Goal: Task Accomplishment & Management: Use online tool/utility

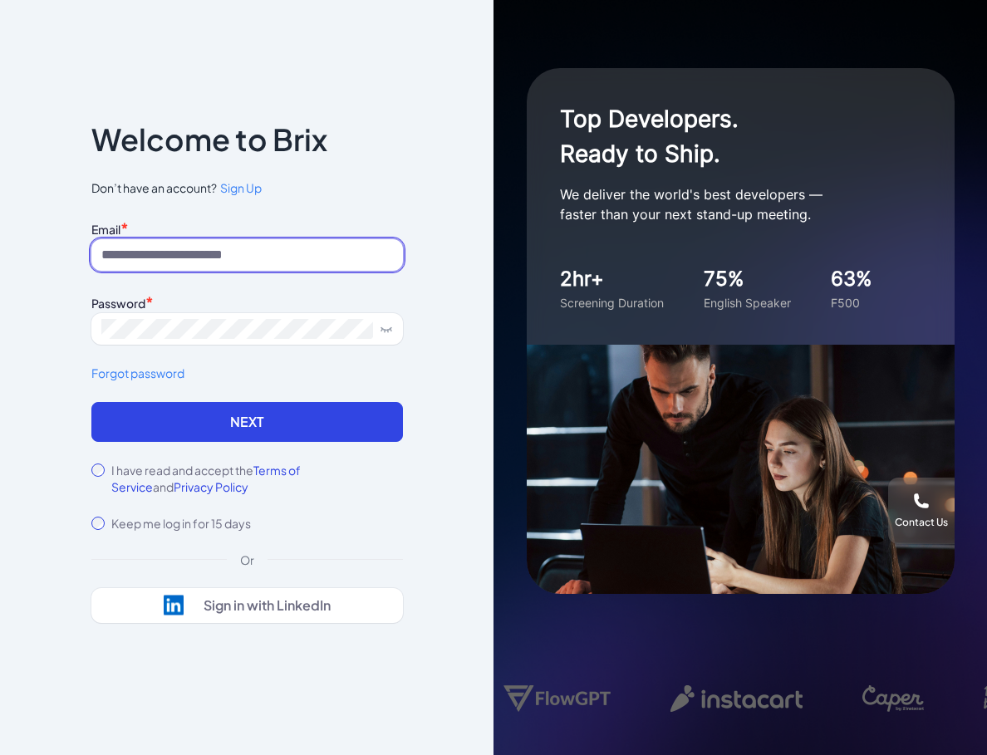
click at [199, 253] on input at bounding box center [247, 255] width 312 height 32
paste input "**********"
type input "**********"
drag, startPoint x: 169, startPoint y: 255, endPoint x: -37, endPoint y: 258, distance: 206.0
click at [0, 258] on html "**********" at bounding box center [493, 377] width 987 height 755
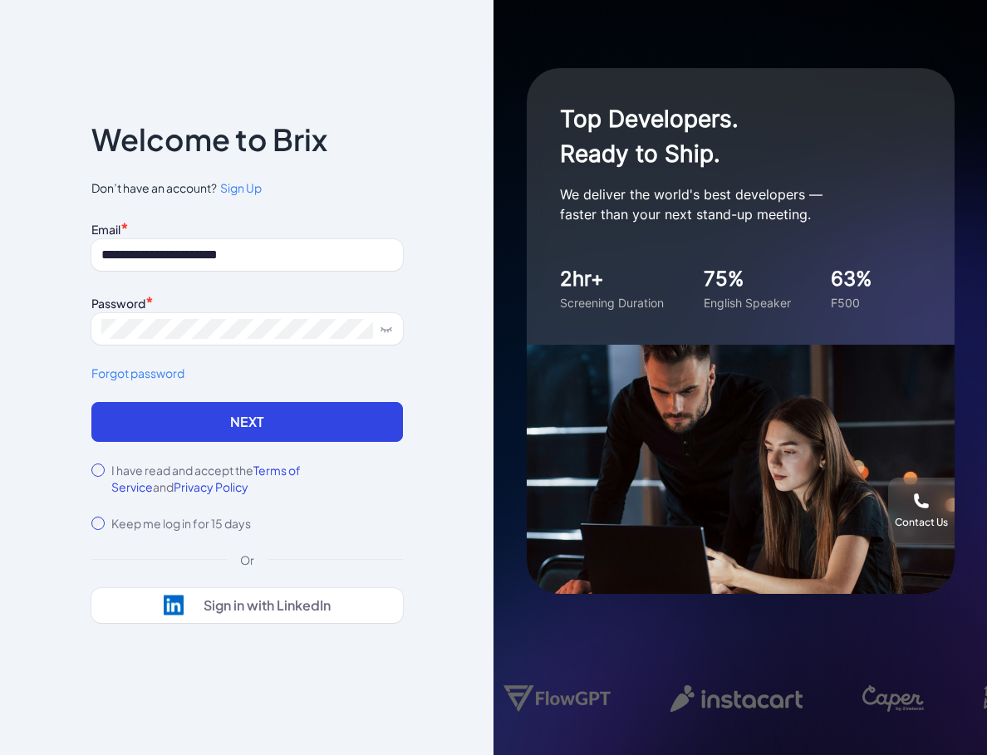
click at [209, 416] on button "Next" at bounding box center [247, 422] width 312 height 40
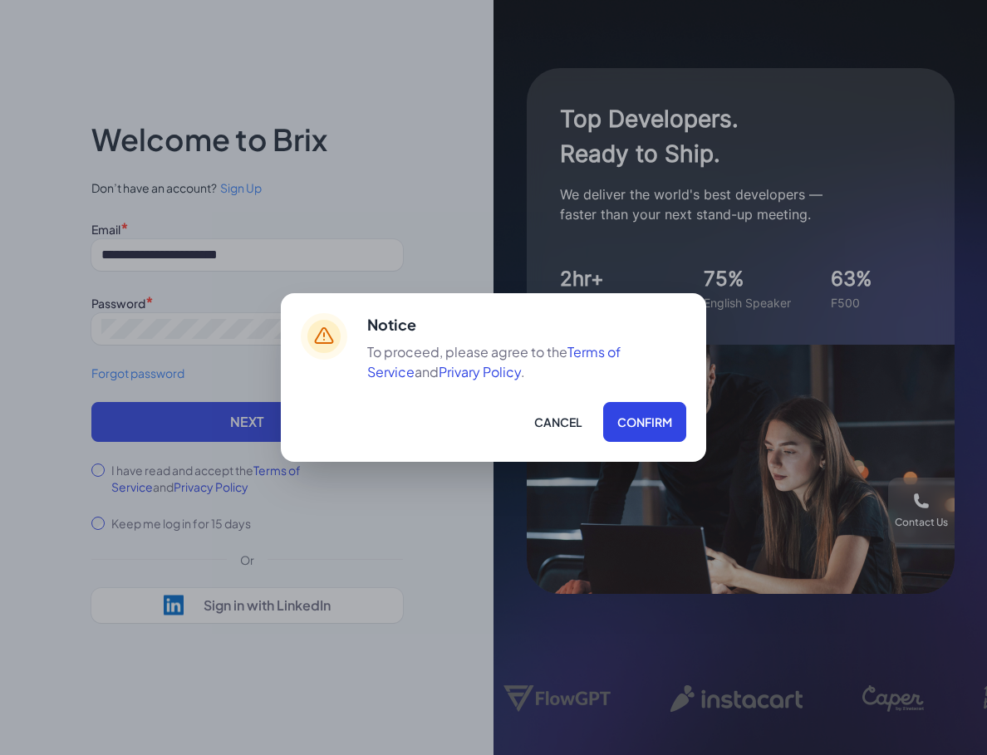
drag, startPoint x: 598, startPoint y: 410, endPoint x: 611, endPoint y: 413, distance: 13.5
click at [606, 411] on div "Cancel Confirm" at bounding box center [526, 422] width 319 height 40
click at [619, 415] on button "Confirm" at bounding box center [644, 422] width 83 height 40
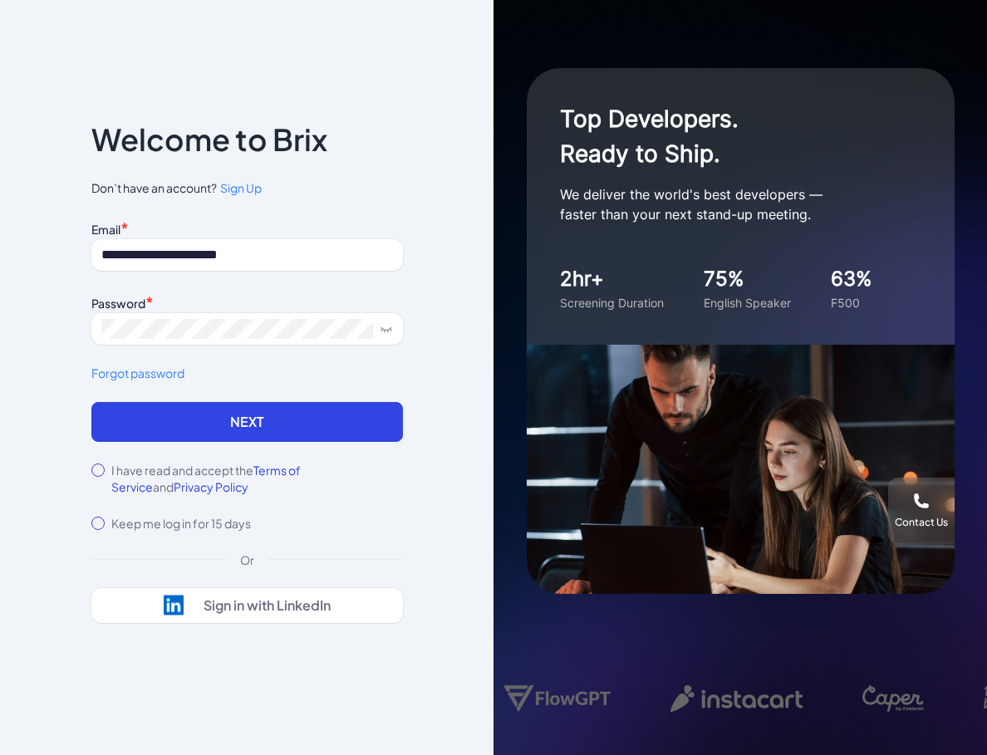
click at [263, 433] on button "Next" at bounding box center [247, 422] width 312 height 40
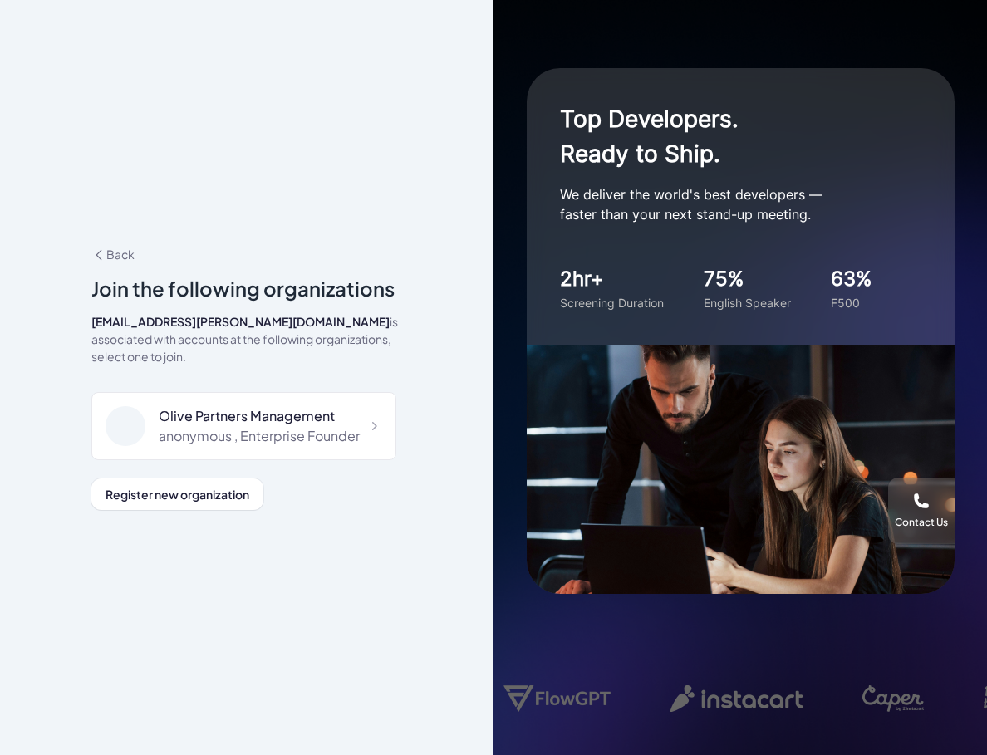
click at [258, 426] on div "anonymous , Enterprise Founder" at bounding box center [259, 436] width 201 height 20
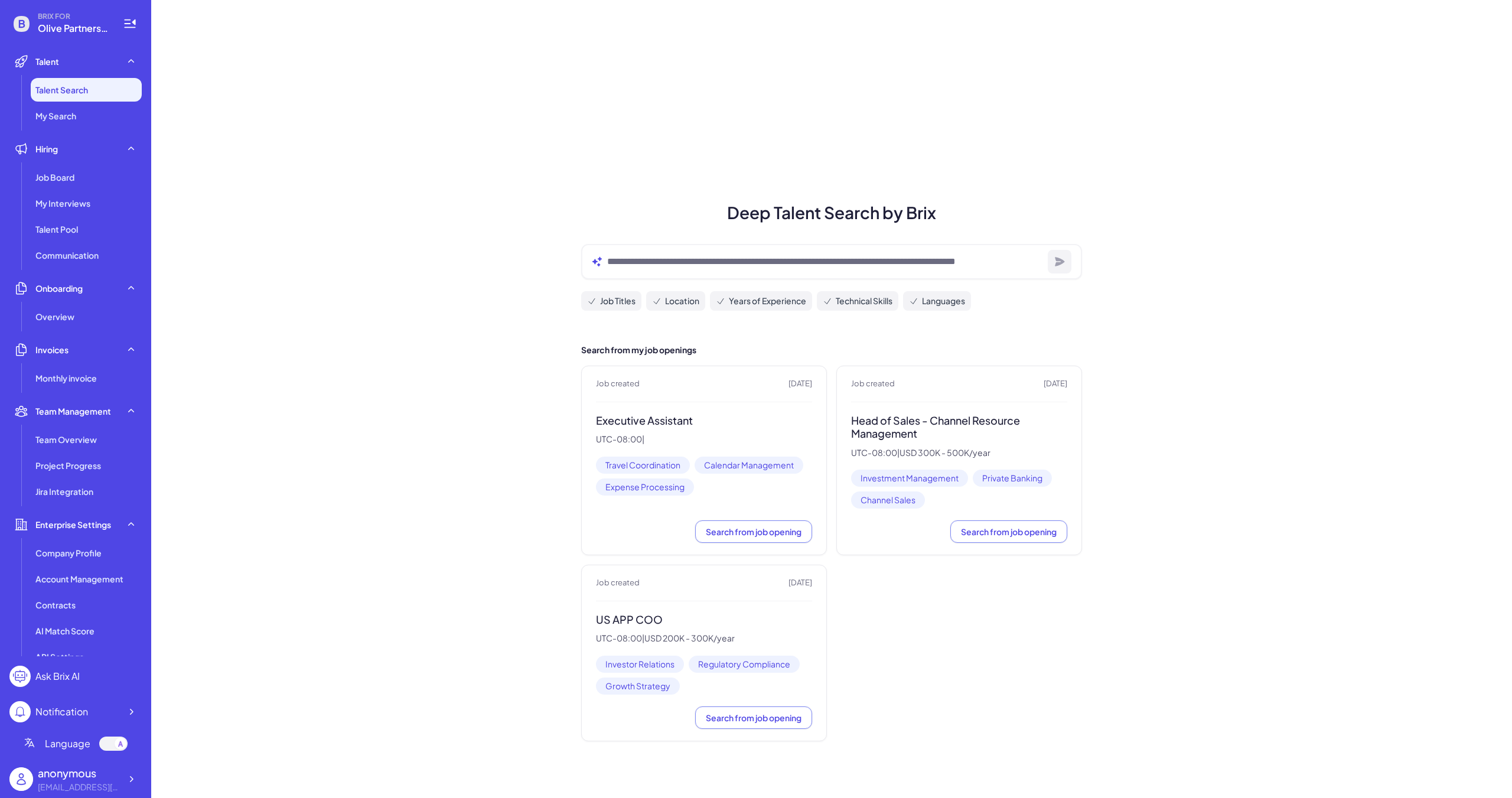
click at [701, 452] on p "UTC-08:00 | USD 300K - 500K/year" at bounding box center [959, 453] width 216 height 11
click at [701, 417] on h3 "Head of Sales - Channel Resource Management" at bounding box center [959, 427] width 216 height 26
click at [701, 530] on span "Search from job opening" at bounding box center [1009, 531] width 96 height 11
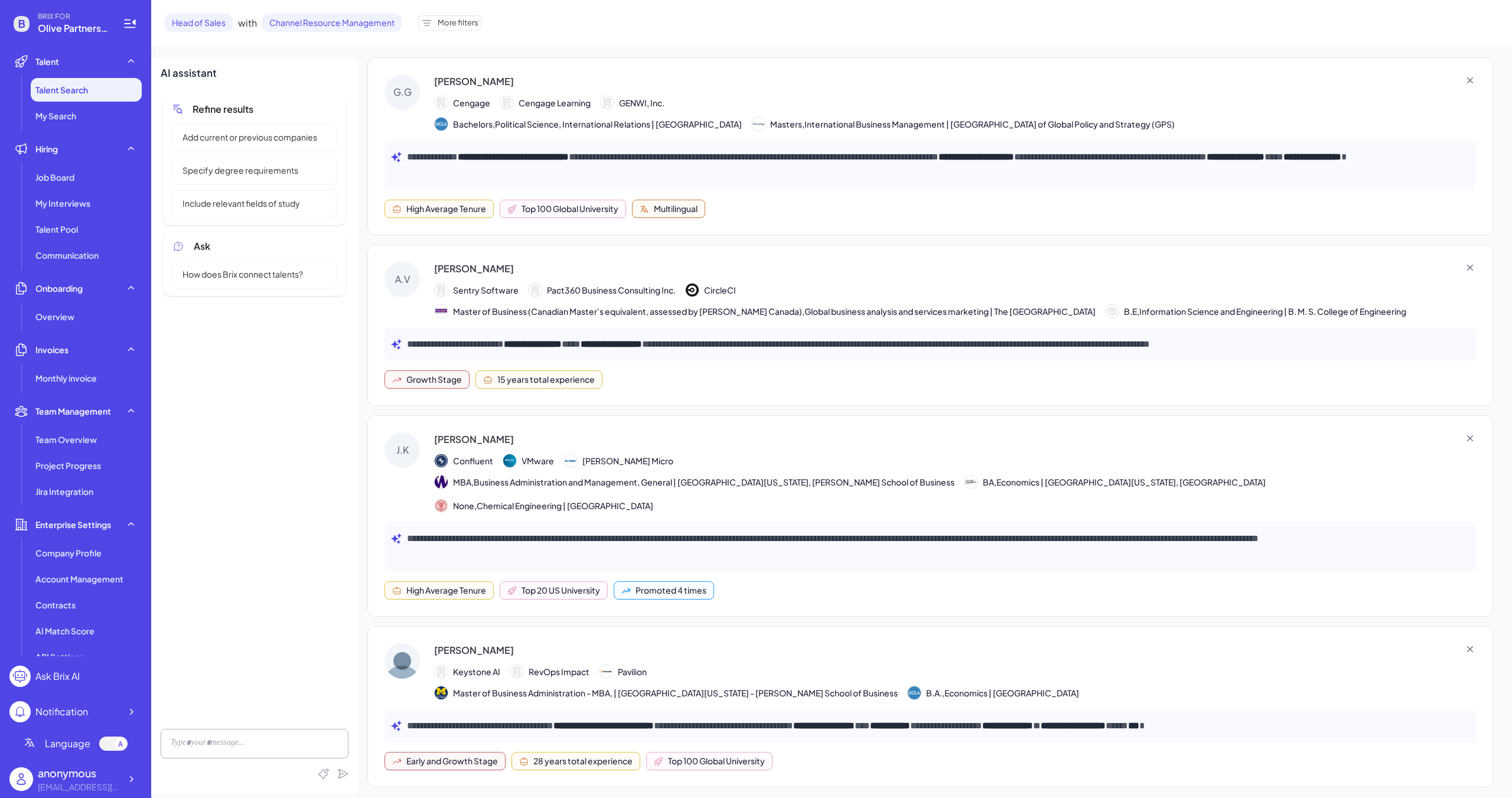
click at [448, 32] on div "Head of Sales with Channel Resource Management More filters" at bounding box center [832, 23] width 1361 height 46
click at [449, 21] on span "More filters" at bounding box center [458, 23] width 41 height 12
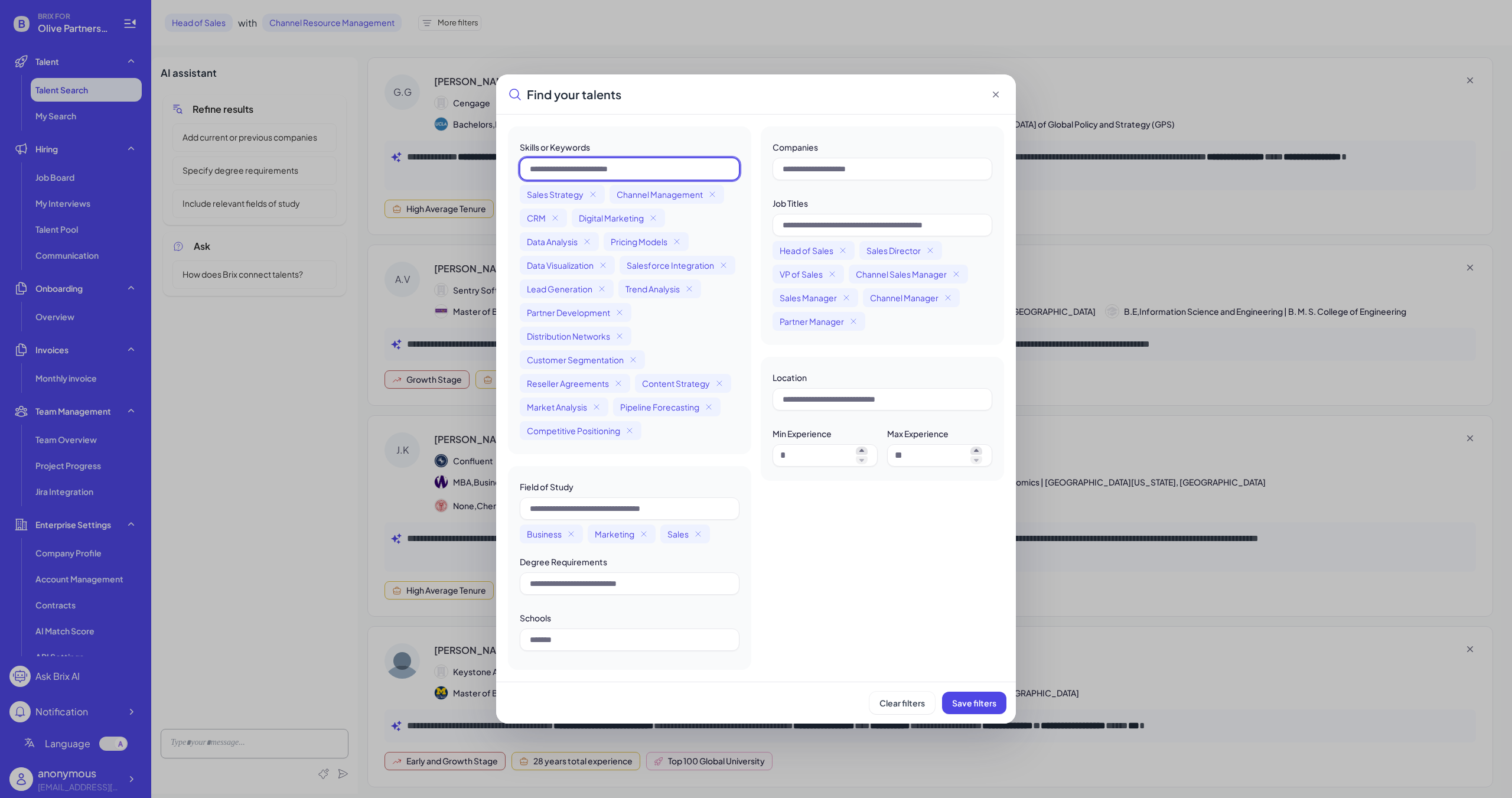
click at [616, 161] on input "text" at bounding box center [629, 169] width 220 height 23
type input "*******"
click at [701, 536] on span "Save filters" at bounding box center [974, 703] width 44 height 11
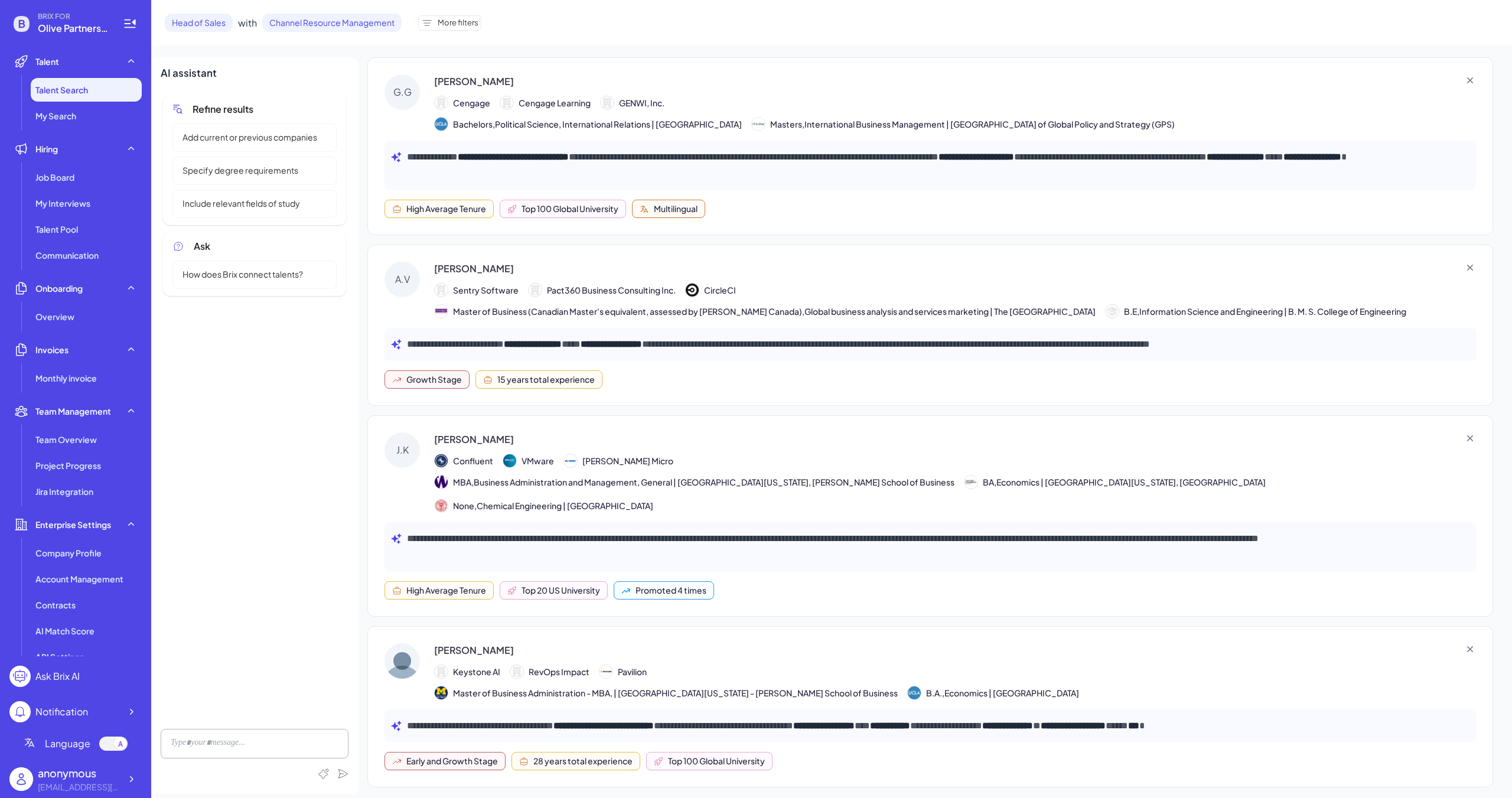
click at [67, 86] on span "Talent Search" at bounding box center [62, 90] width 53 height 12
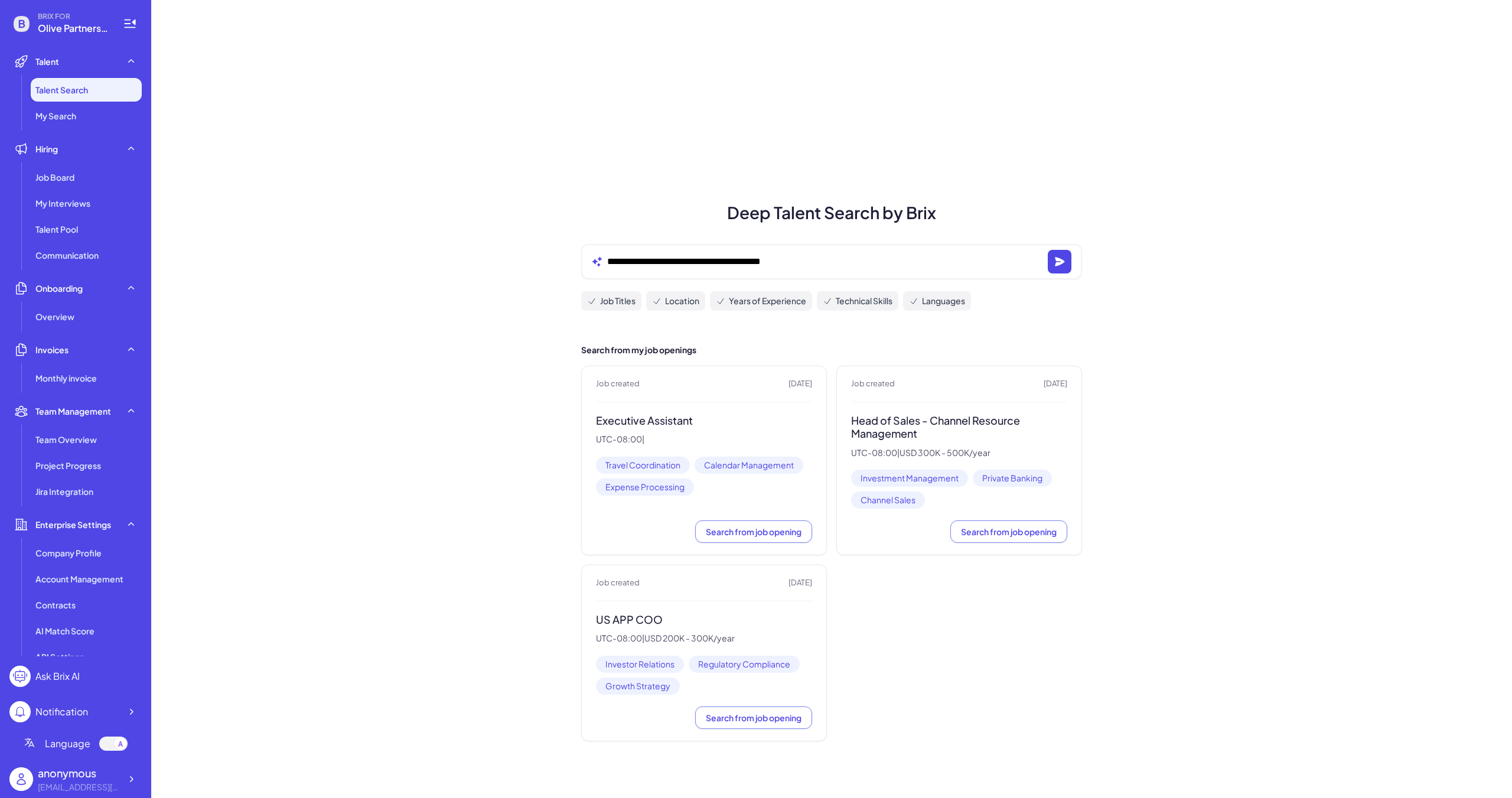
drag, startPoint x: 908, startPoint y: 420, endPoint x: 1032, endPoint y: 501, distance: 148.1
click at [701, 423] on h3 "Head of Sales - Channel Resource Management" at bounding box center [959, 427] width 216 height 26
click at [701, 532] on span "Search from job opening" at bounding box center [1009, 531] width 96 height 11
click at [701, 422] on h3 "Head of Sales - Channel Resource Management" at bounding box center [959, 427] width 216 height 26
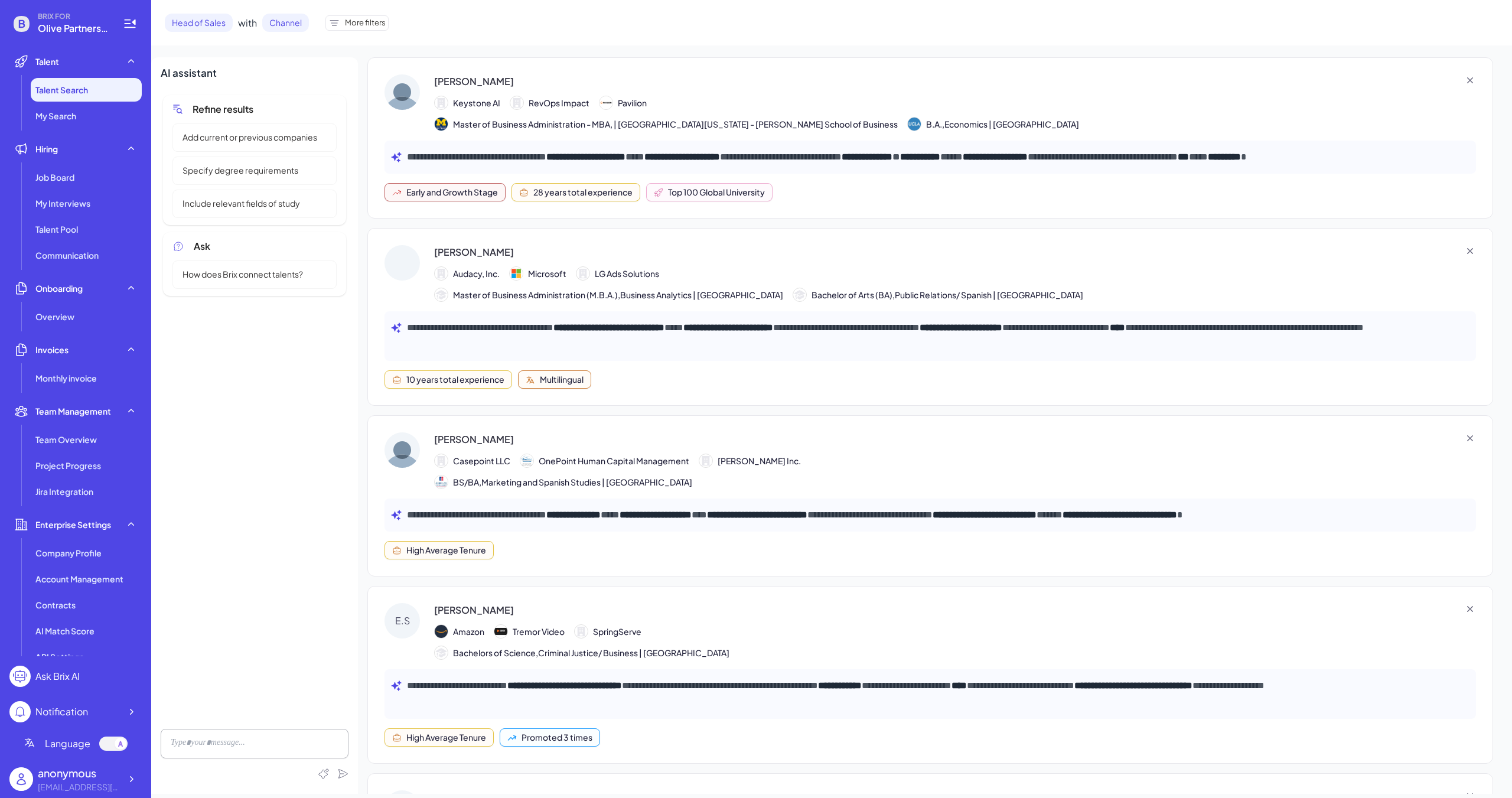
click at [357, 25] on span "More filters" at bounding box center [365, 23] width 41 height 12
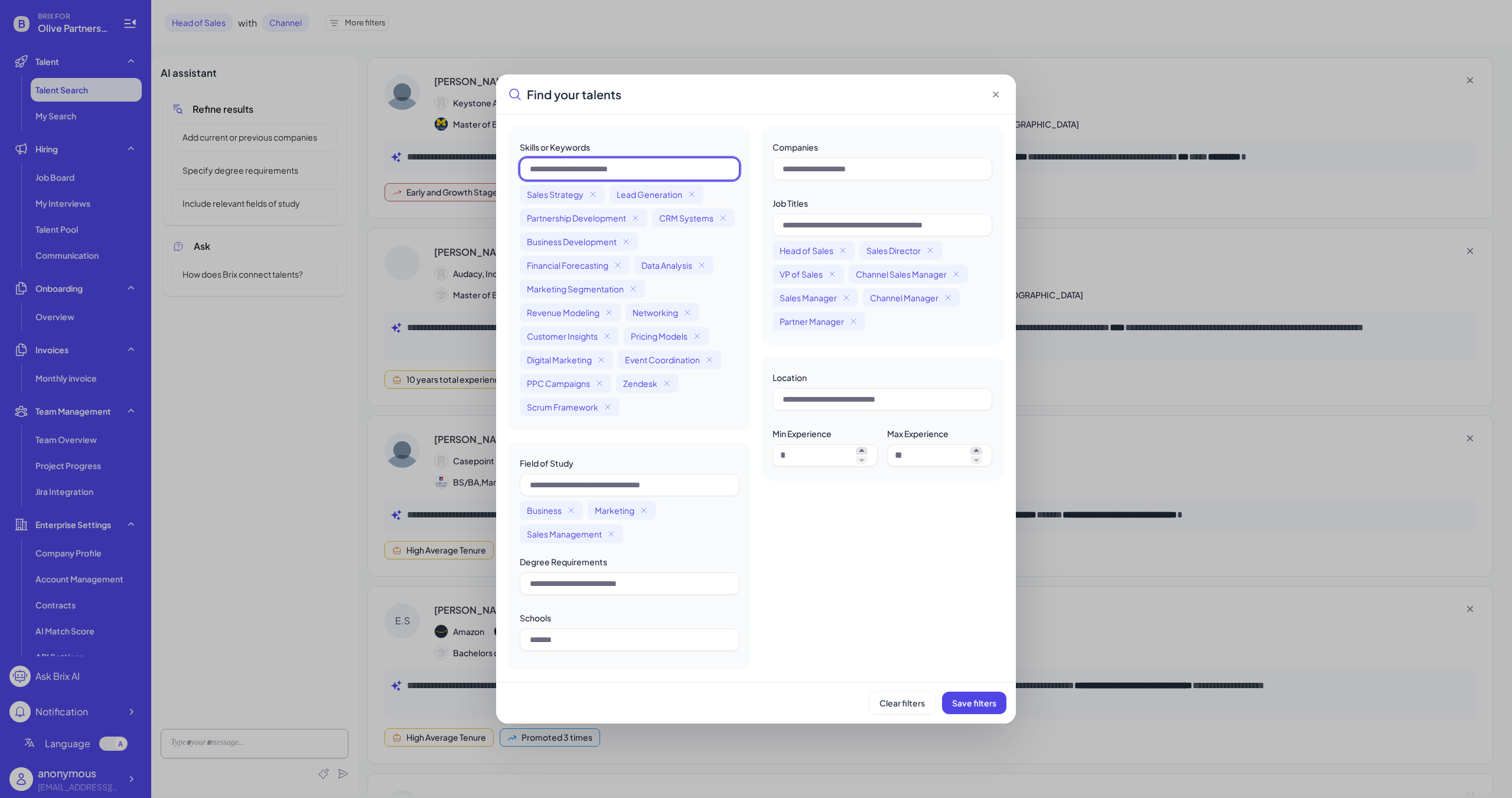
click at [636, 162] on input "text" at bounding box center [629, 169] width 220 height 23
type input "*******"
click at [701, 536] on span "Save filters" at bounding box center [974, 703] width 44 height 11
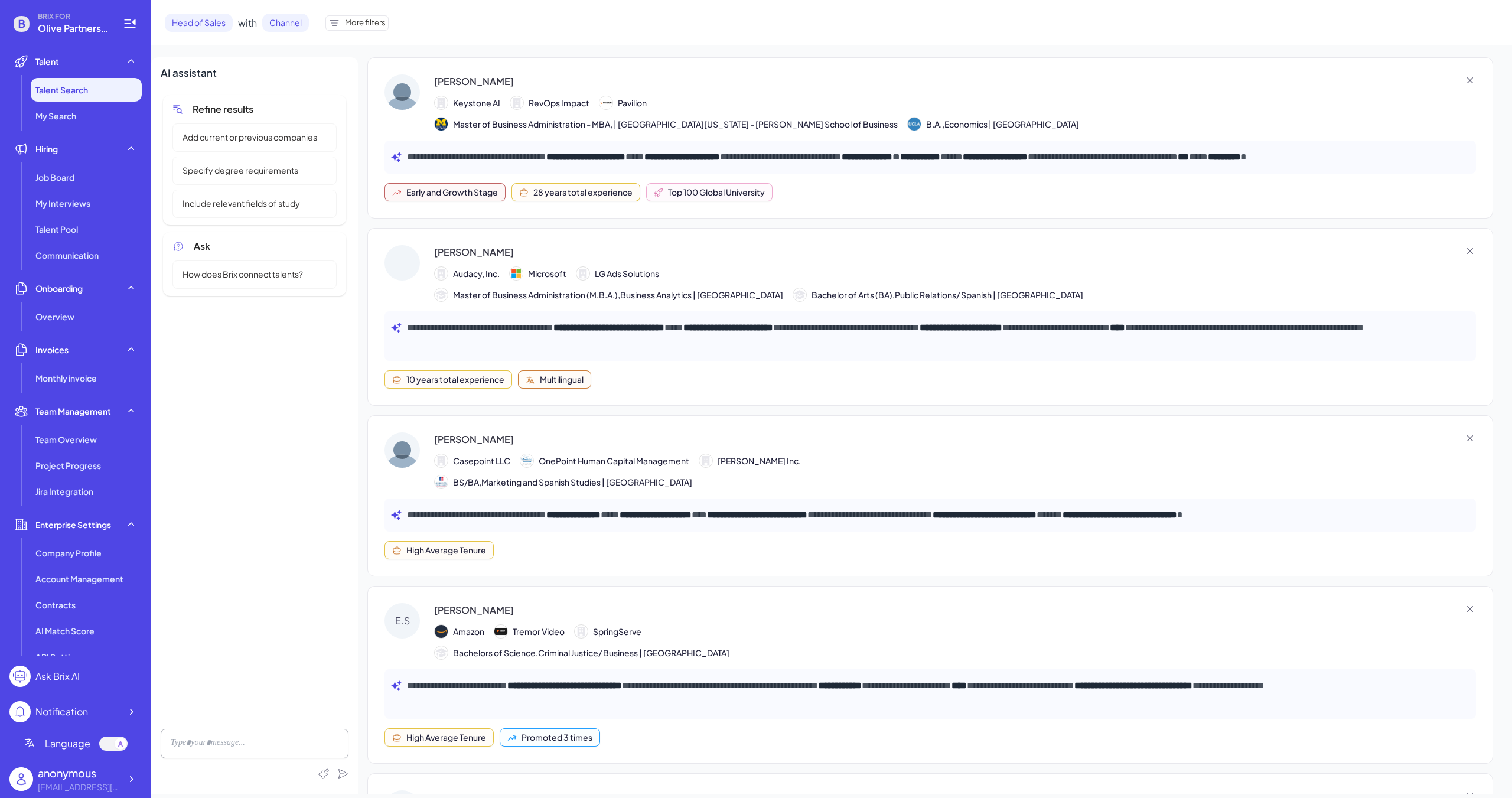
click at [348, 22] on span "More filters" at bounding box center [365, 23] width 41 height 12
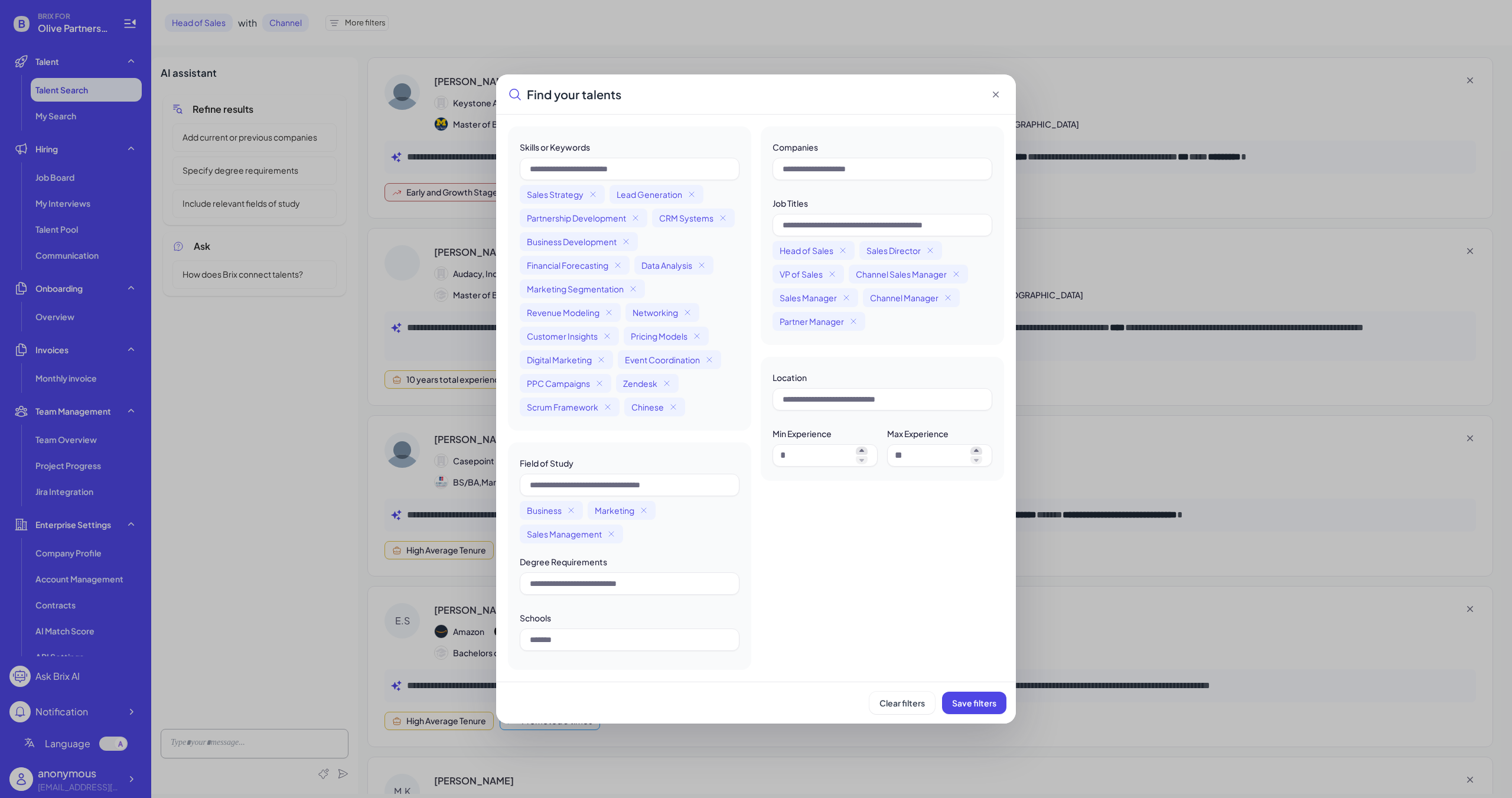
click at [701, 96] on icon at bounding box center [995, 95] width 12 height 12
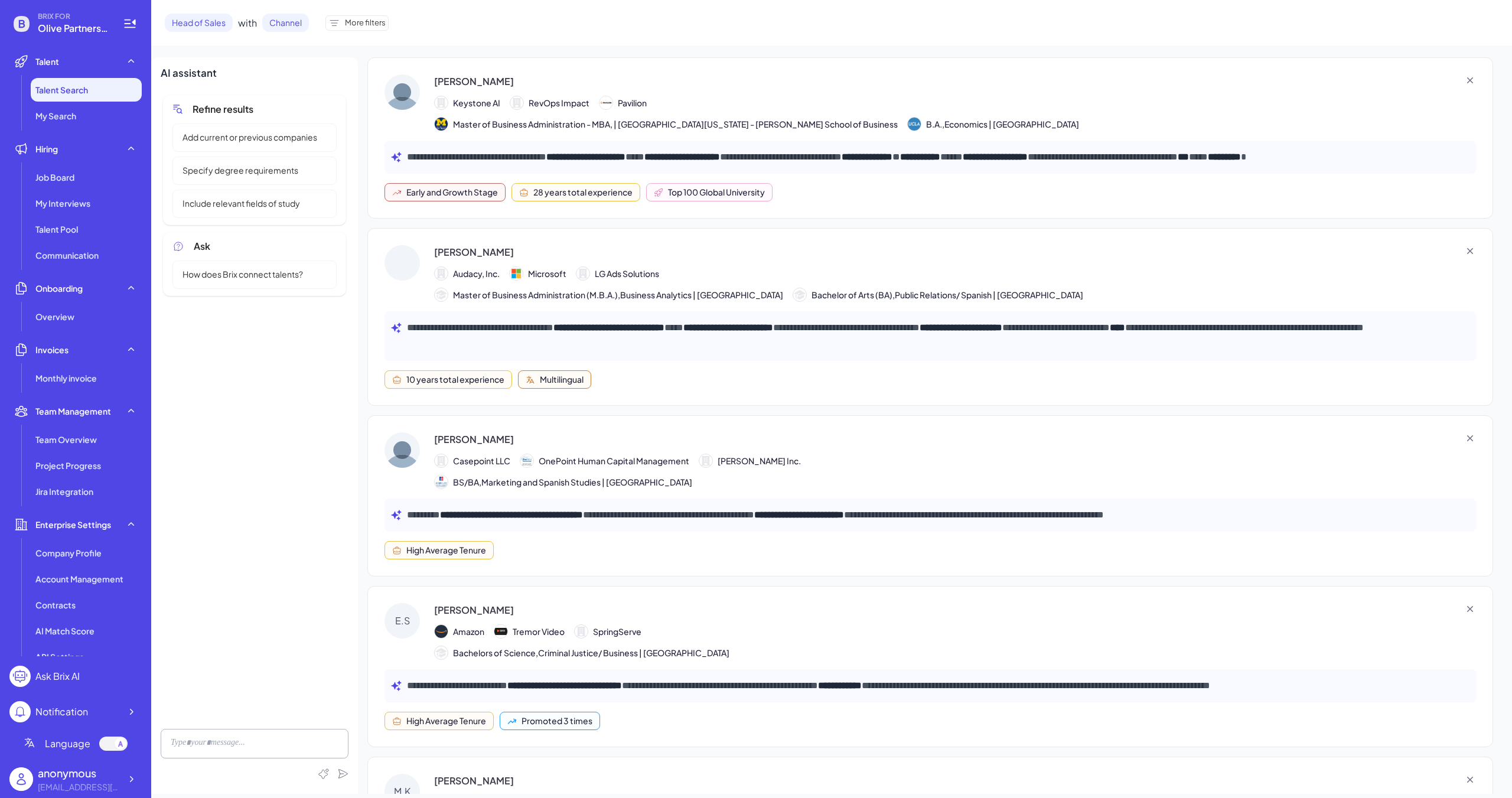
click at [104, 175] on div "Job Board" at bounding box center [86, 177] width 111 height 23
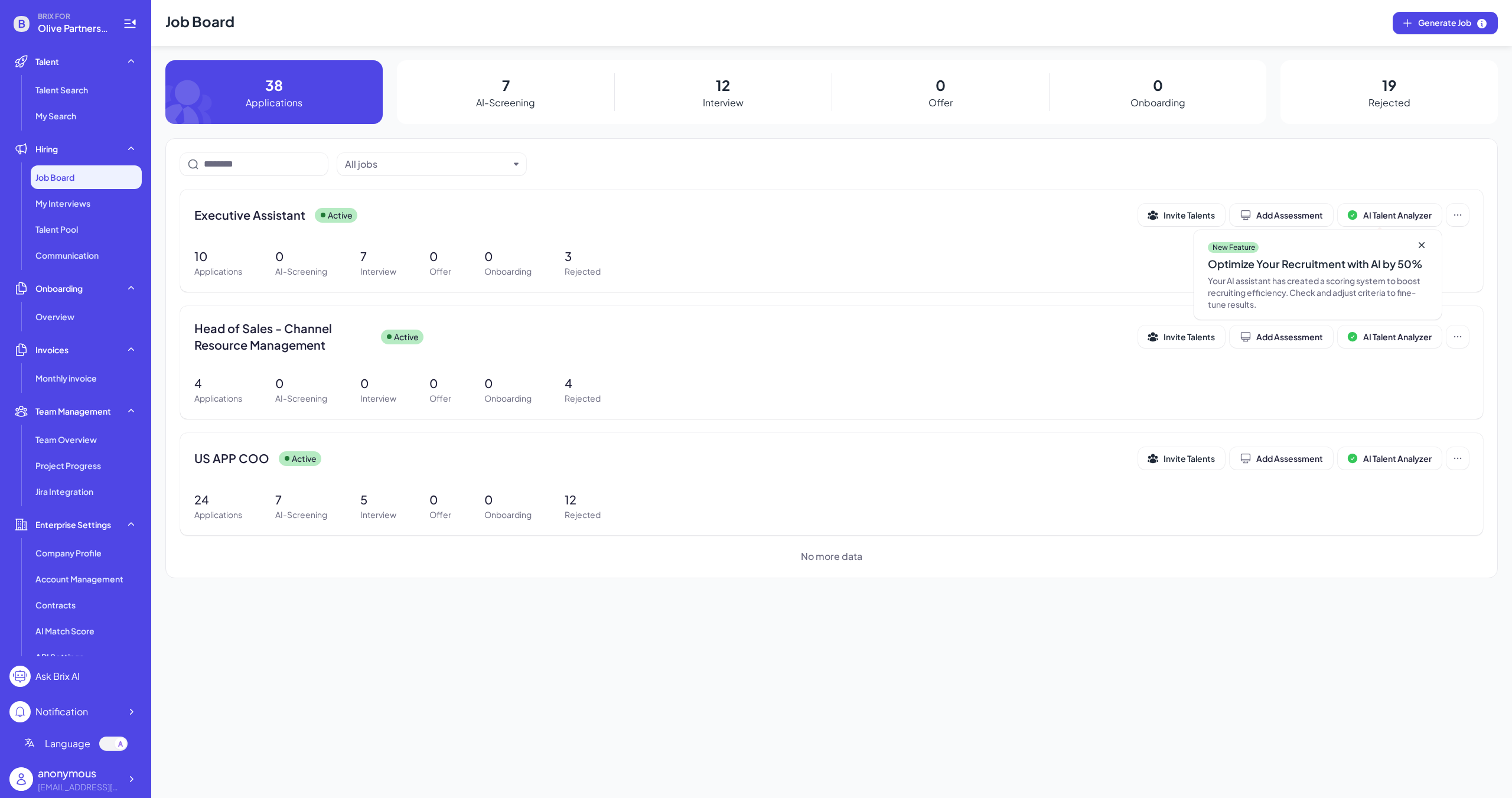
click at [299, 350] on span "Head of Sales - Channel Resource Management" at bounding box center [282, 336] width 177 height 33
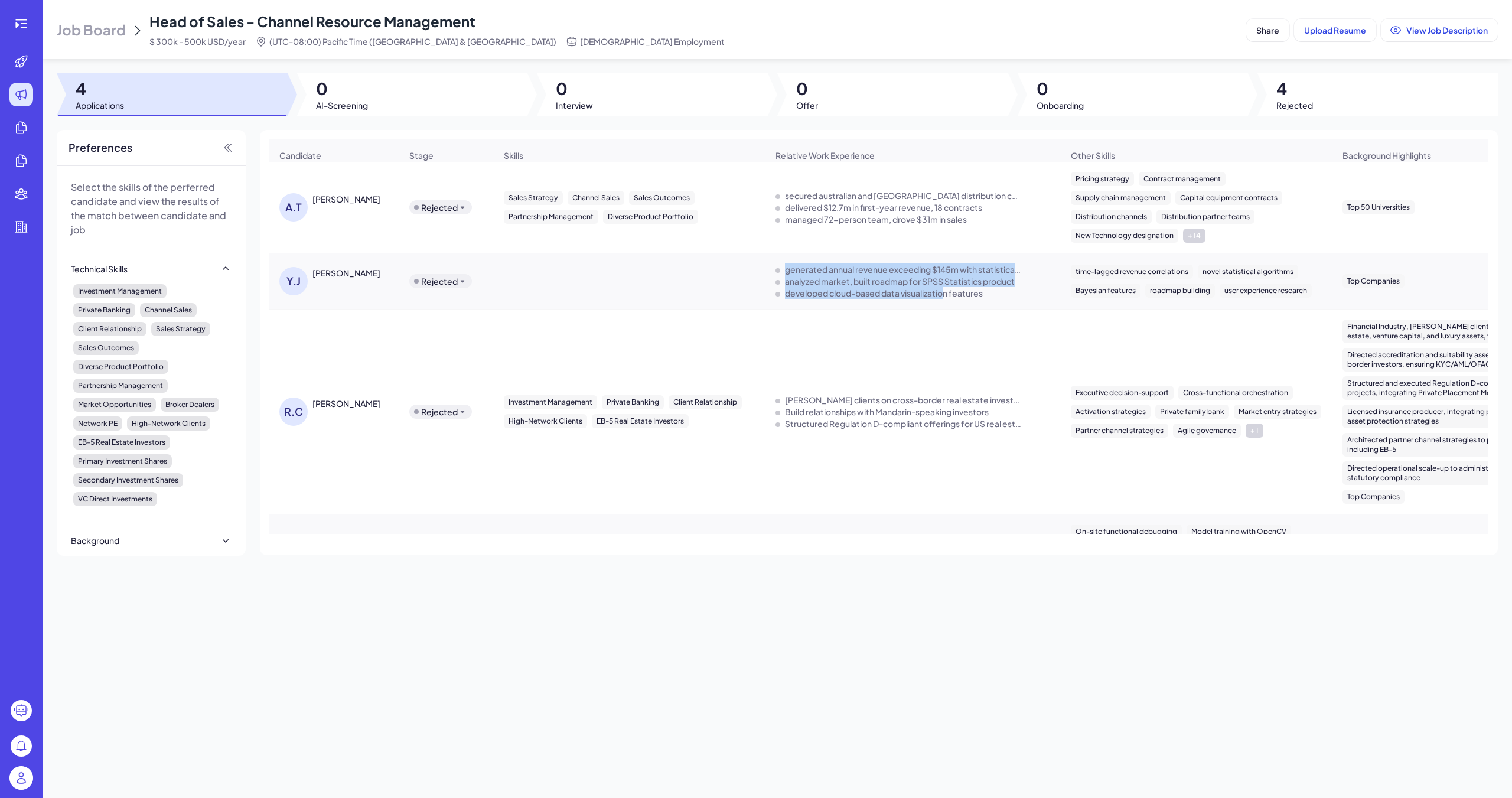
drag, startPoint x: 785, startPoint y: 270, endPoint x: 891, endPoint y: 287, distance: 107.4
click at [701, 288] on div "generated annual revenue exceeding $145m with statistical algorithms analyzed m…" at bounding box center [913, 282] width 275 height 36
click at [701, 283] on div "analyzed market, built roadmap for SPSS Statistics product" at bounding box center [899, 281] width 230 height 12
click at [331, 272] on div "[PERSON_NAME]" at bounding box center [346, 272] width 68 height 12
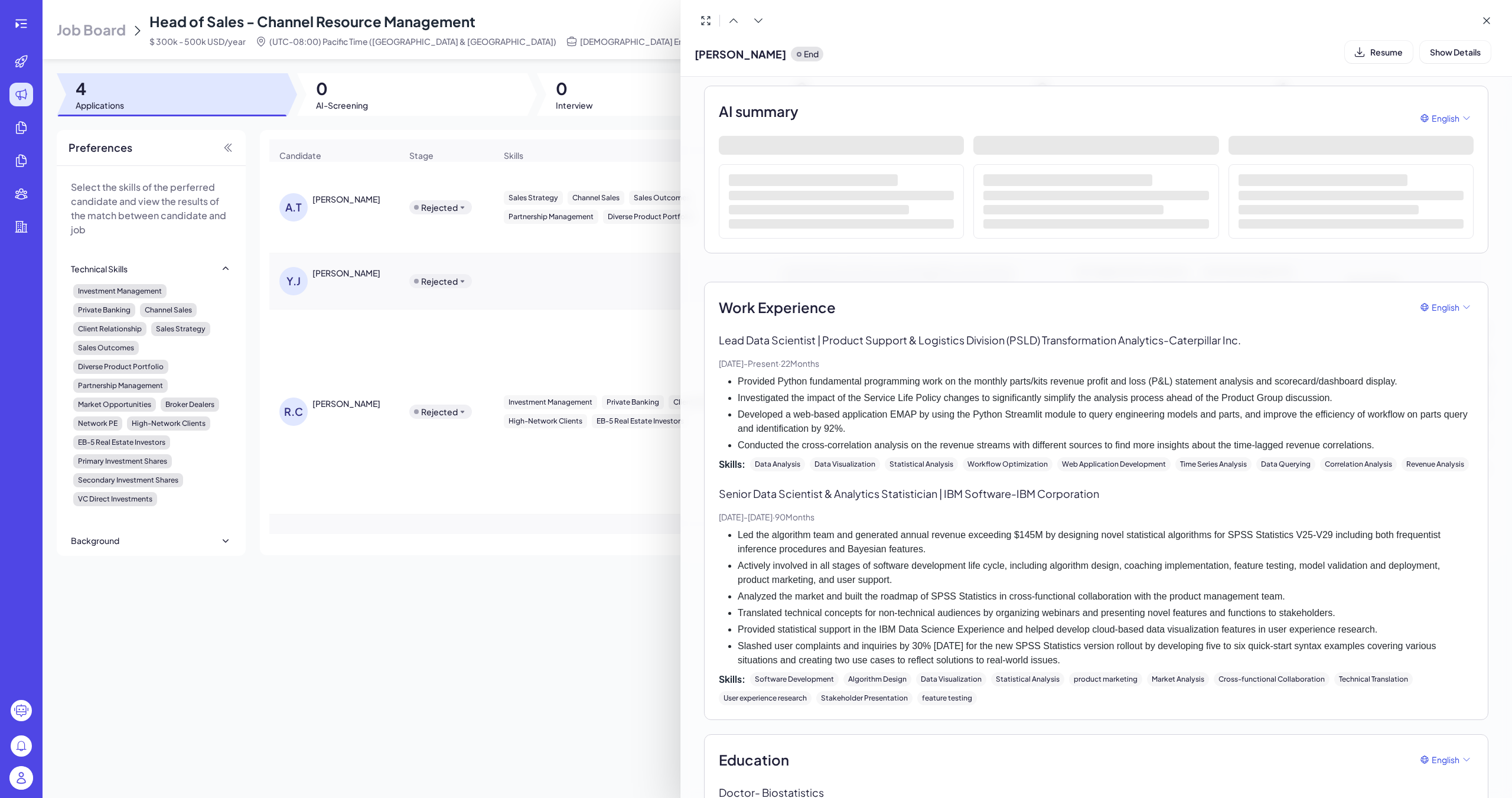
scroll to position [118, 0]
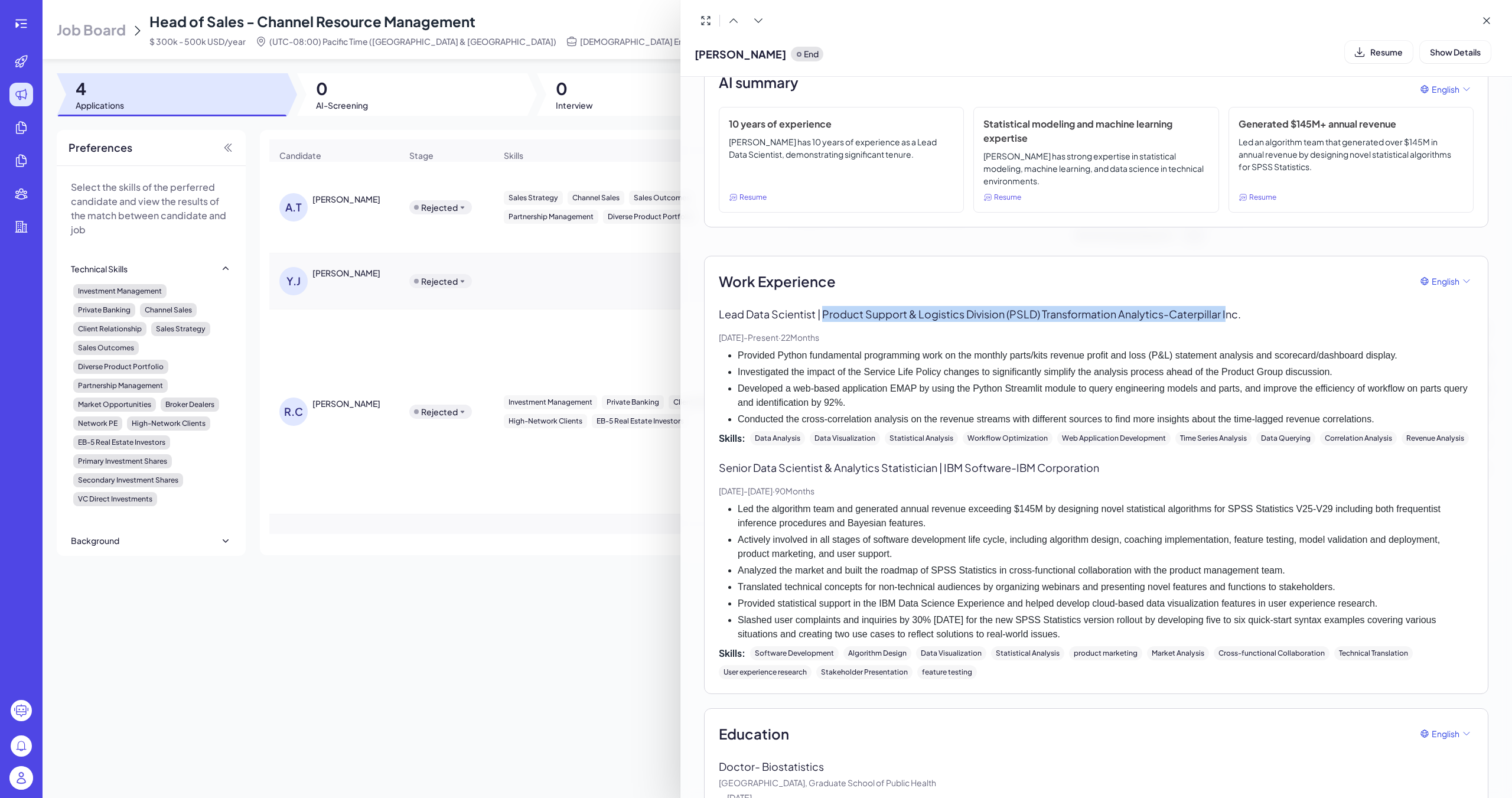
drag, startPoint x: 826, startPoint y: 314, endPoint x: 1204, endPoint y: 340, distance: 378.9
click at [701, 312] on p "Lead Data Scientist | Product Support & Logistics Division (PSLD) Transformatio…" at bounding box center [1096, 314] width 755 height 16
drag, startPoint x: 955, startPoint y: 473, endPoint x: 987, endPoint y: 467, distance: 32.6
click at [701, 467] on p "Senior Data Scientist & Analytics Statistician | IBM Software - IBM Corporation" at bounding box center [1096, 467] width 755 height 16
click at [701, 466] on p "Senior Data Scientist & Analytics Statistician | IBM Software - IBM Corporation" at bounding box center [1096, 467] width 755 height 16
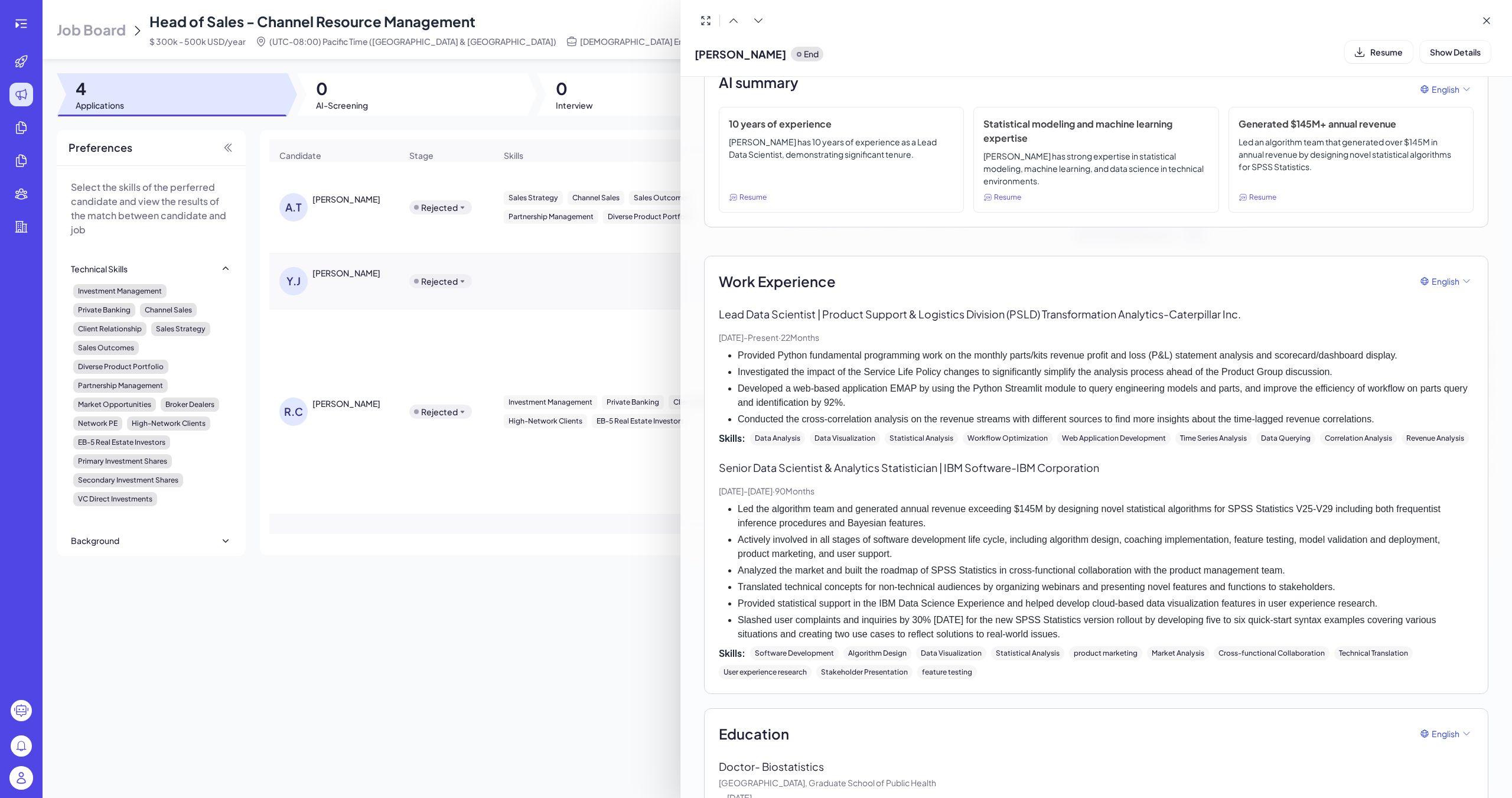
click at [611, 511] on div at bounding box center [756, 399] width 1512 height 798
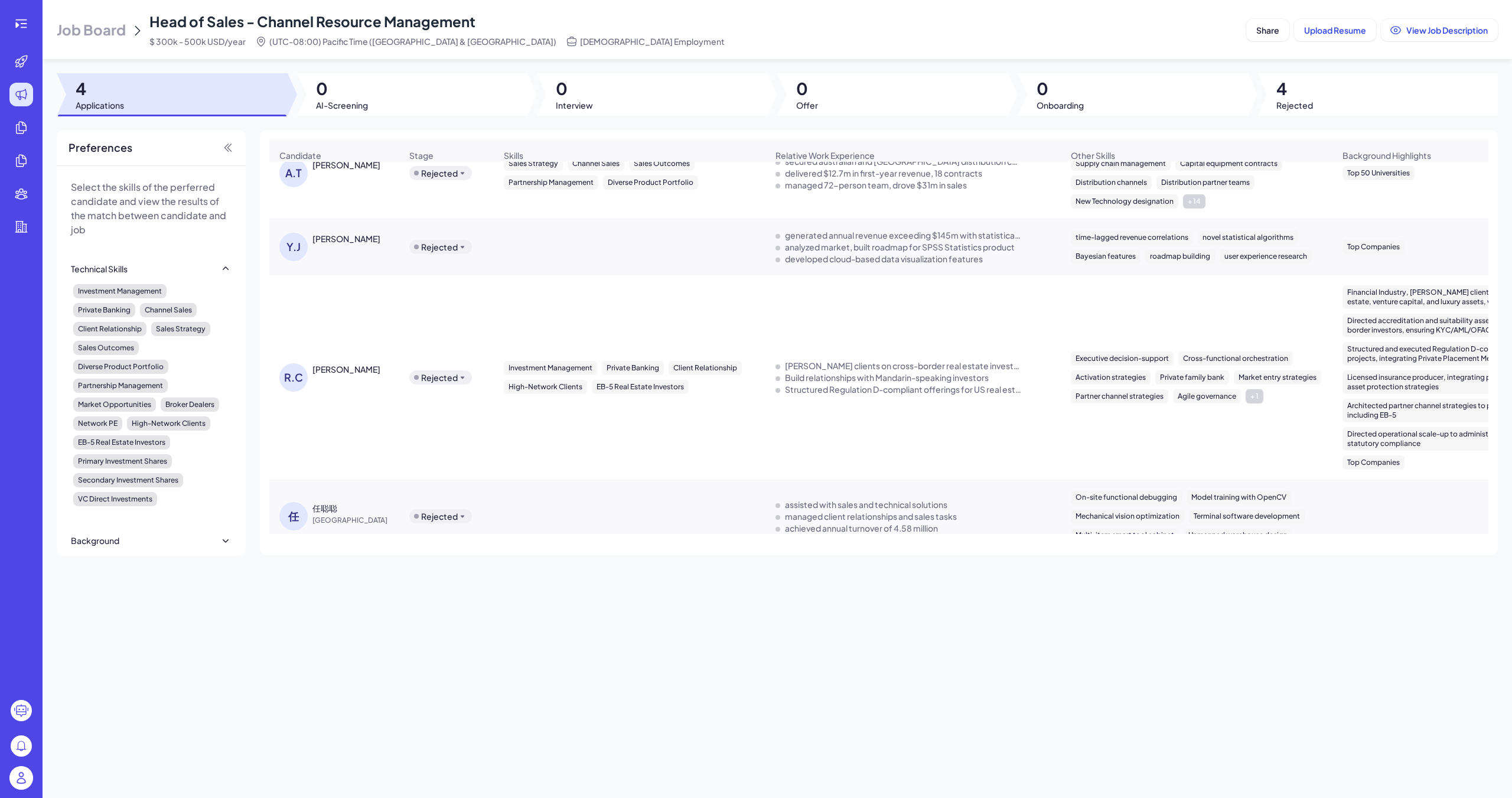
scroll to position [53, 0]
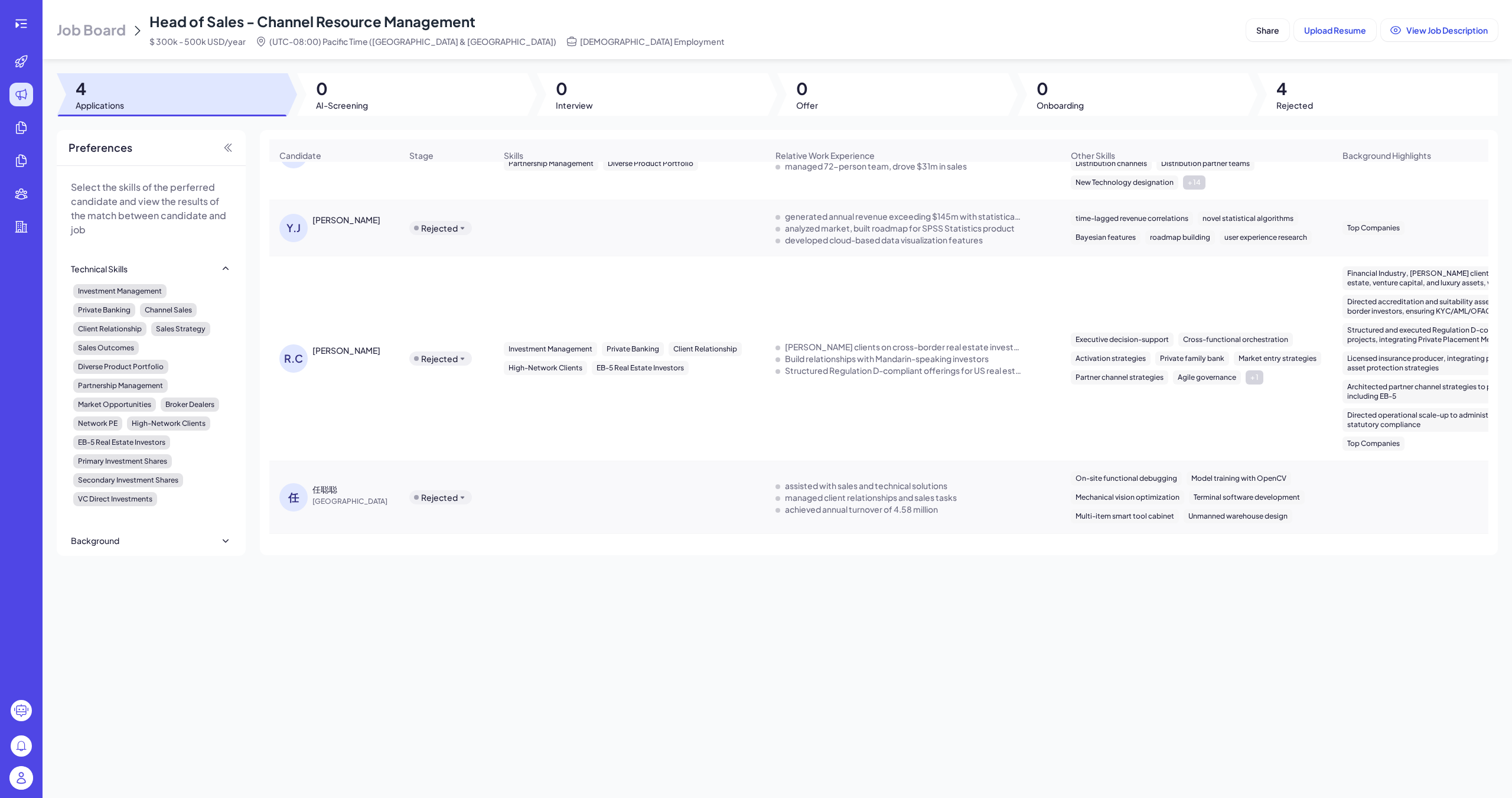
click at [330, 490] on div "任聪聪" at bounding box center [324, 489] width 25 height 12
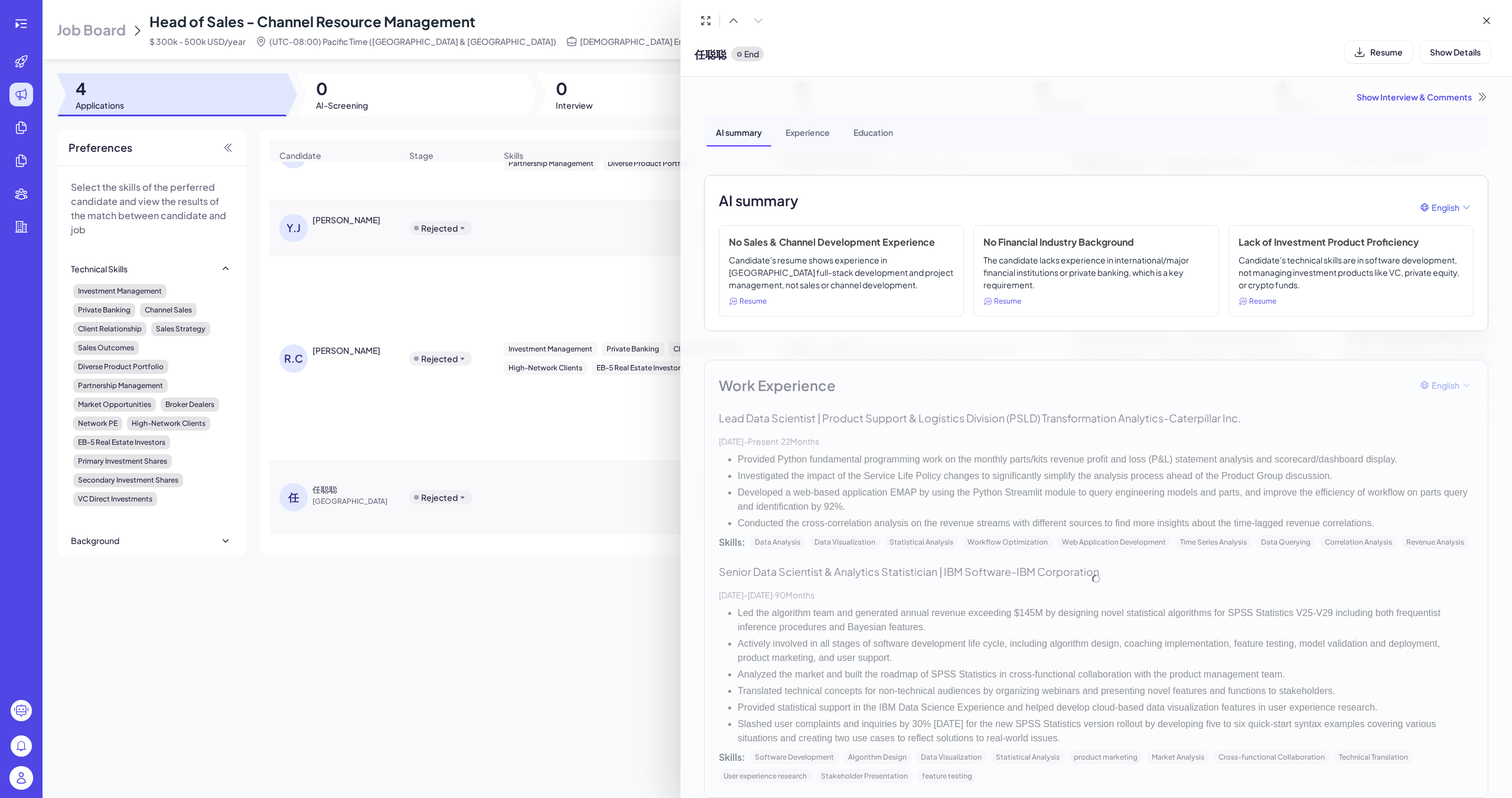
scroll to position [118, 0]
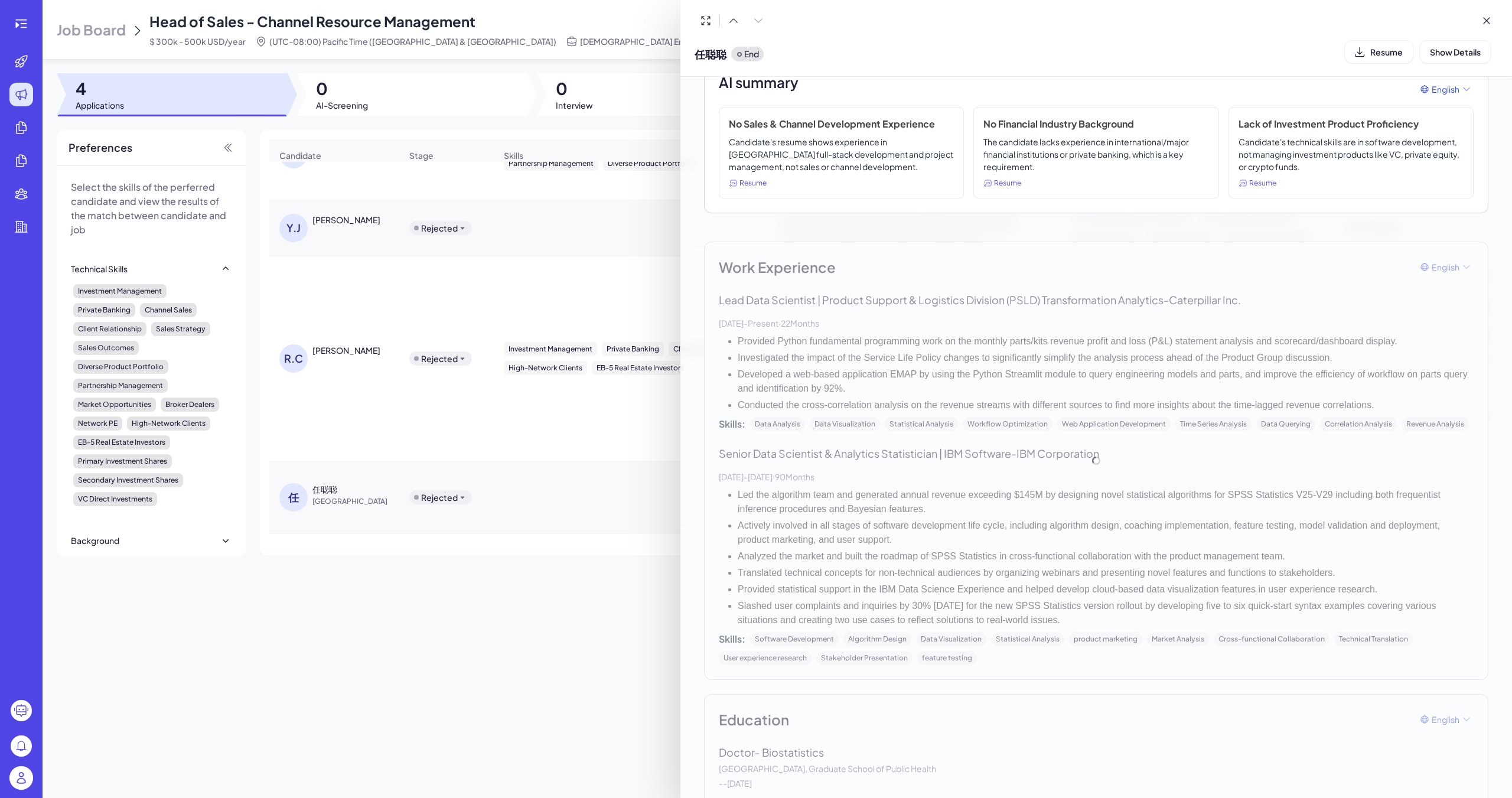
click at [701, 396] on div "Work Experience English Lead Data Scientist | Product Support & Logistics Divis…" at bounding box center [1095, 461] width 784 height 438
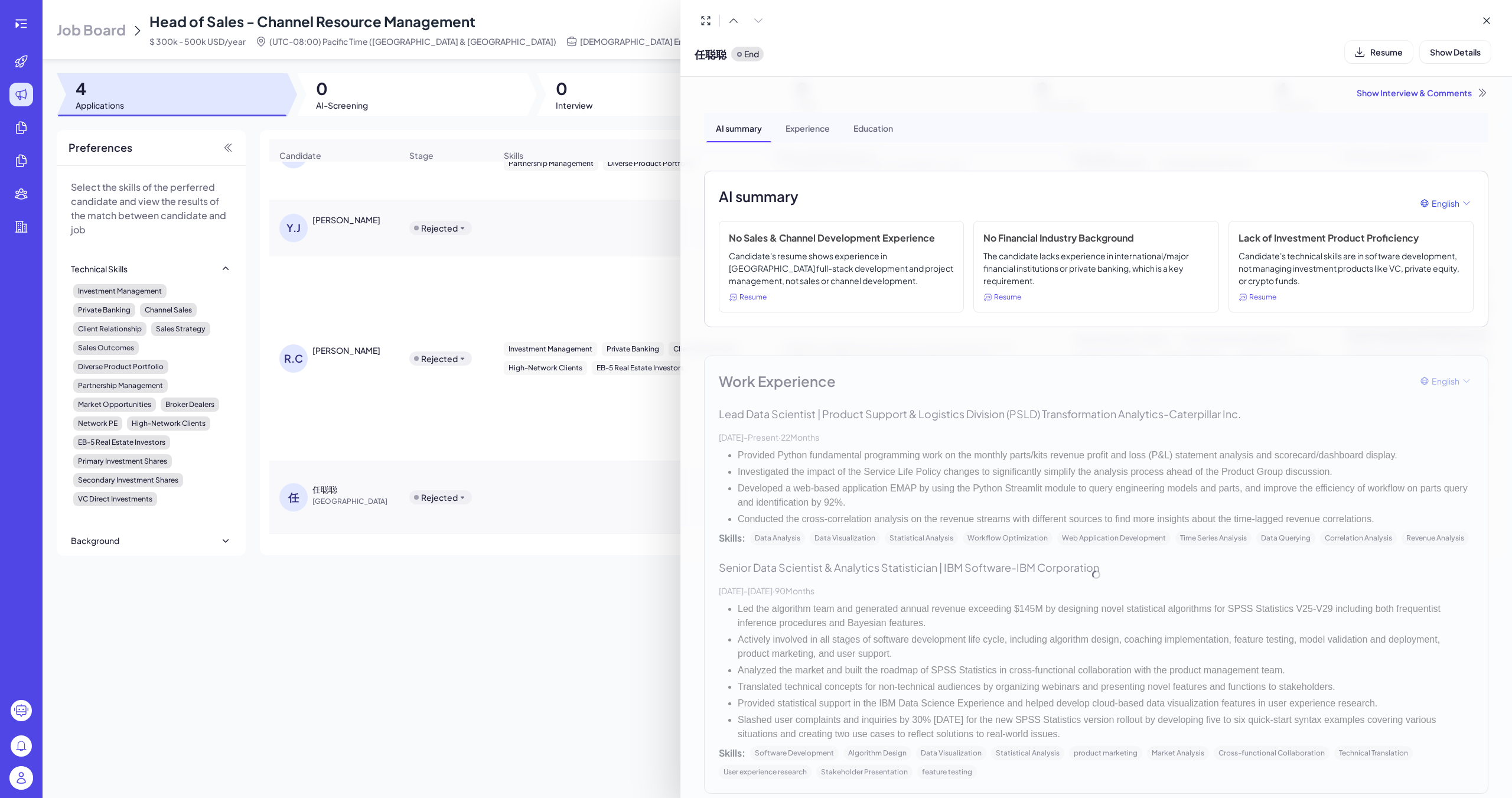
scroll to position [0, 0]
click at [701, 422] on div "Work Experience English Lead Data Scientist | Product Support & Logistics Divis…" at bounding box center [1095, 579] width 784 height 438
click at [701, 98] on div "Show Interview & Comments" at bounding box center [1095, 97] width 784 height 12
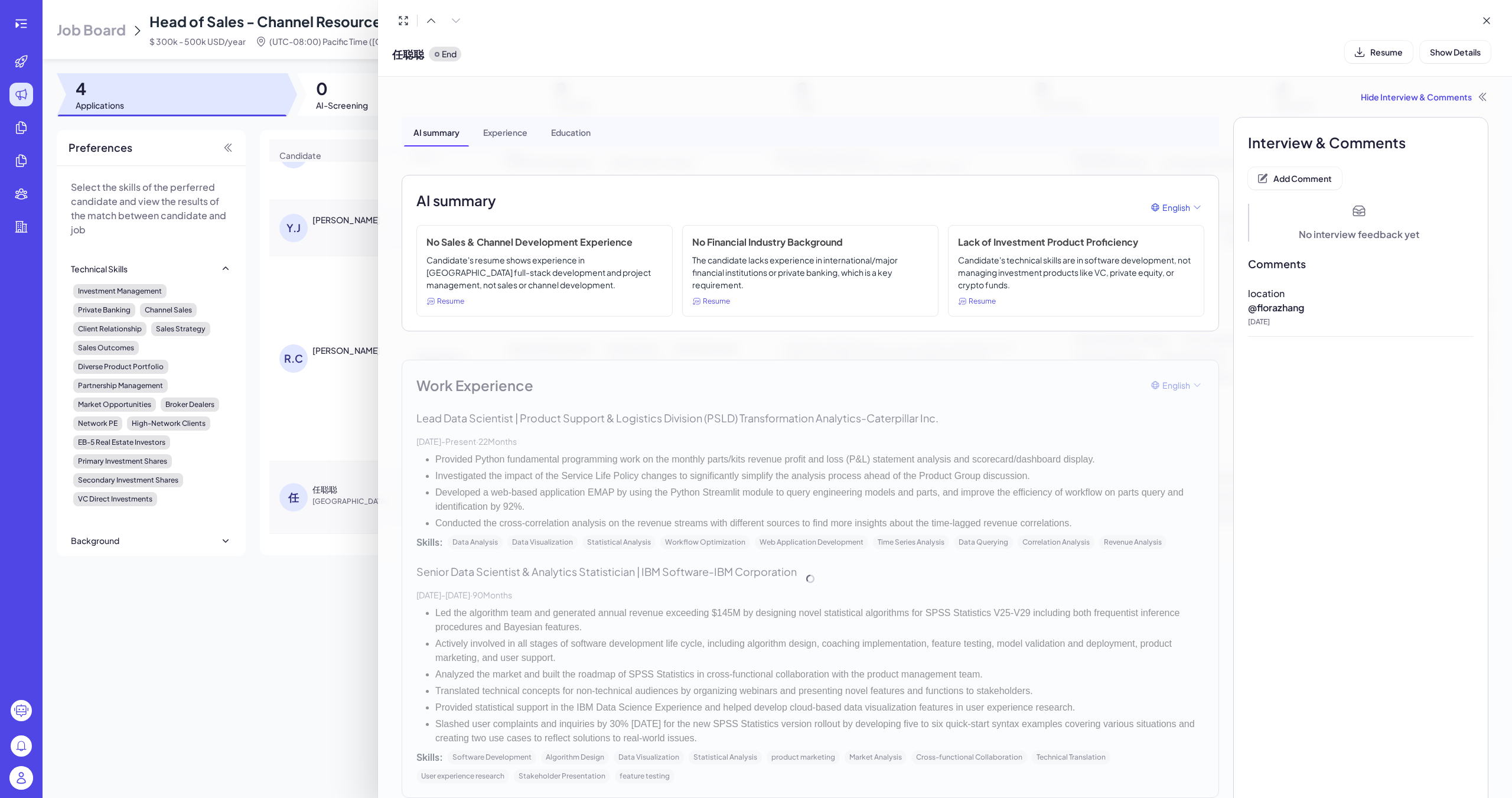
click at [701, 87] on div "Hide Interview & Comments AI summary Experience Education AI summary English No…" at bounding box center [945, 562] width 1115 height 970
click at [701, 99] on div "Hide Interview & Comments" at bounding box center [945, 97] width 1087 height 12
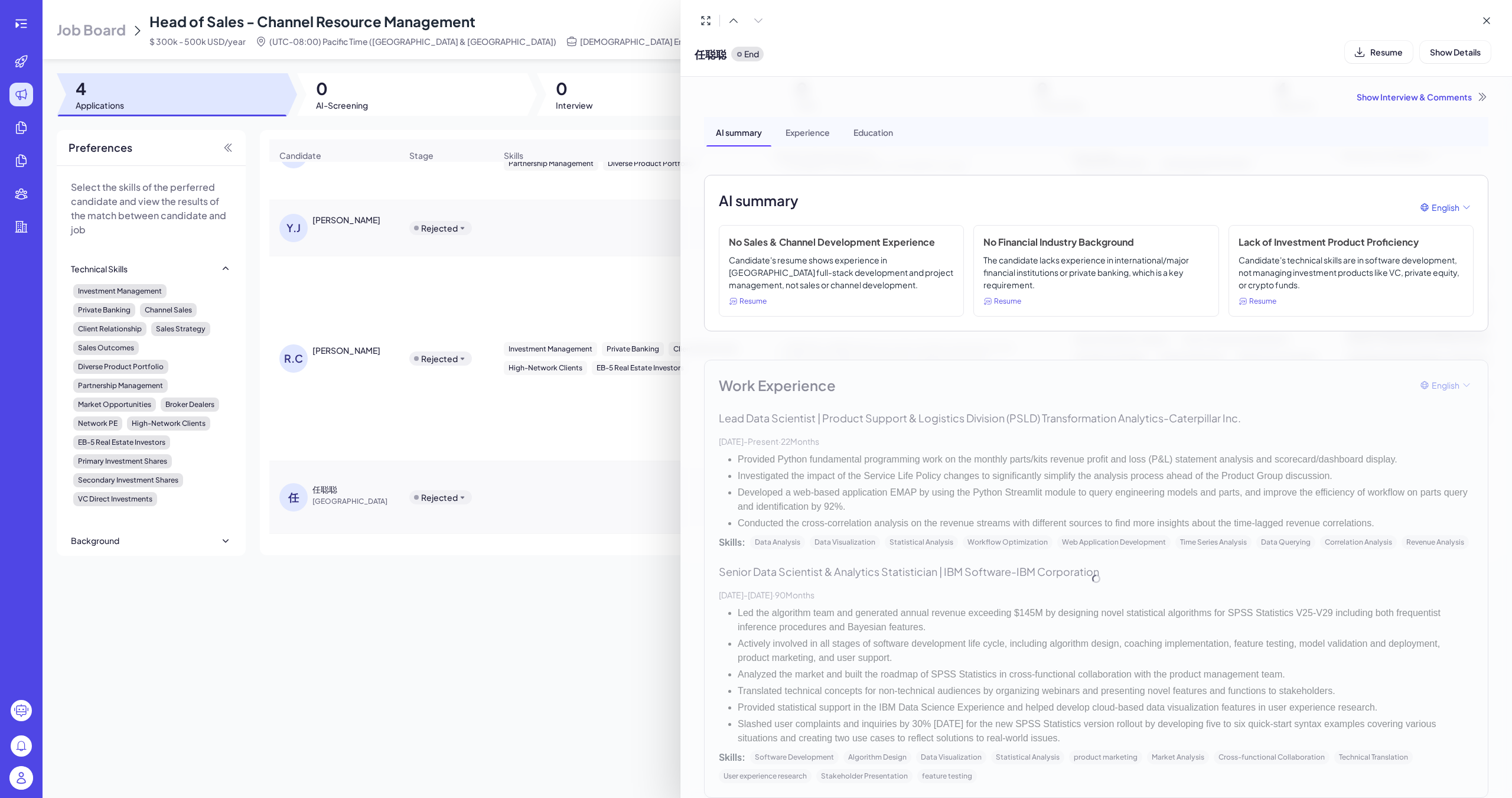
drag, startPoint x: 1119, startPoint y: 477, endPoint x: 1289, endPoint y: 147, distance: 371.2
click at [701, 467] on div "Work Experience English Lead Data Scientist | Product Support & Logistics Divis…" at bounding box center [1095, 579] width 784 height 438
click at [701, 23] on button at bounding box center [1486, 21] width 23 height 23
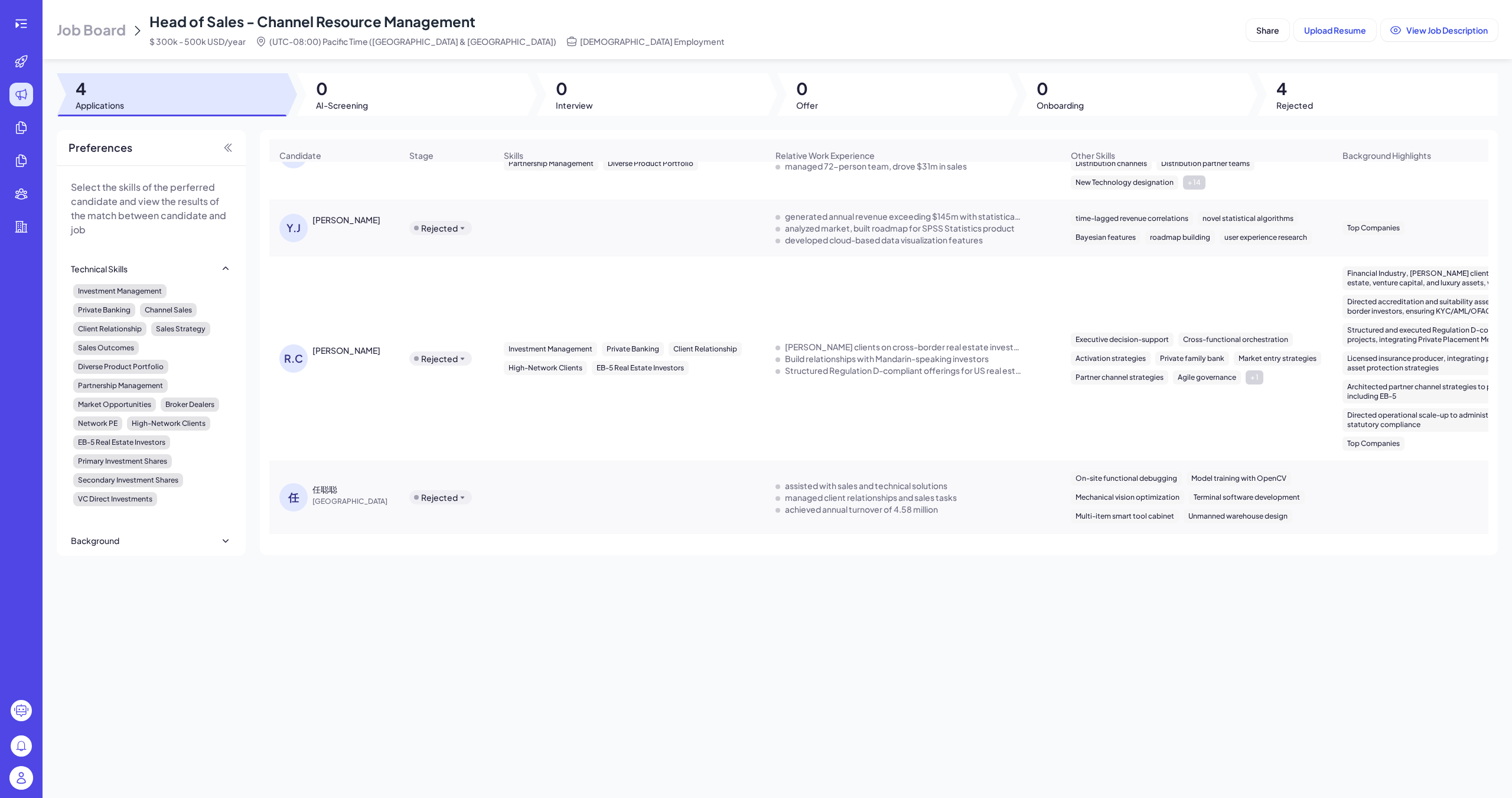
click at [701, 496] on div "managed client relationships and sales tasks" at bounding box center [871, 497] width 172 height 12
click at [326, 501] on span "[GEOGRAPHIC_DATA]" at bounding box center [356, 501] width 89 height 12
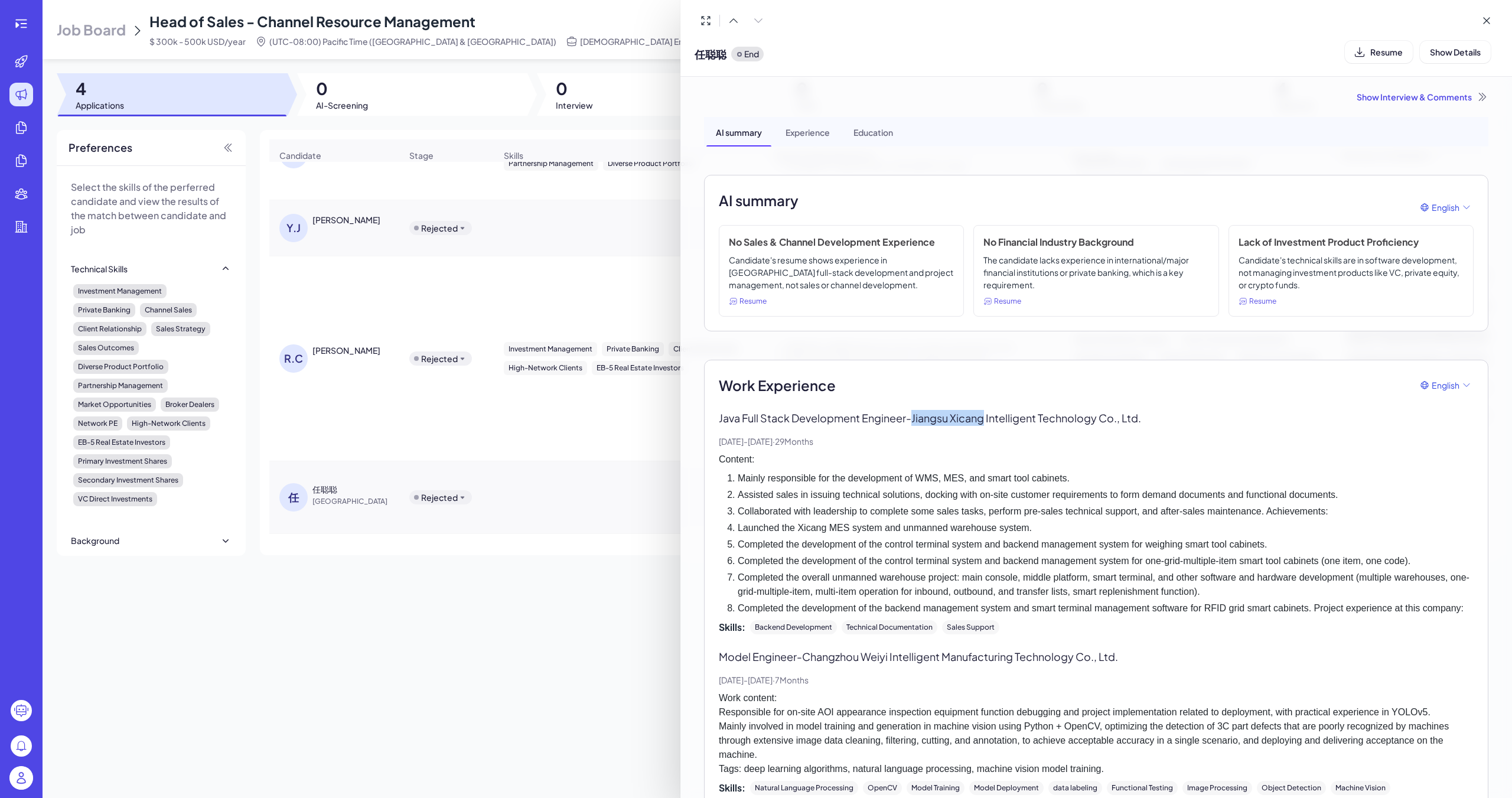
drag, startPoint x: 918, startPoint y: 417, endPoint x: 989, endPoint y: 420, distance: 71.1
click at [701, 420] on p "Java Full Stack Development Engineer - [GEOGRAPHIC_DATA] Xicang Intelligent Tec…" at bounding box center [1096, 418] width 755 height 16
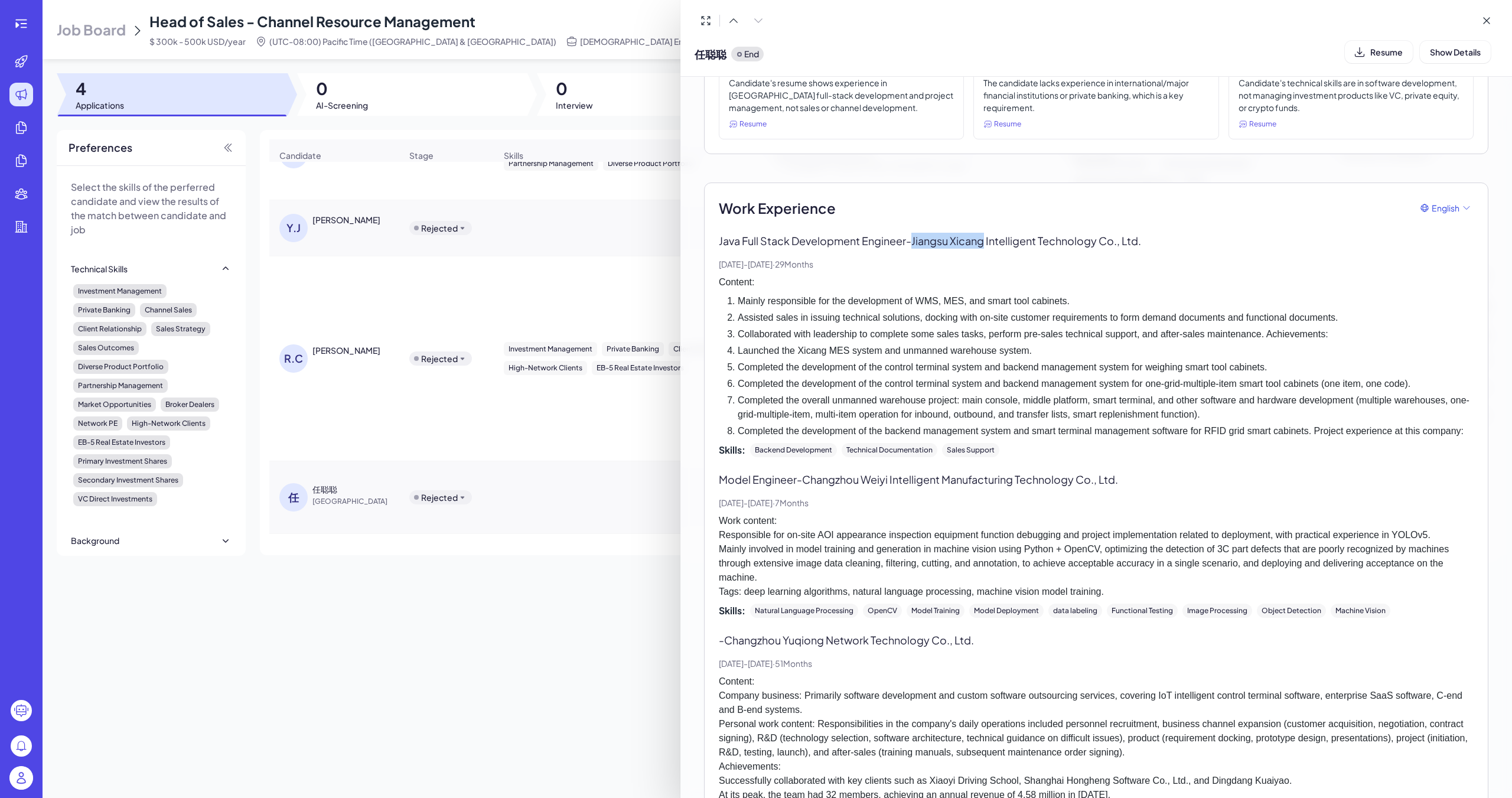
scroll to position [236, 0]
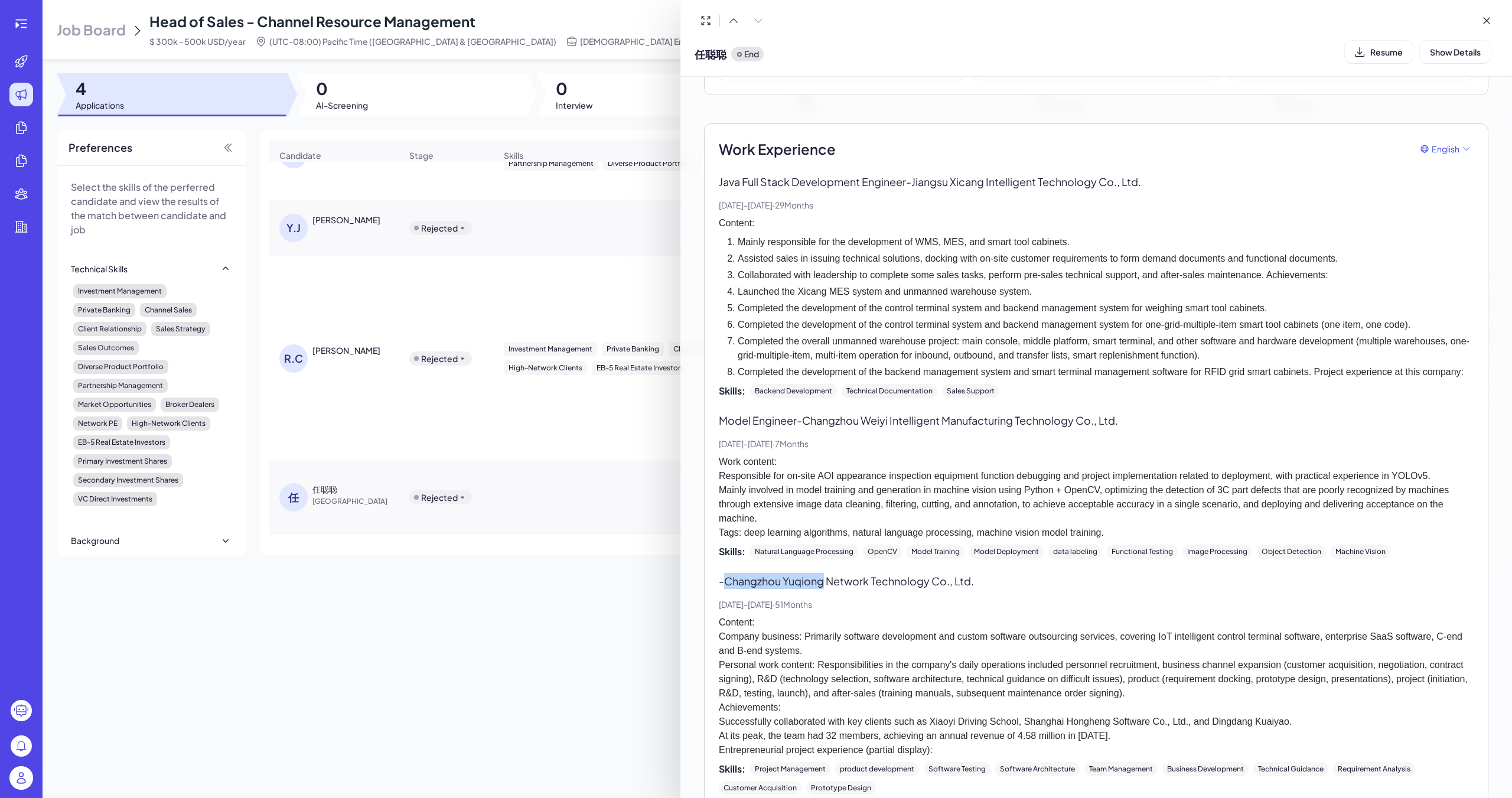
drag, startPoint x: 727, startPoint y: 585, endPoint x: 825, endPoint y: 581, distance: 98.1
click at [701, 536] on p "- Changzhou Yuqiong Network Technology Co., Ltd." at bounding box center [1096, 581] width 755 height 16
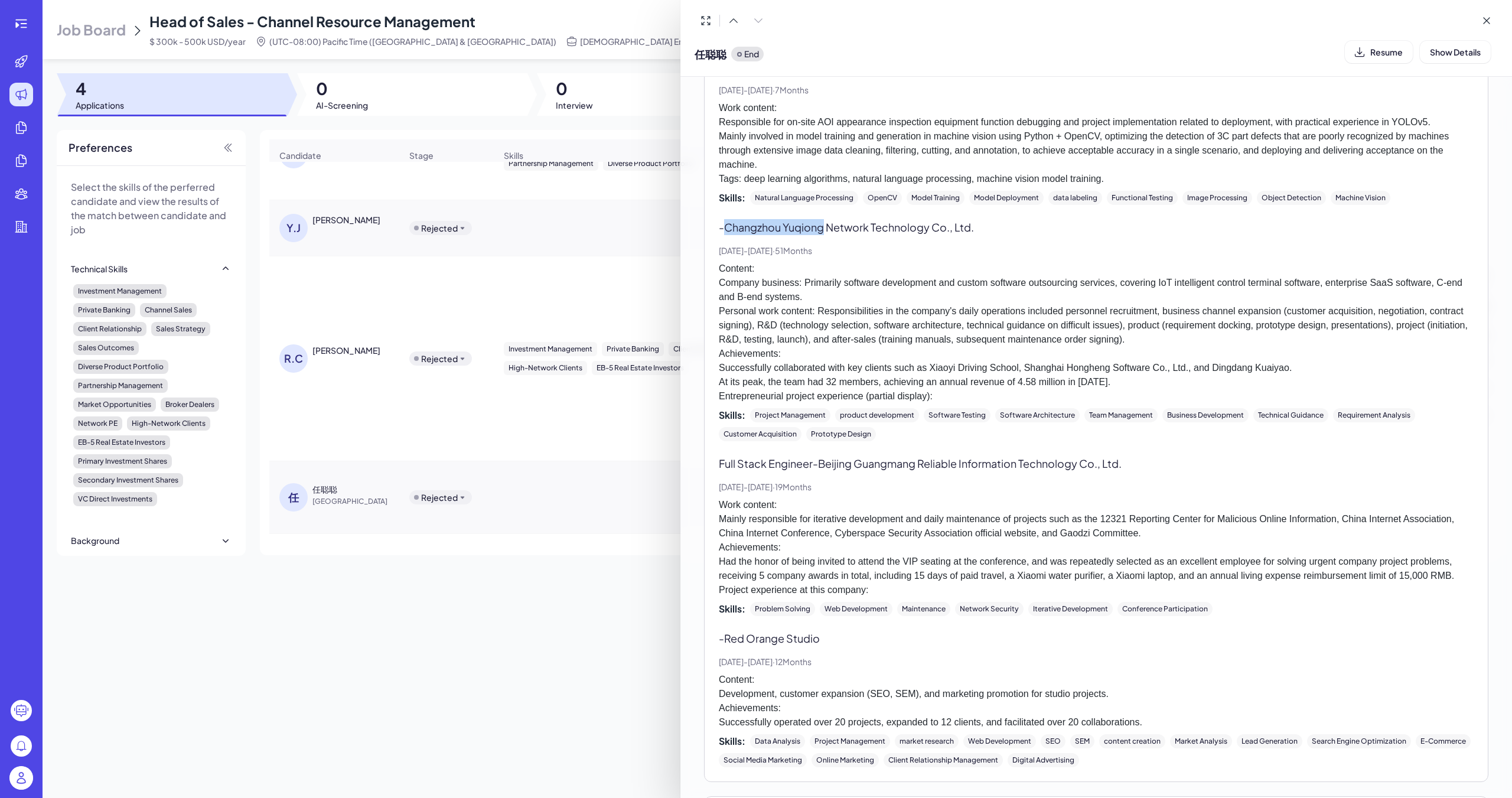
scroll to position [591, 0]
drag, startPoint x: 818, startPoint y: 462, endPoint x: 921, endPoint y: 462, distance: 103.0
click at [701, 462] on p "Full Stack Engineer - [GEOGRAPHIC_DATA] [GEOGRAPHIC_DATA] Reliable Information …" at bounding box center [1096, 463] width 755 height 16
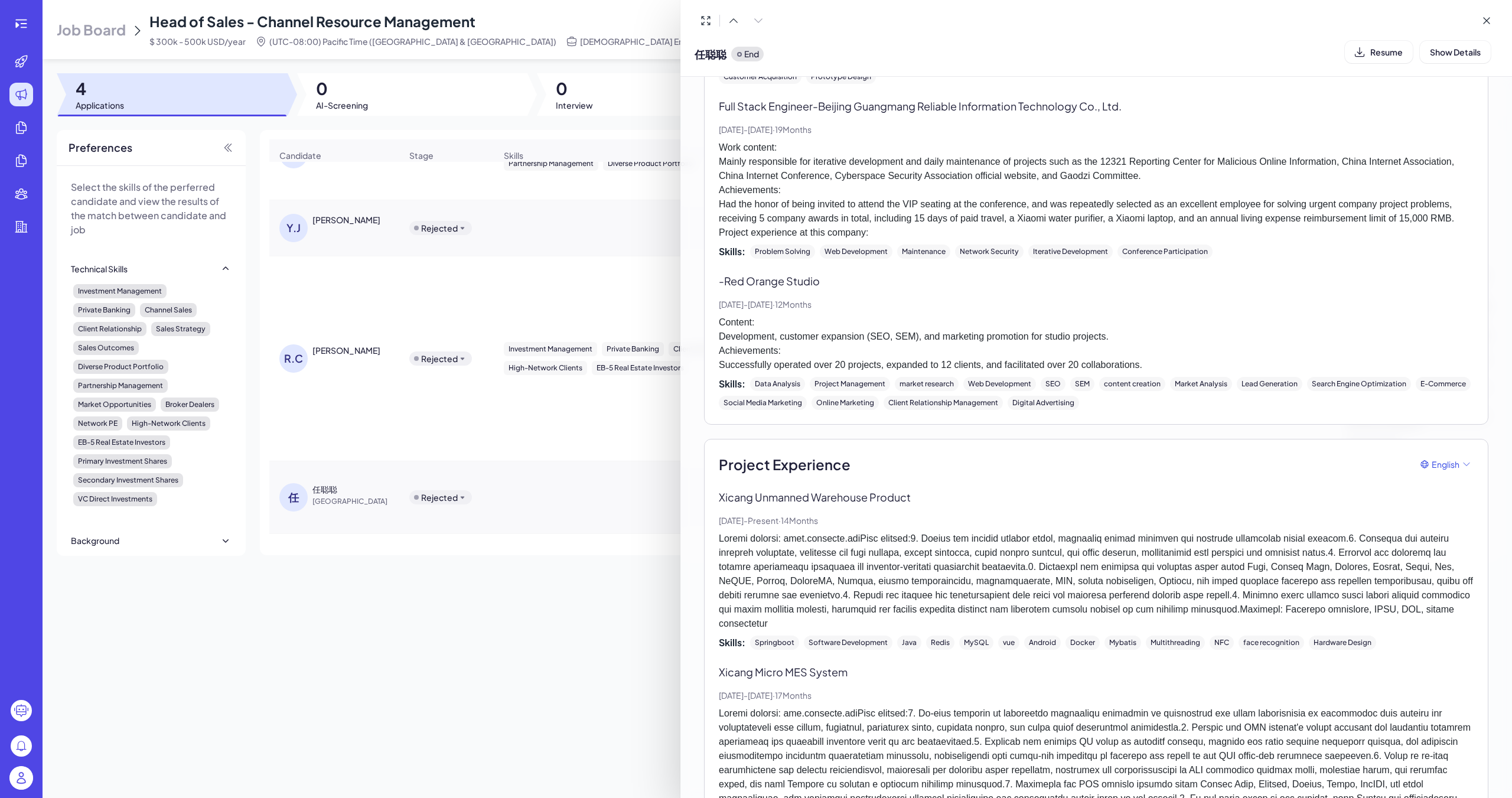
scroll to position [1004, 0]
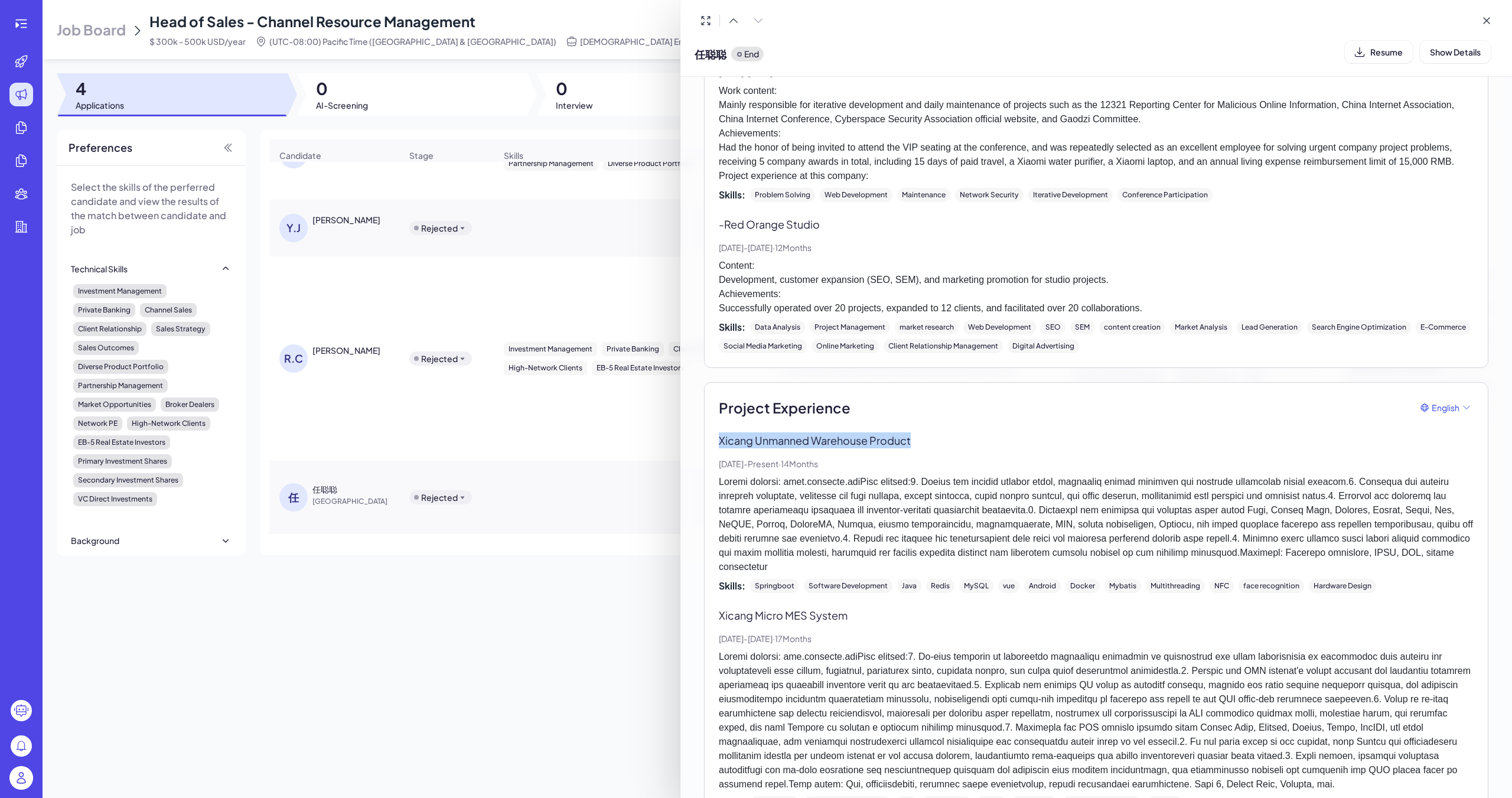
drag, startPoint x: 717, startPoint y: 441, endPoint x: 922, endPoint y: 435, distance: 205.1
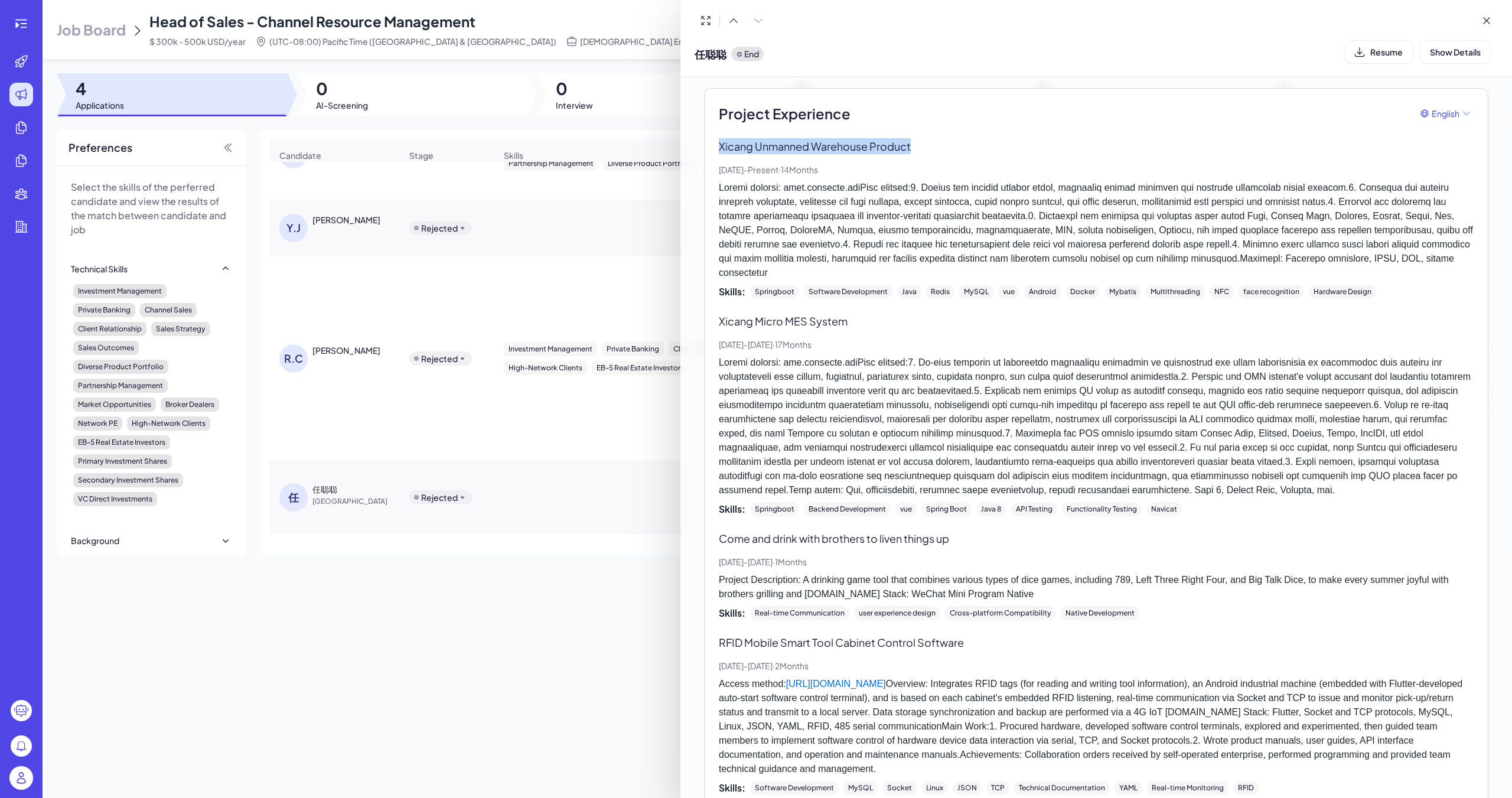
scroll to position [1300, 0]
click at [532, 400] on div at bounding box center [756, 399] width 1512 height 798
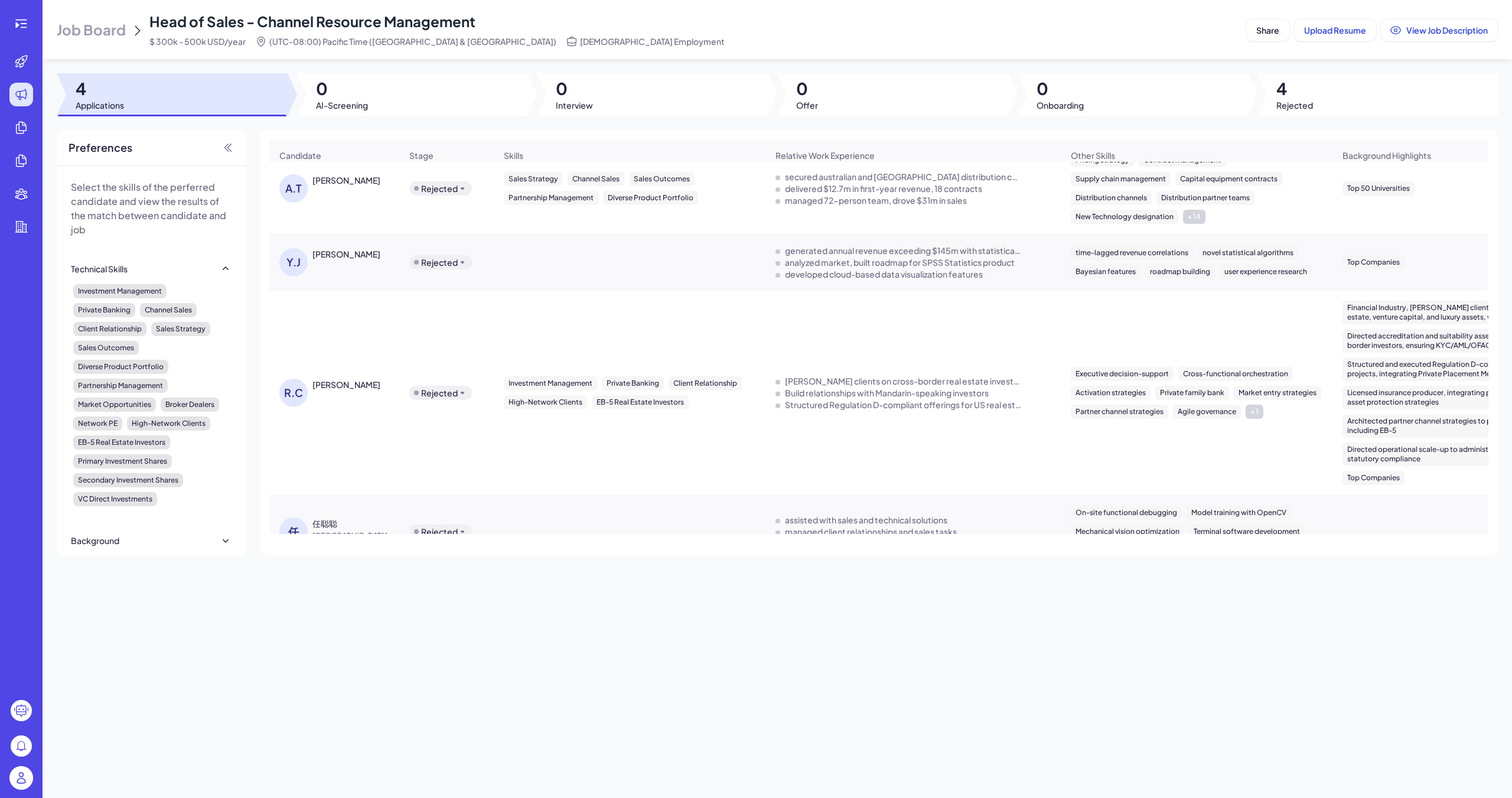
scroll to position [0, 0]
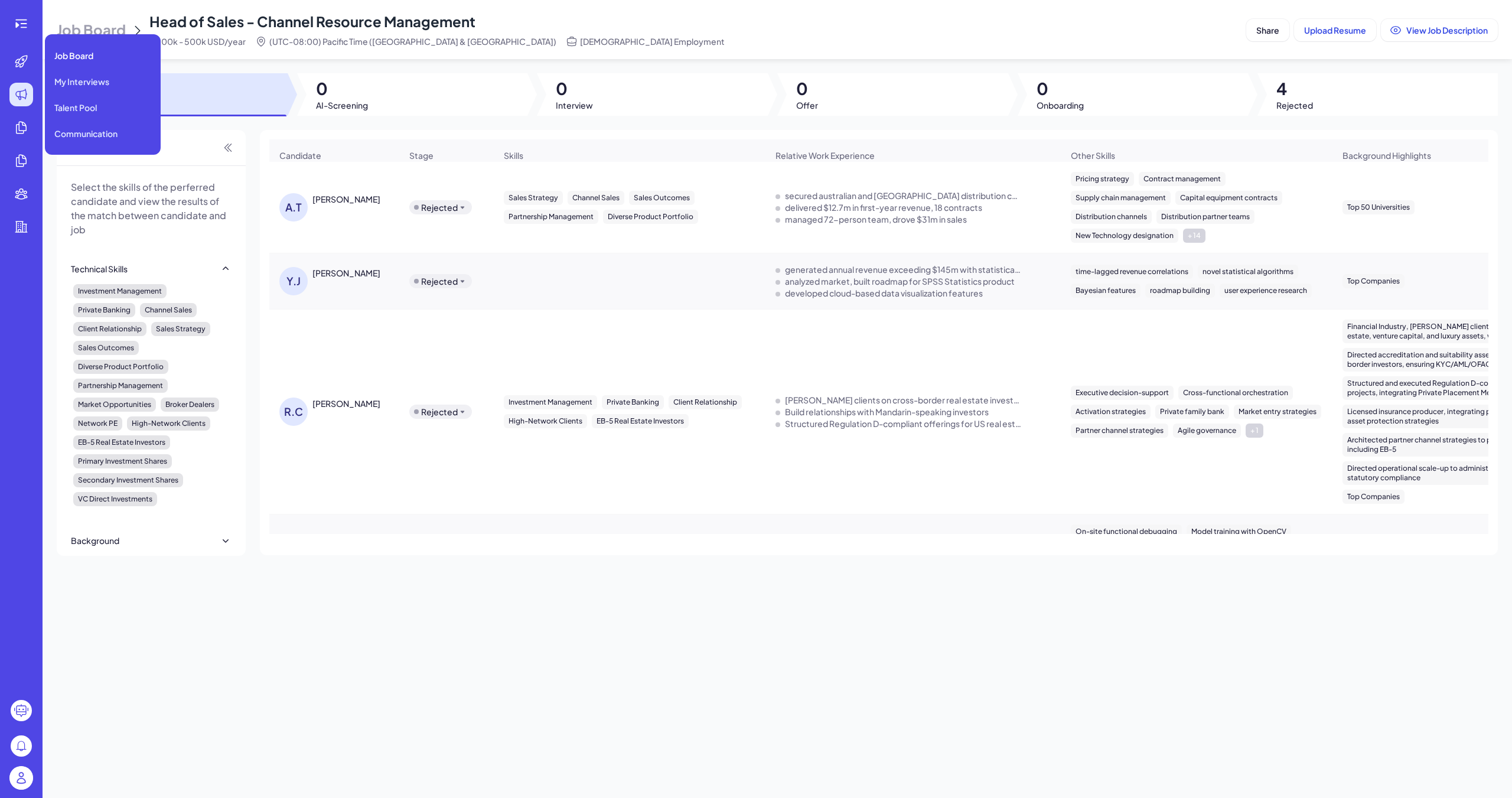
click at [85, 54] on span "Job Board" at bounding box center [73, 55] width 39 height 12
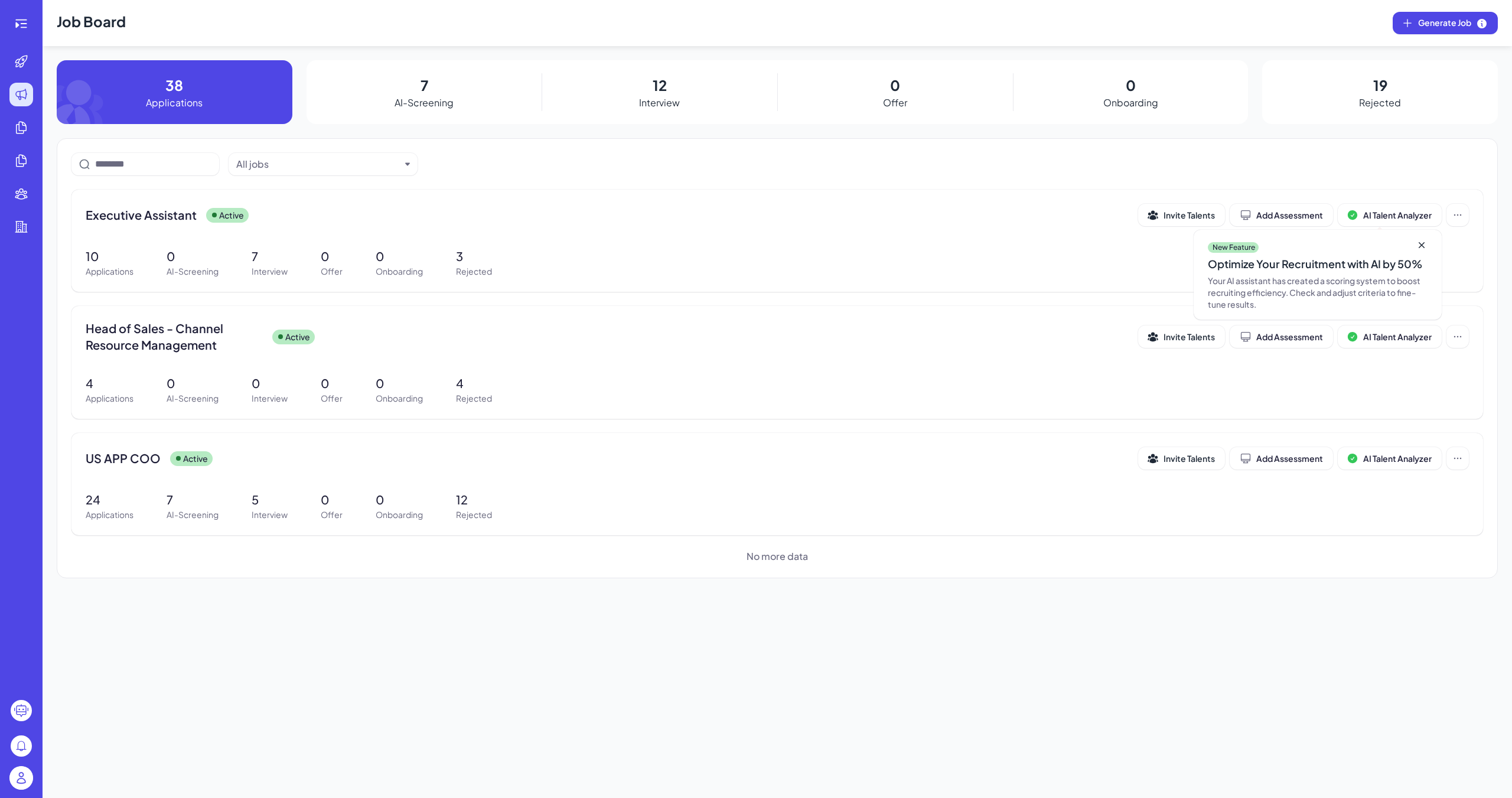
click at [129, 464] on span "US APP COO" at bounding box center [123, 458] width 75 height 16
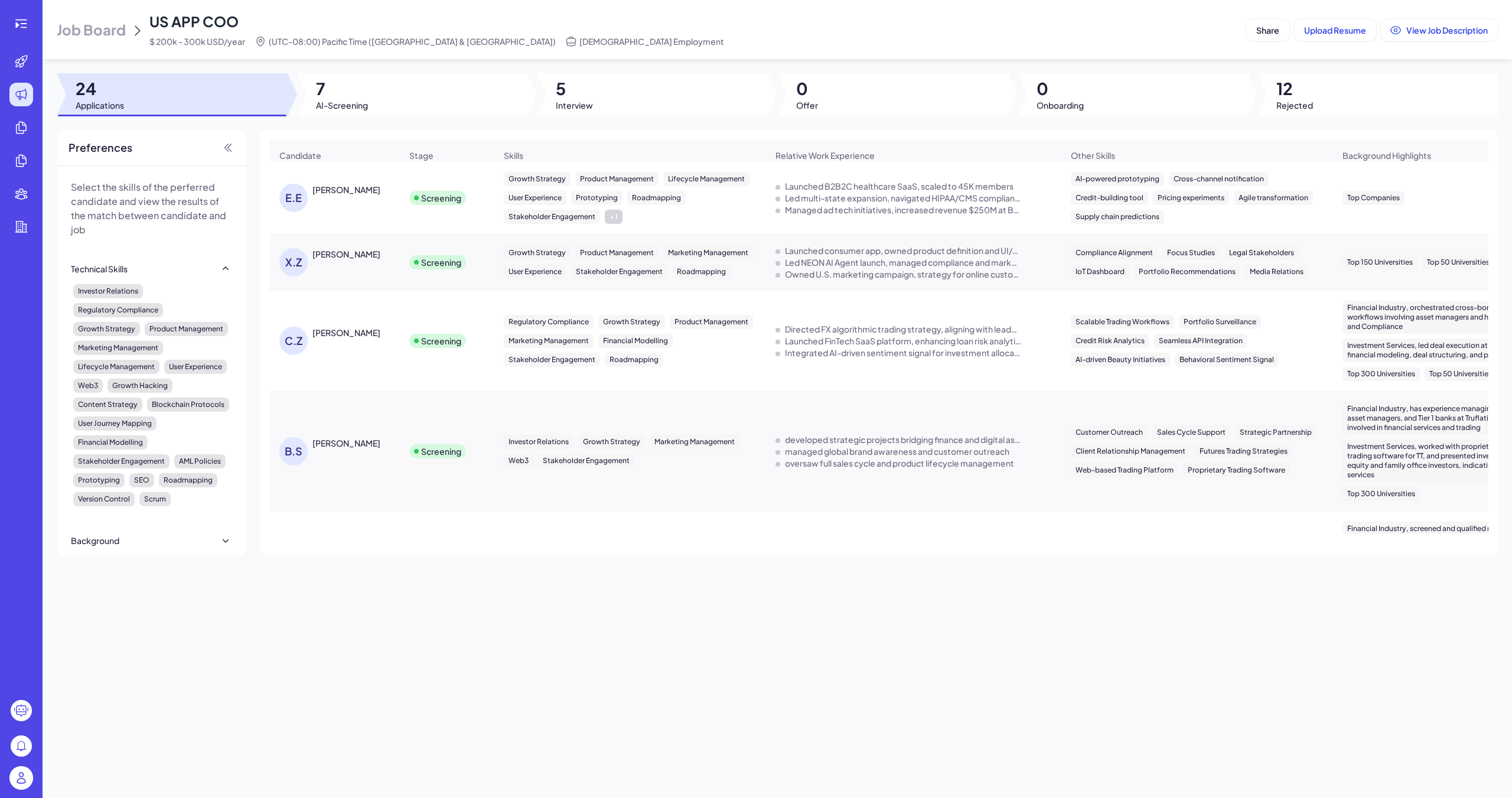
click at [348, 187] on div "[PERSON_NAME]" at bounding box center [346, 189] width 68 height 12
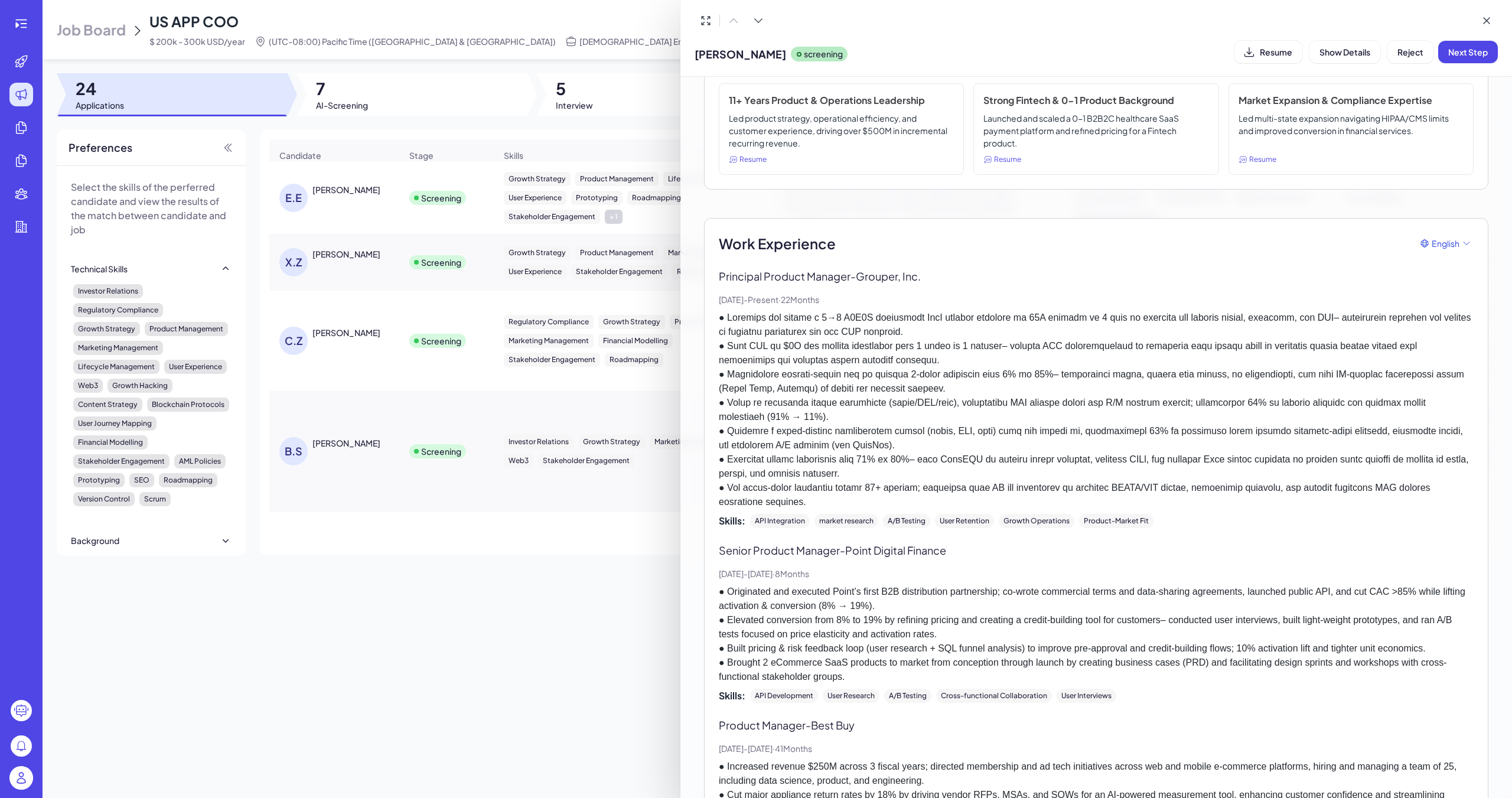
scroll to position [177, 0]
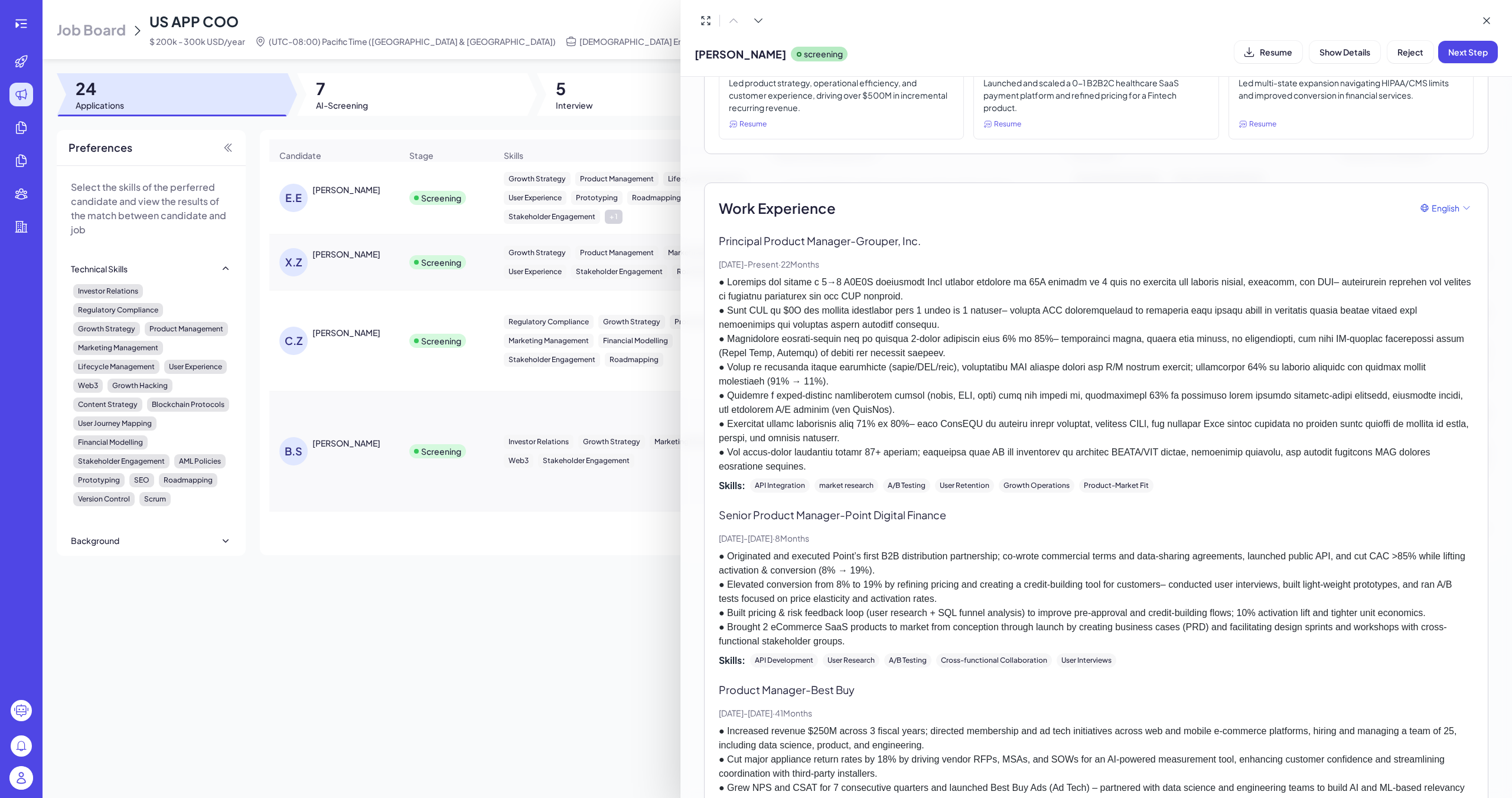
drag, startPoint x: 848, startPoint y: 517, endPoint x: 899, endPoint y: 515, distance: 51.0
click at [701, 515] on p "Senior Product Manager - Point Digital Finance" at bounding box center [1096, 515] width 755 height 16
click at [522, 332] on div at bounding box center [756, 399] width 1512 height 798
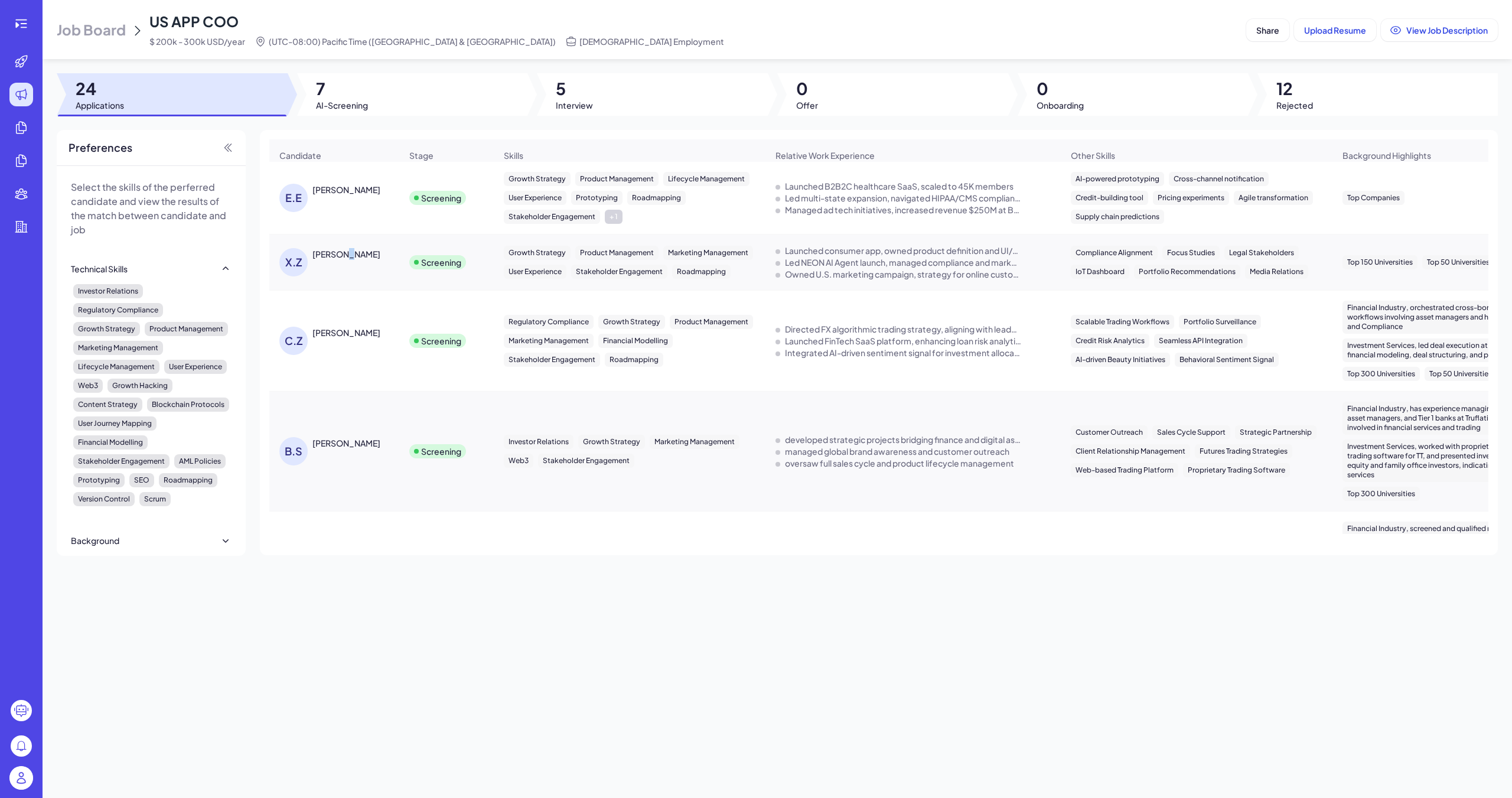
click at [342, 258] on div "[PERSON_NAME]" at bounding box center [346, 254] width 68 height 12
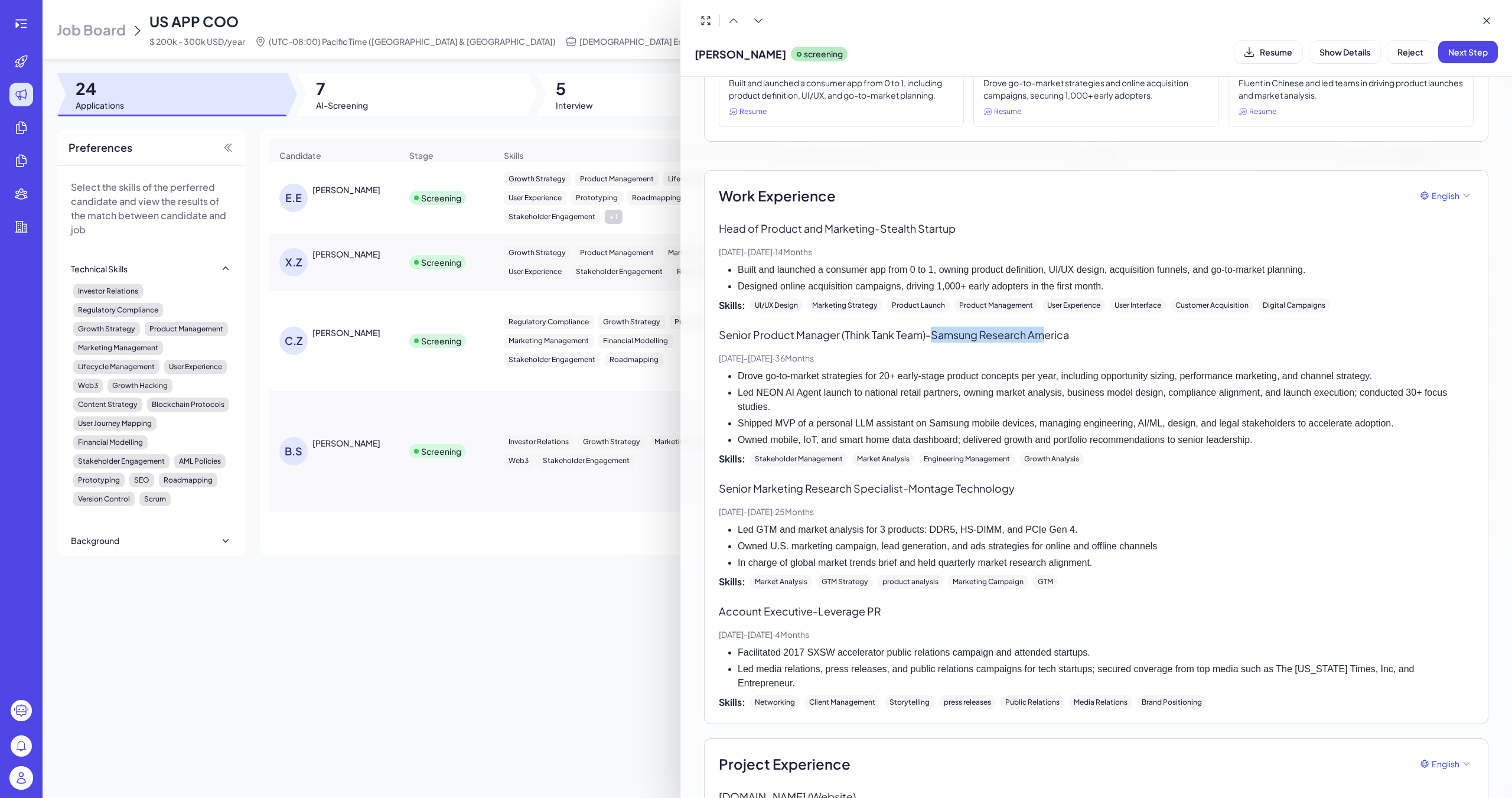
drag, startPoint x: 937, startPoint y: 335, endPoint x: 1046, endPoint y: 334, distance: 109.0
click at [701, 334] on p "Senior Product Manager (Think Tank Team) - Samsung Research America" at bounding box center [1096, 334] width 755 height 16
drag, startPoint x: 919, startPoint y: 489, endPoint x: 1018, endPoint y: 480, distance: 99.4
click at [701, 480] on div "Work Experience English Head of Product and Marketing - Stealth Startup [DATE] …" at bounding box center [1096, 447] width 755 height 525
click at [701, 487] on p "Senior Marketing Research Specialist - Montage Technology" at bounding box center [1096, 488] width 755 height 16
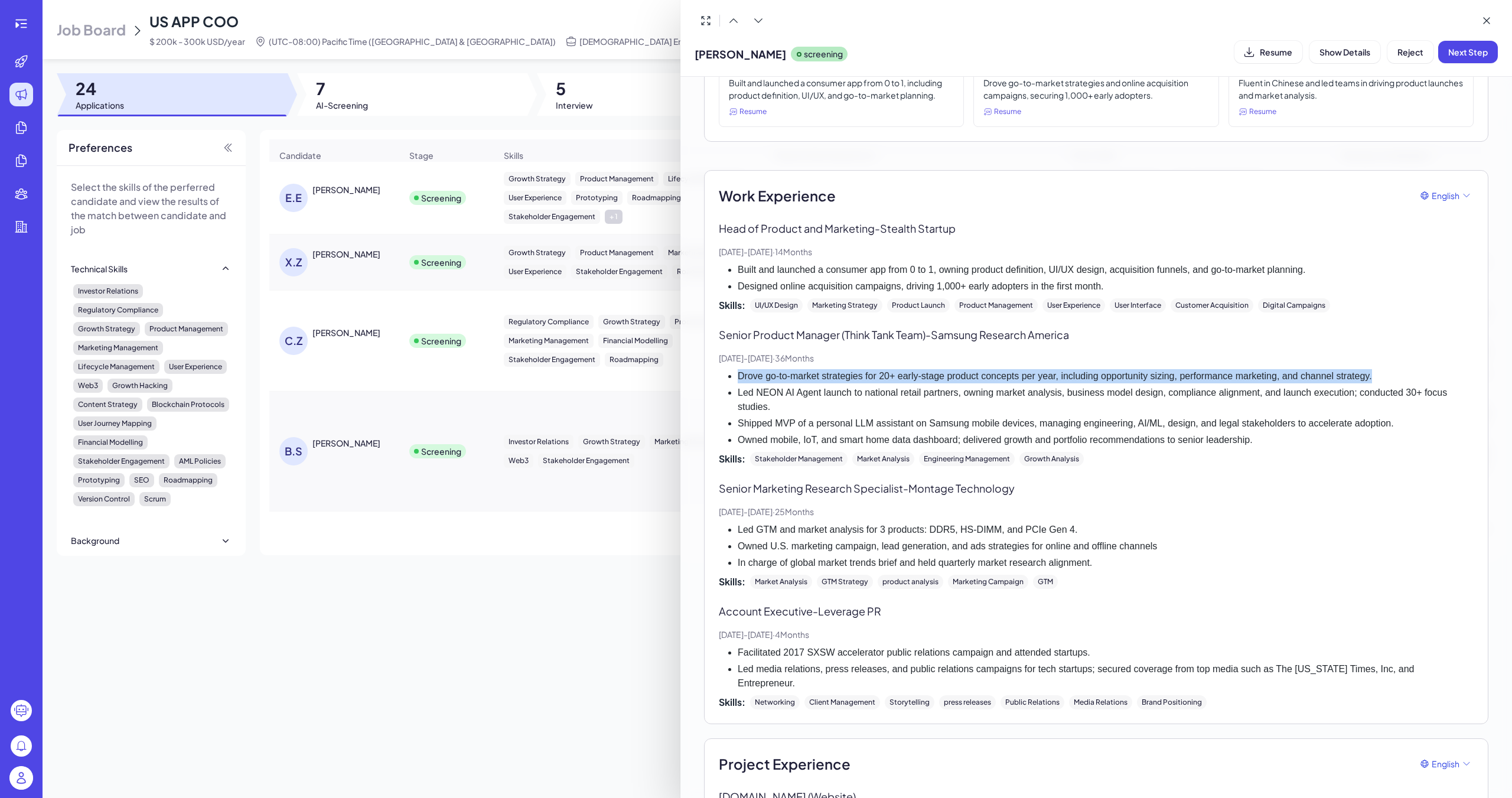
drag, startPoint x: 761, startPoint y: 375, endPoint x: 1386, endPoint y: 378, distance: 625.0
click at [701, 378] on li "Drove go-to-market strategies for 20+ early-stage product concepts per year, in…" at bounding box center [1105, 376] width 736 height 14
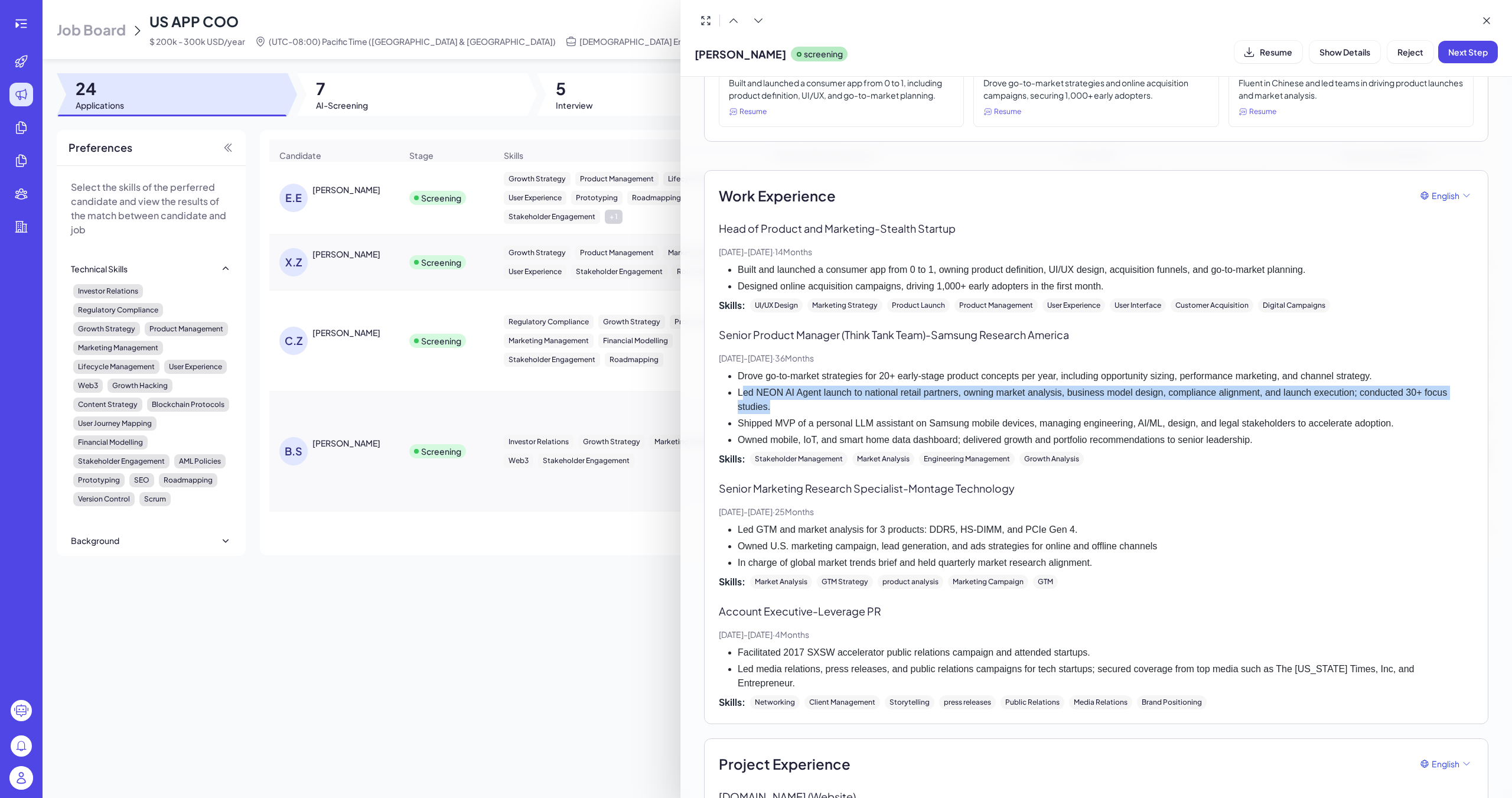
drag, startPoint x: 740, startPoint y: 393, endPoint x: 816, endPoint y: 405, distance: 76.9
click at [701, 405] on li "Led NEON AI Agent launch to national retail partners, owning market analysis, b…" at bounding box center [1105, 400] width 736 height 28
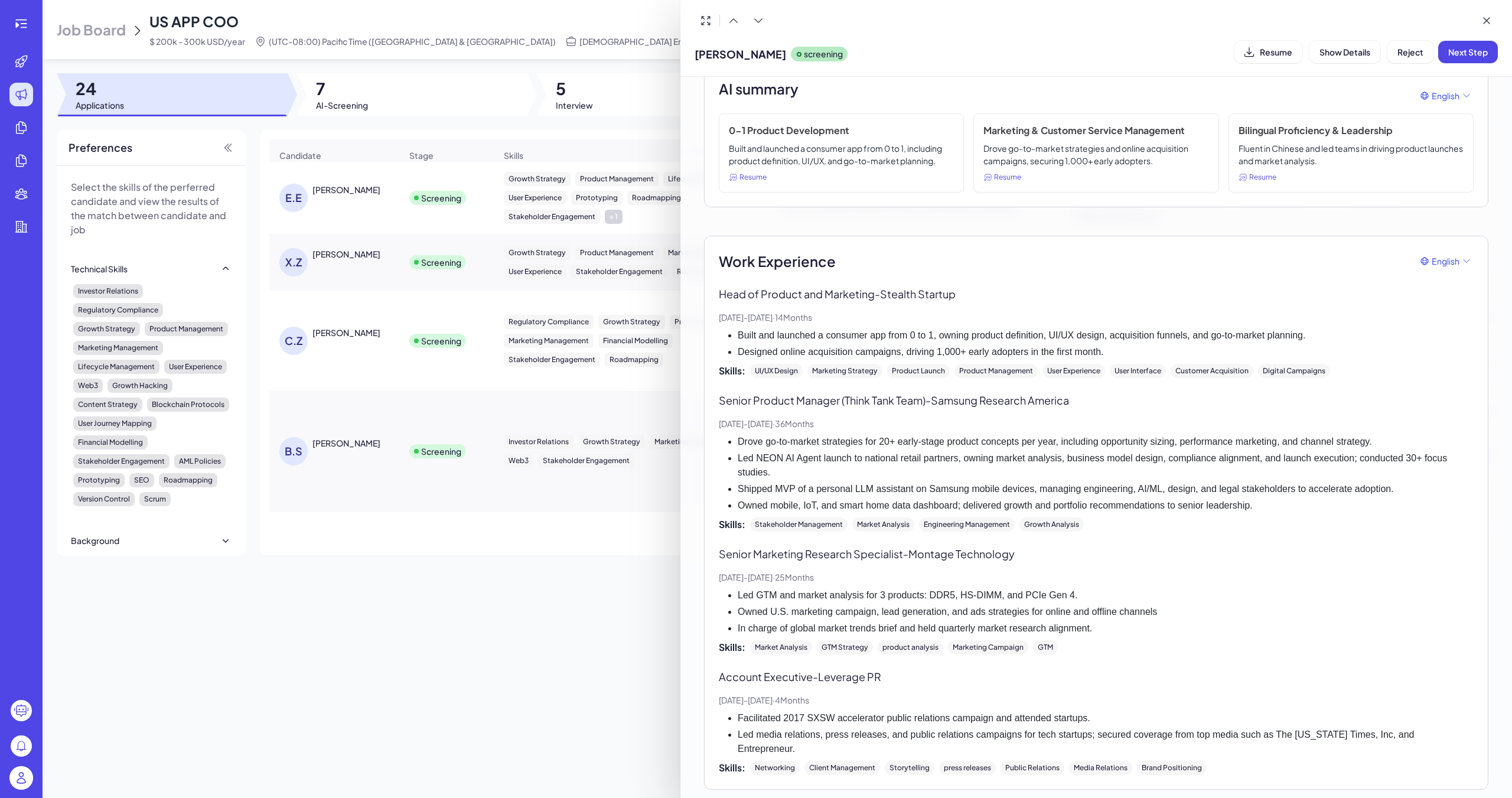
scroll to position [59, 0]
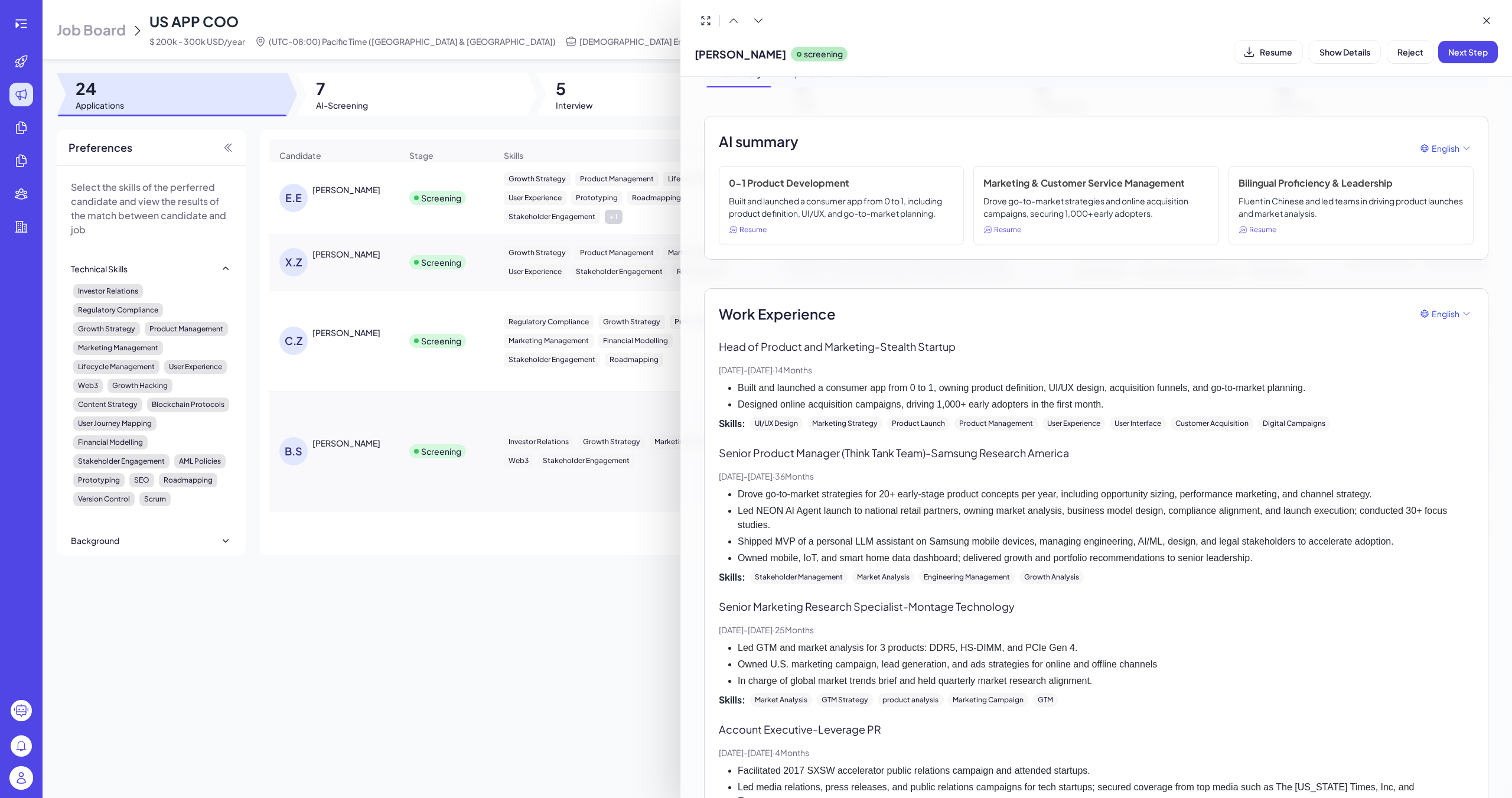
click at [451, 361] on div at bounding box center [756, 399] width 1512 height 798
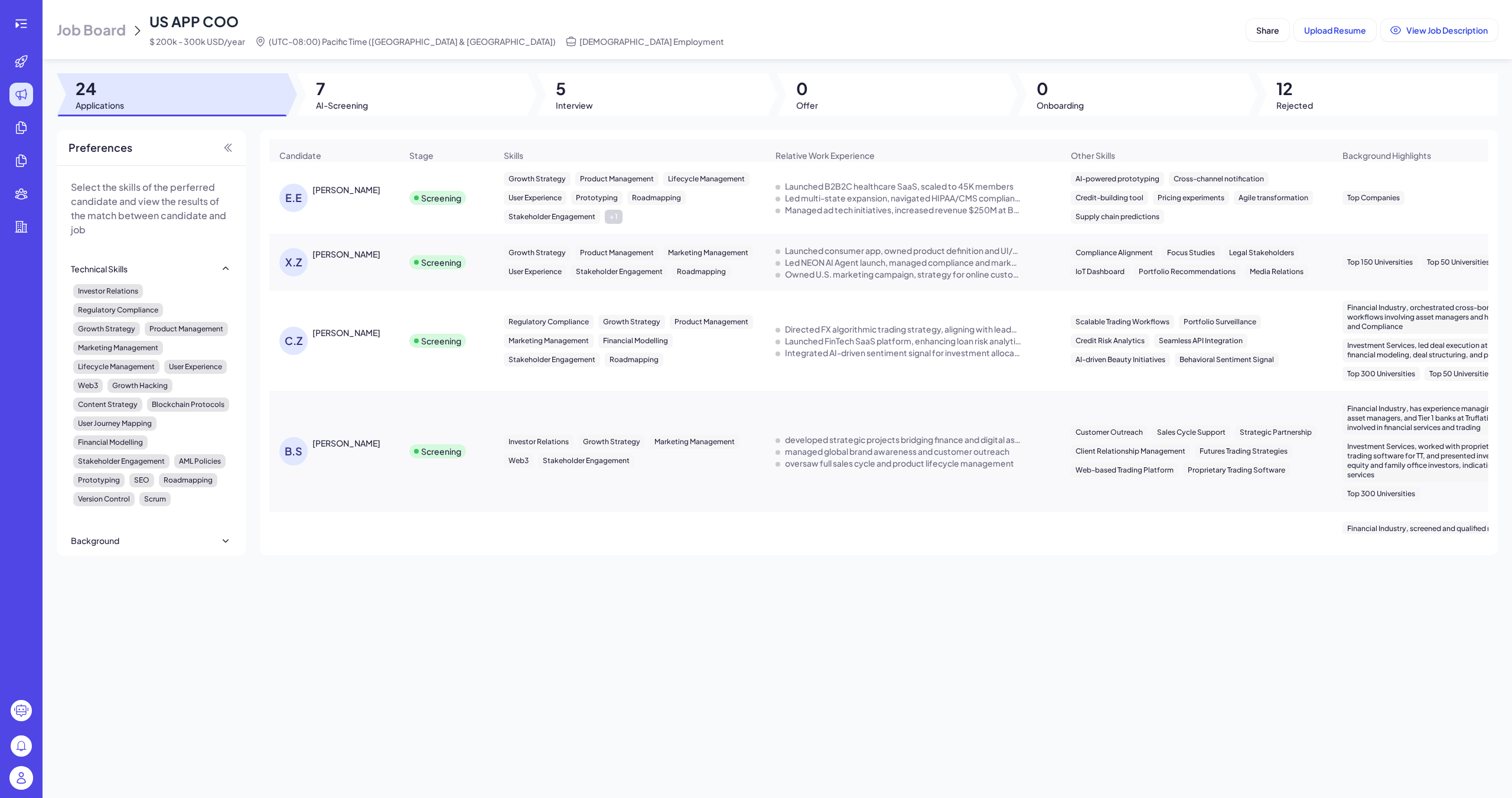
click at [344, 334] on div "[PERSON_NAME]" at bounding box center [346, 332] width 68 height 12
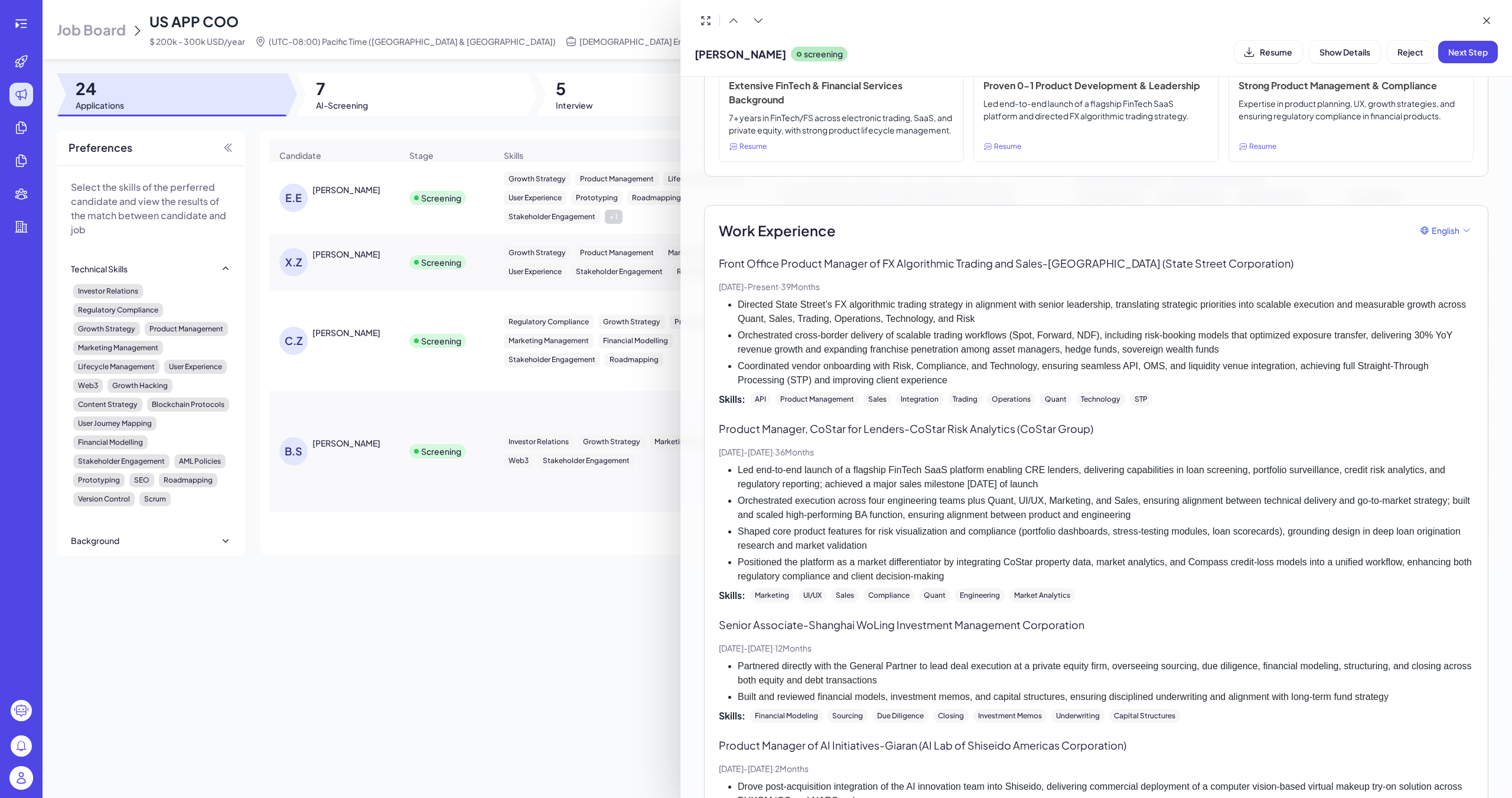
scroll to position [177, 0]
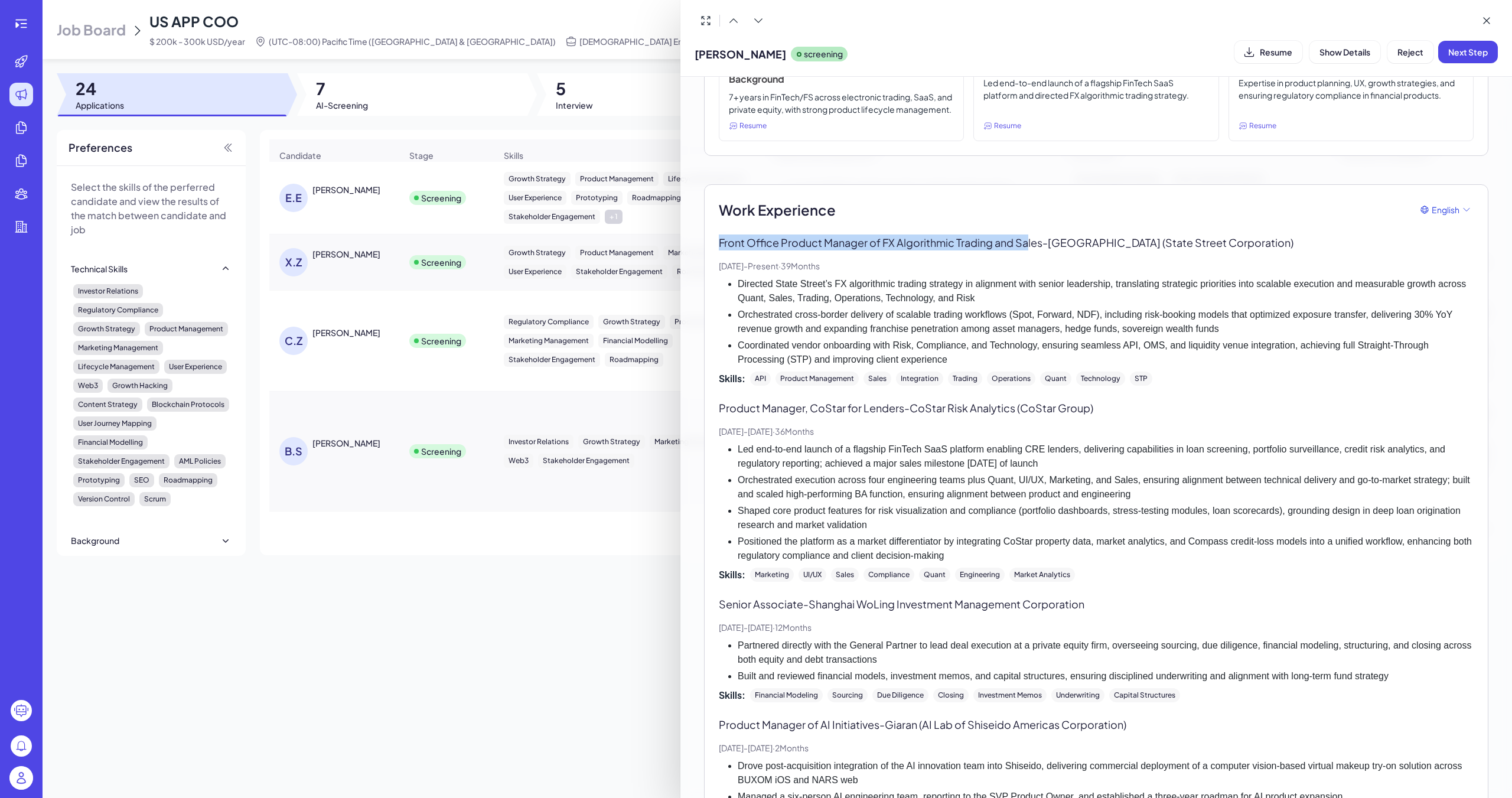
drag, startPoint x: 721, startPoint y: 257, endPoint x: 1000, endPoint y: 287, distance: 280.6
click at [701, 250] on p "Front Office Product Manager of FX Algorithmic Trading and Sales - State Street…" at bounding box center [1096, 243] width 755 height 16
click at [701, 304] on li "Directed State Street’s FX algorithmic trading strategy in alignment with senio…" at bounding box center [1105, 292] width 736 height 28
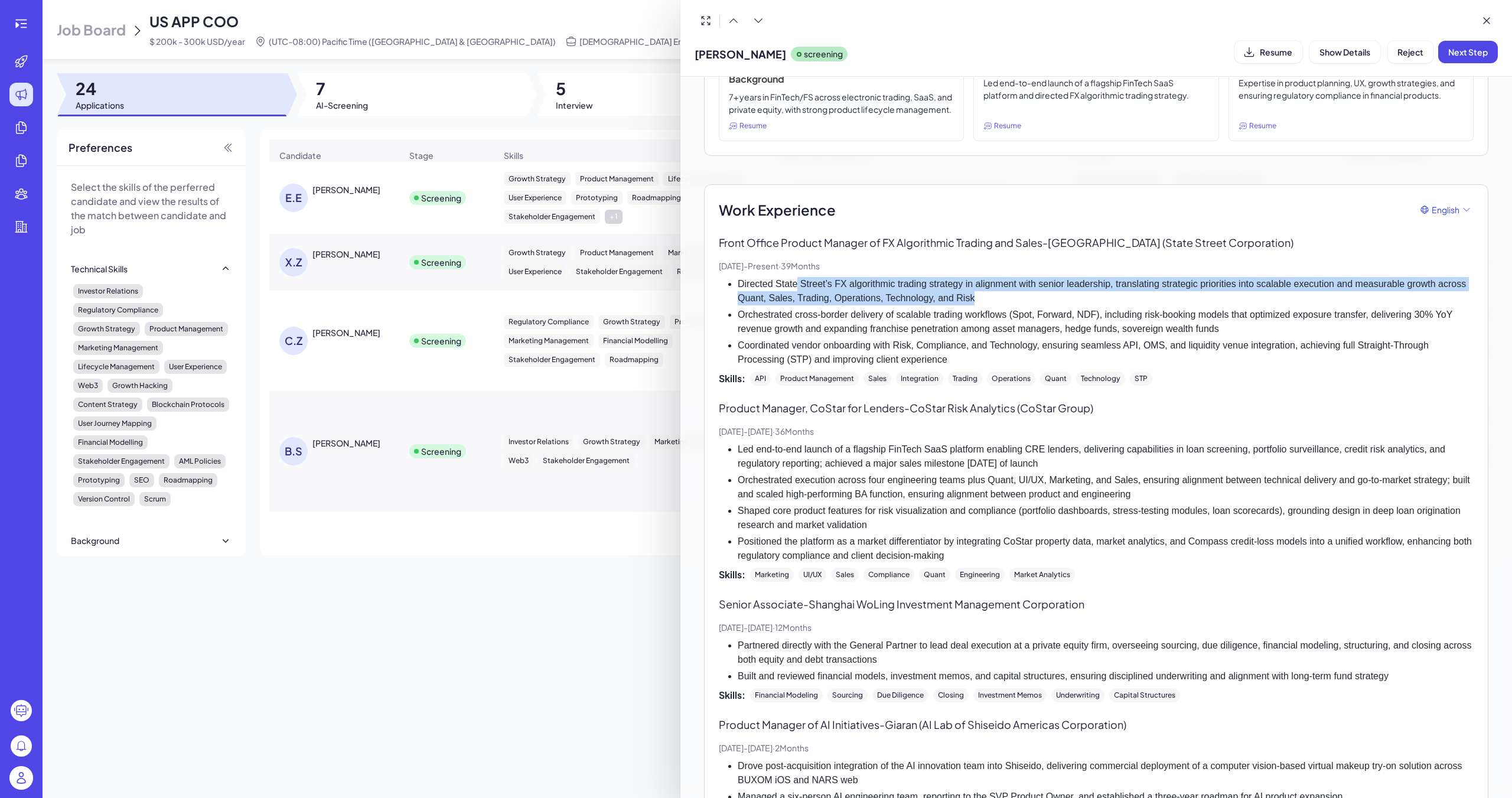
drag, startPoint x: 970, startPoint y: 309, endPoint x: 797, endPoint y: 299, distance: 173.3
click at [701, 299] on li "Directed State Street’s FX algorithmic trading strategy in alignment with senio…" at bounding box center [1105, 292] width 736 height 28
click at [701, 305] on li "Directed State Street’s FX algorithmic trading strategy in alignment with senio…" at bounding box center [1105, 292] width 736 height 28
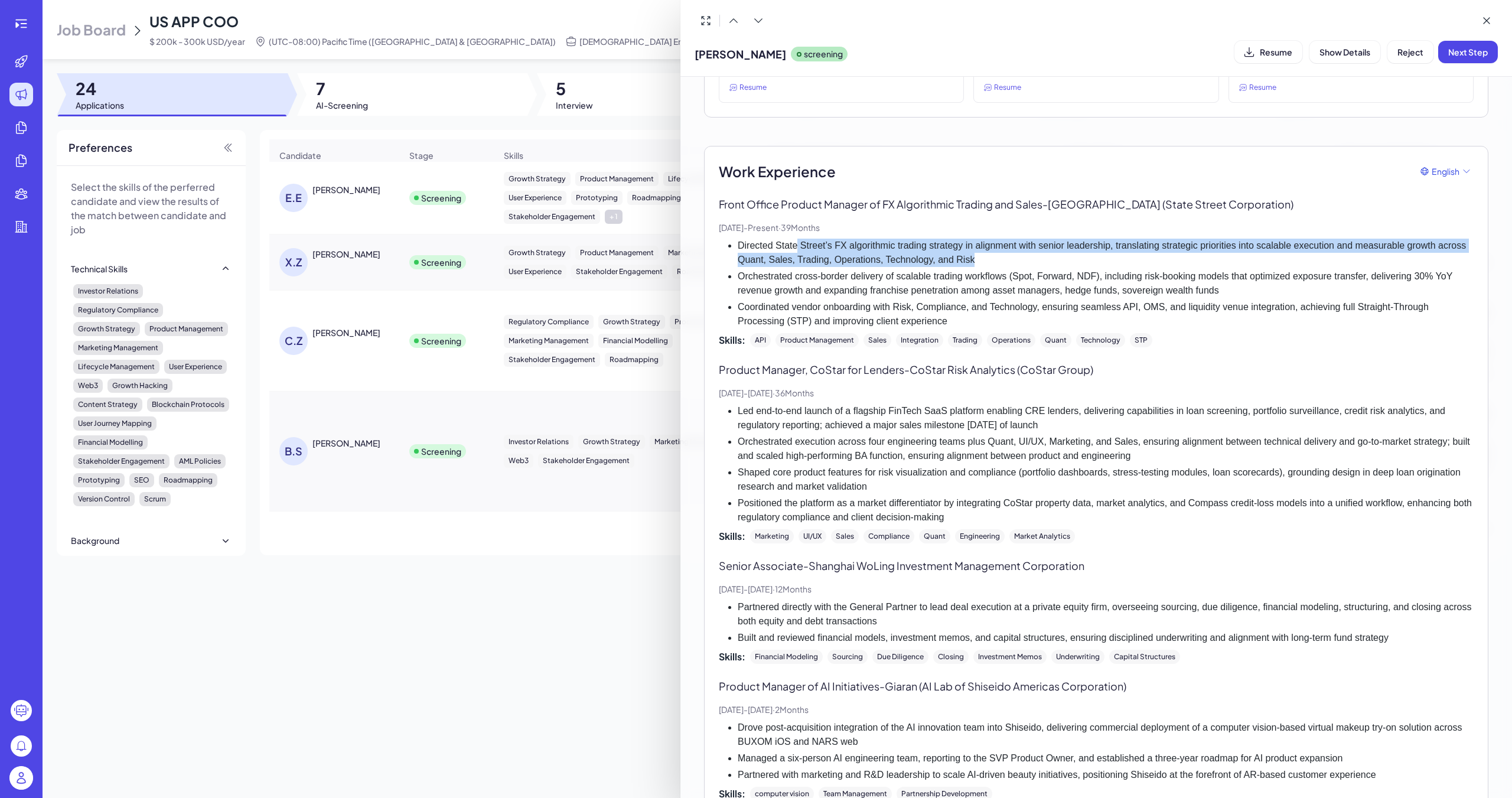
scroll to position [236, 0]
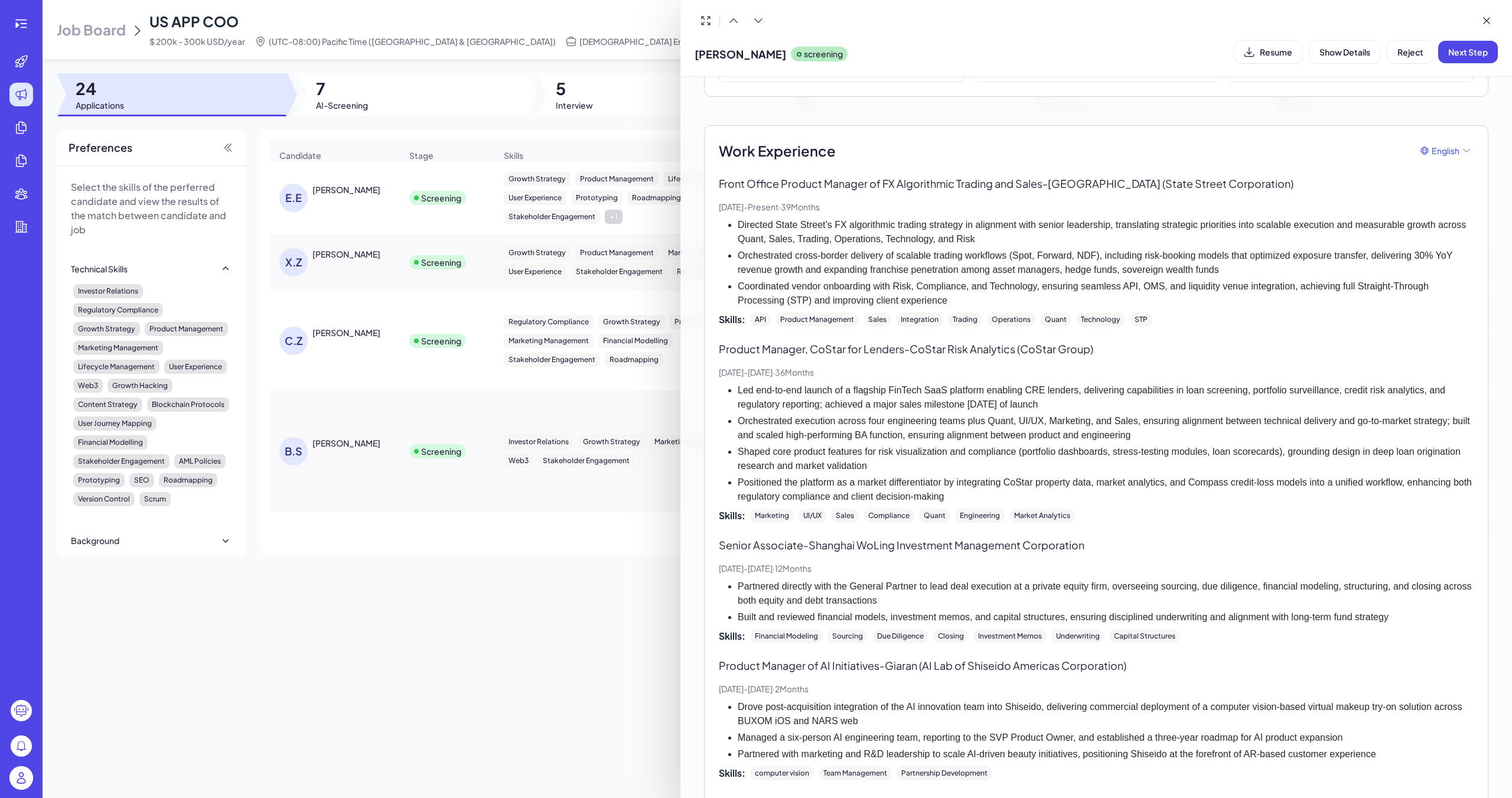
click at [701, 400] on li "Led end-to-end launch of a flagship FinTech SaaS platform enabling CRE lenders,…" at bounding box center [1105, 398] width 736 height 28
drag, startPoint x: 734, startPoint y: 403, endPoint x: 1083, endPoint y: 417, distance: 349.3
click at [701, 417] on ul "Led end-to-end launch of a flagship FinTech SaaS platform enabling CRE lenders,…" at bounding box center [1096, 443] width 755 height 120
click at [701, 442] on li "Orchestrated execution across four engineering teams plus Quant, UI/UX, Marketi…" at bounding box center [1105, 428] width 736 height 28
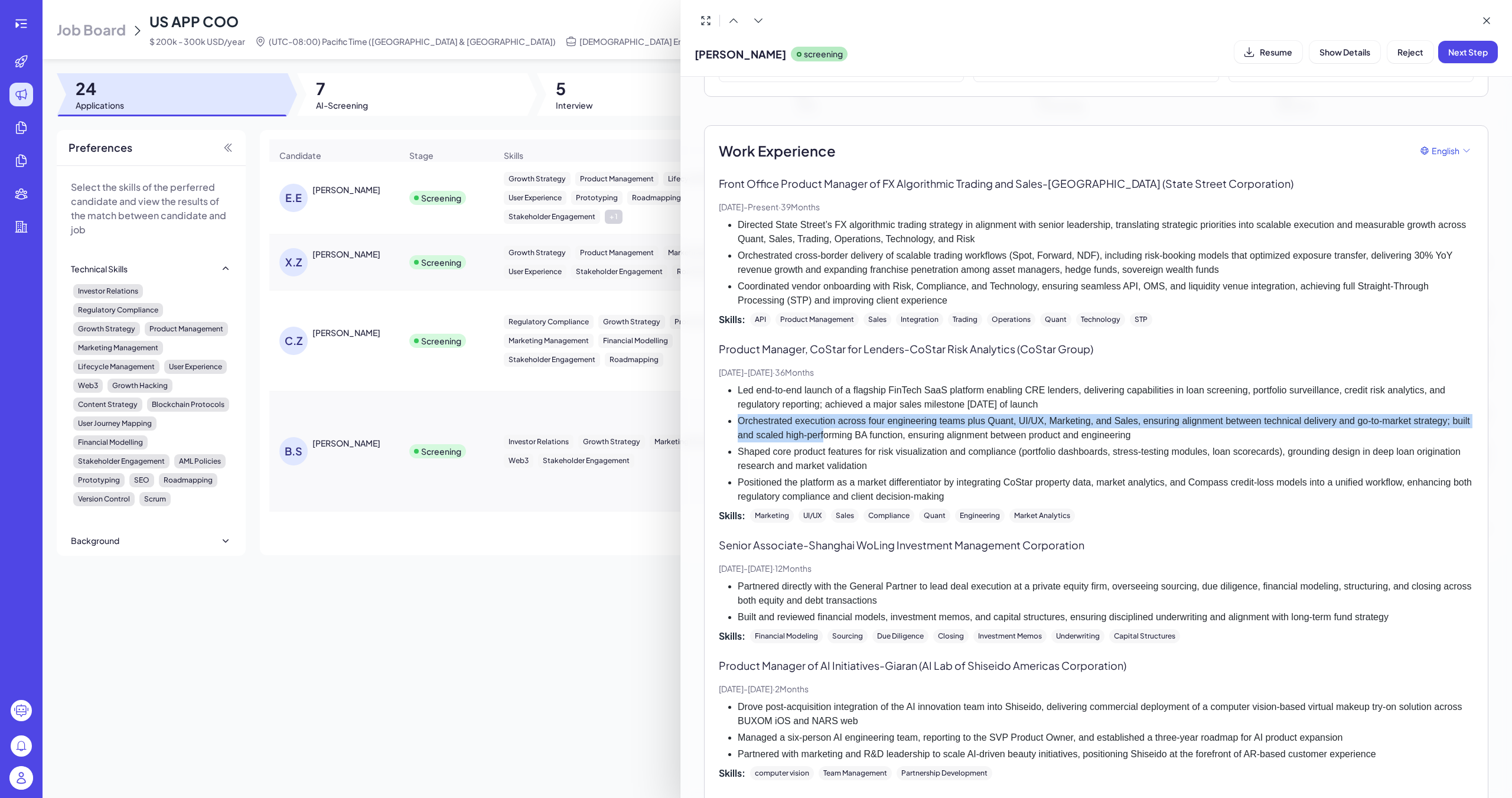
drag, startPoint x: 734, startPoint y: 432, endPoint x: 827, endPoint y: 442, distance: 93.5
click at [701, 442] on ul "Led end-to-end launch of a flagship FinTech SaaS platform enabling CRE lenders,…" at bounding box center [1096, 443] width 755 height 120
click at [701, 441] on li "Orchestrated execution across four engineering teams plus Quant, UI/UX, Marketi…" at bounding box center [1105, 428] width 736 height 28
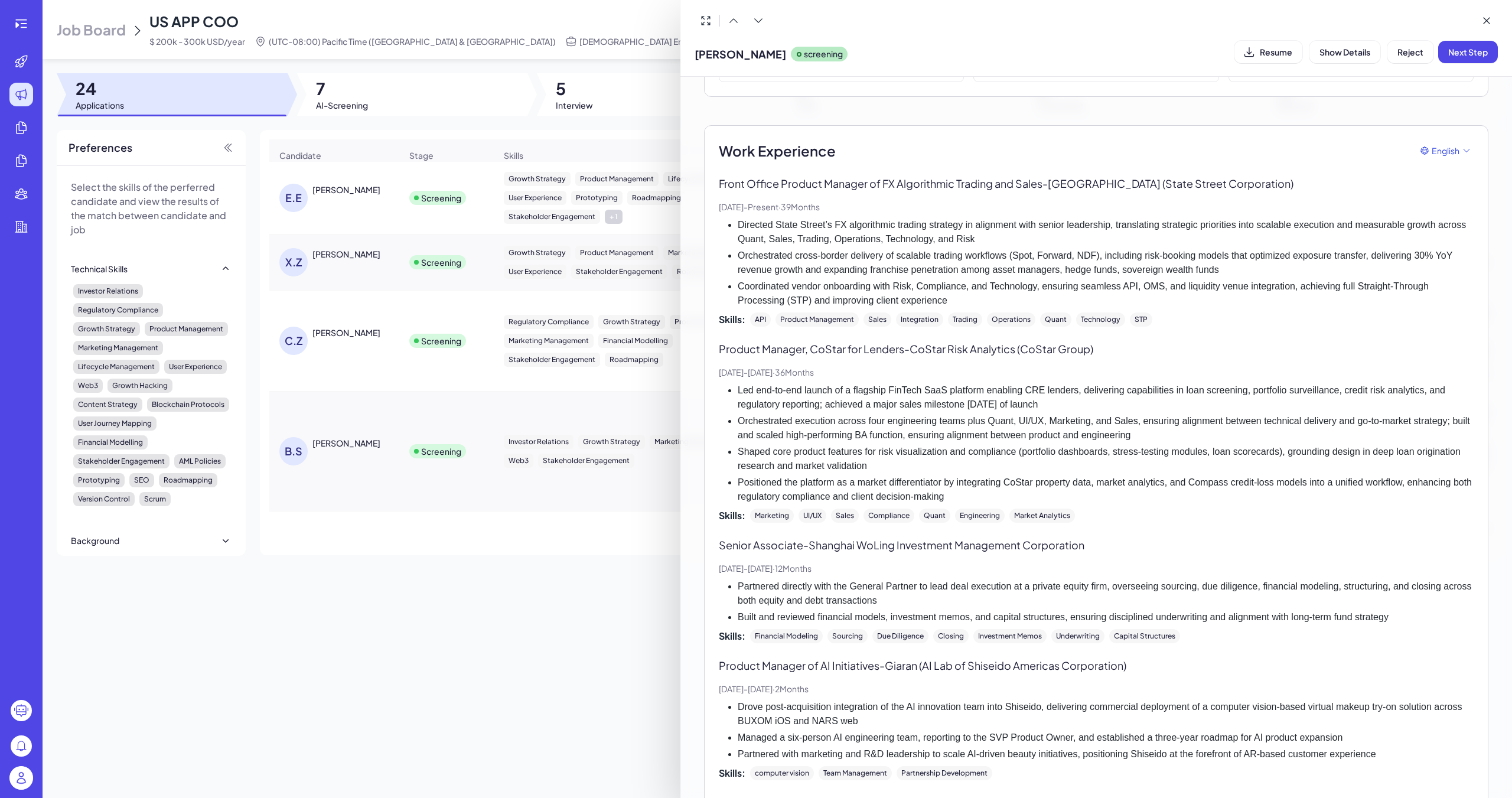
scroll to position [295, 0]
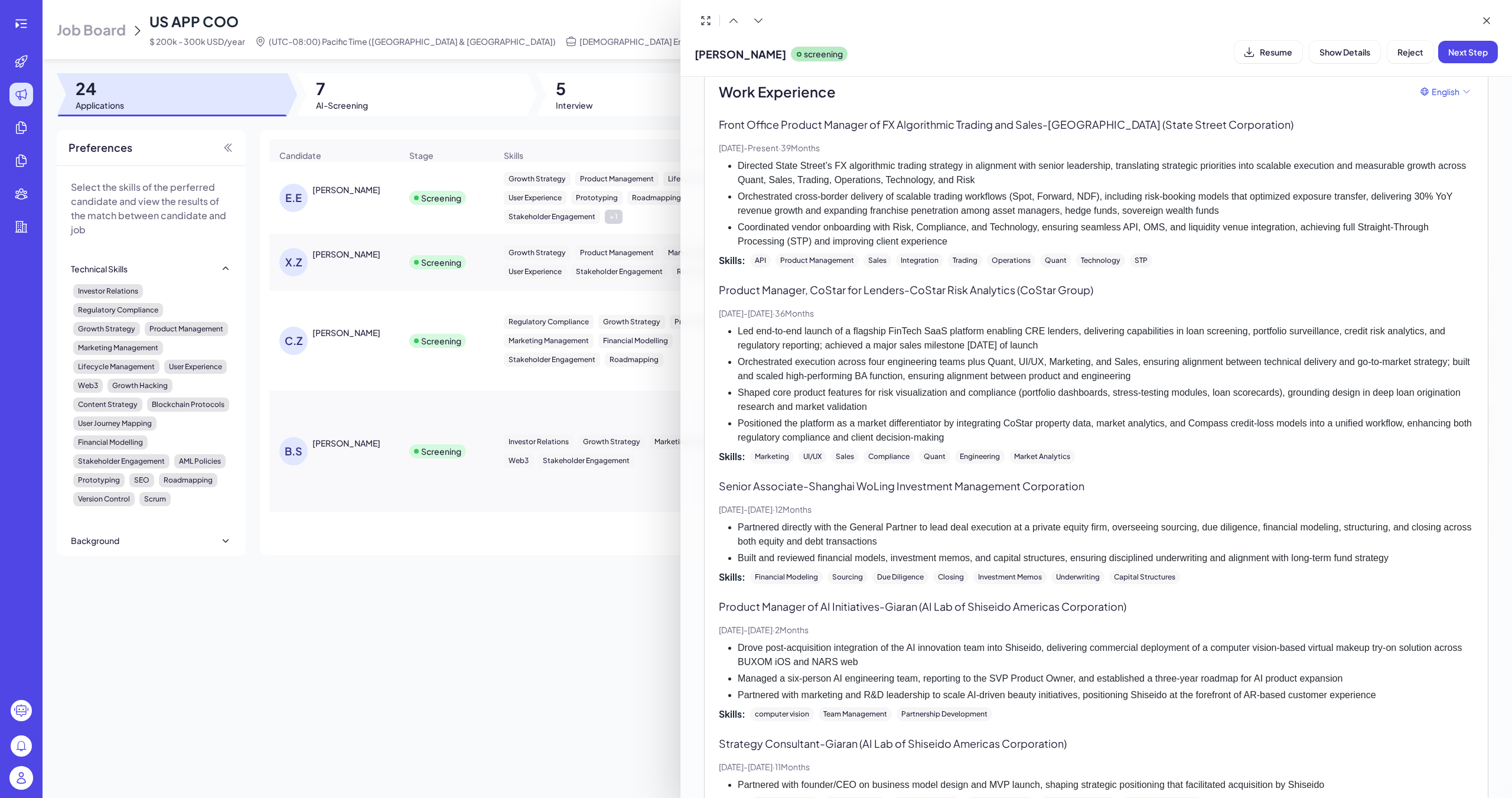
click at [508, 356] on div at bounding box center [756, 399] width 1512 height 798
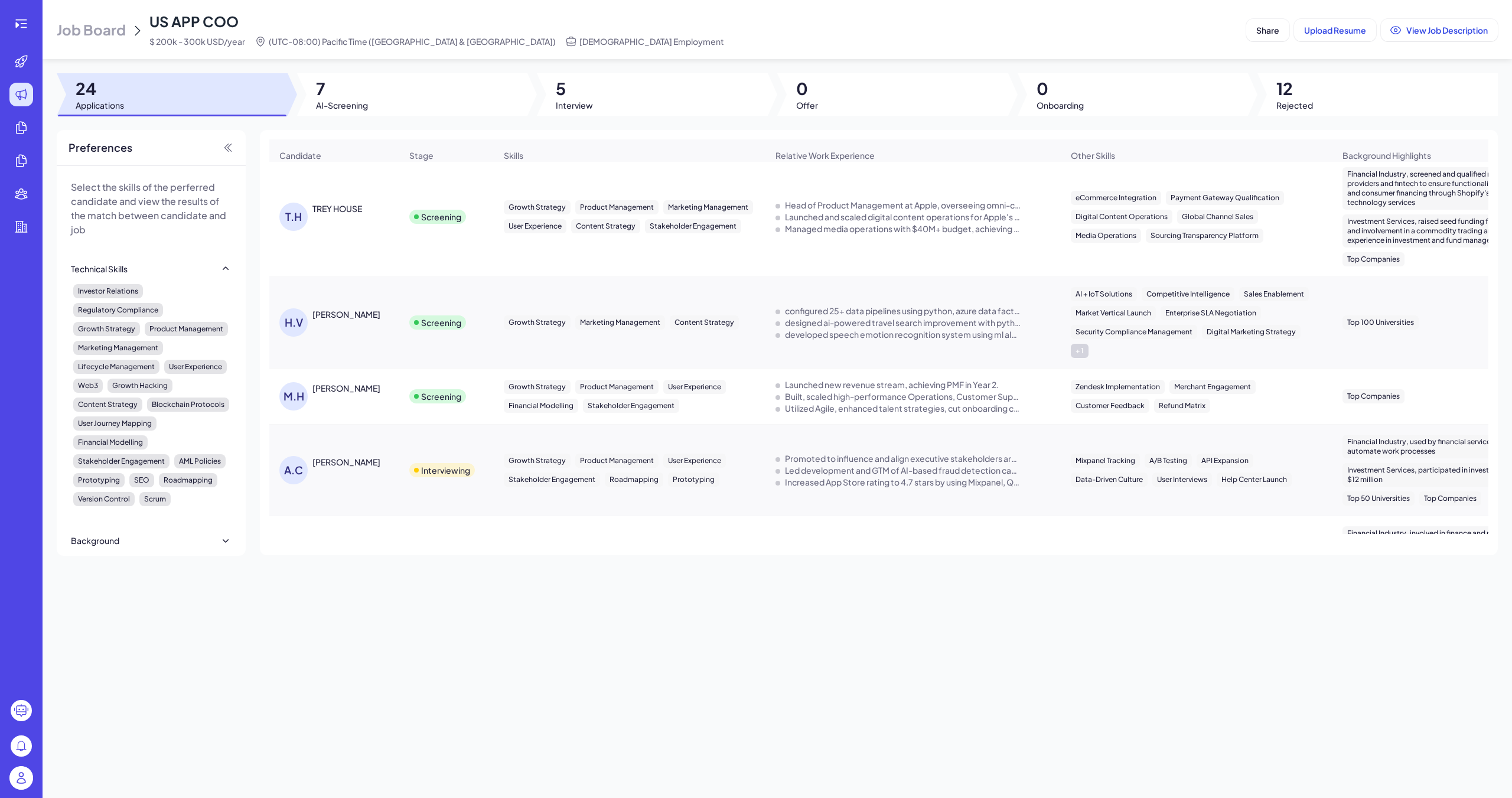
scroll to position [414, 0]
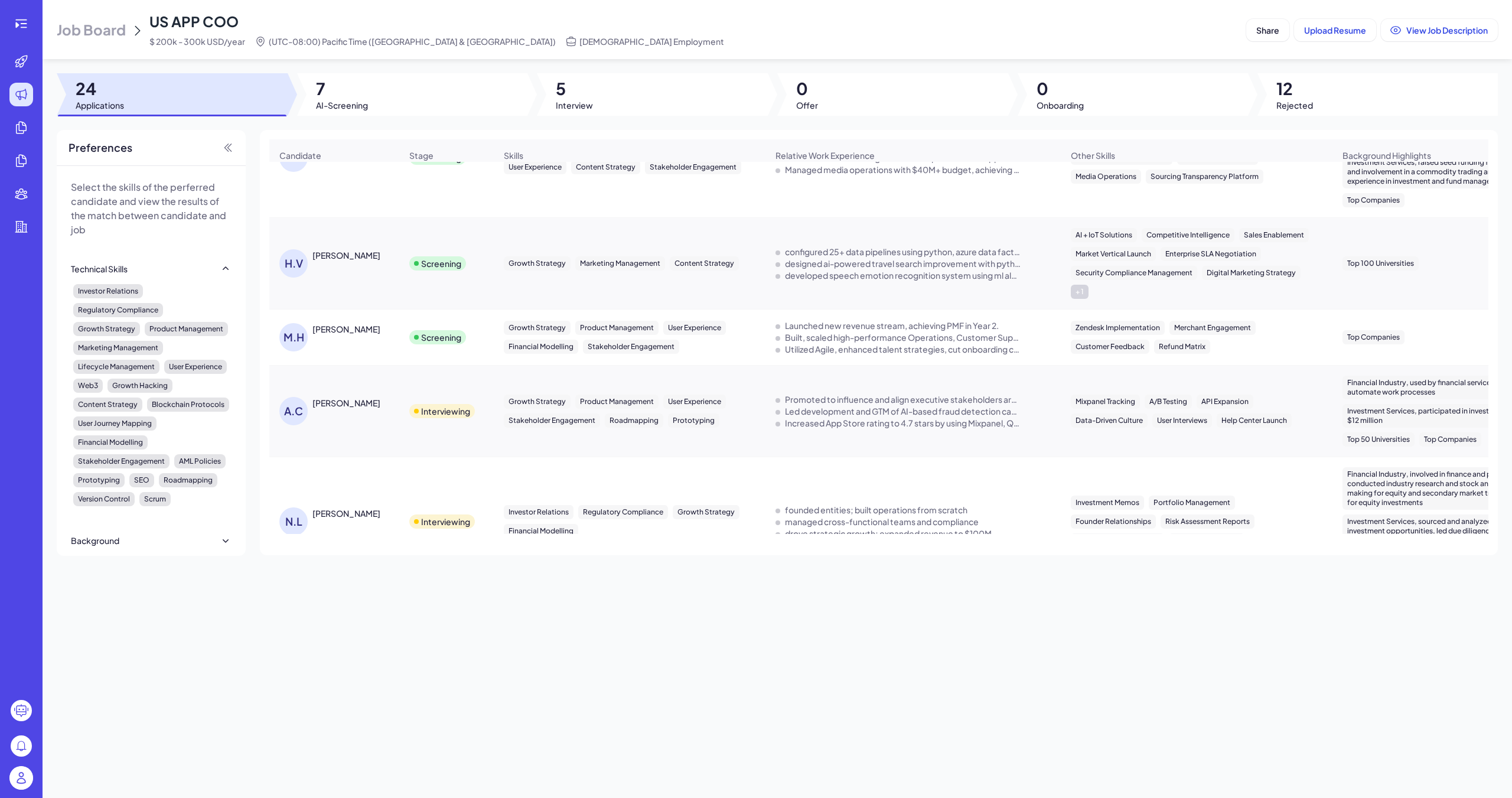
click at [352, 397] on div "A.C [PERSON_NAME]" at bounding box center [340, 411] width 122 height 28
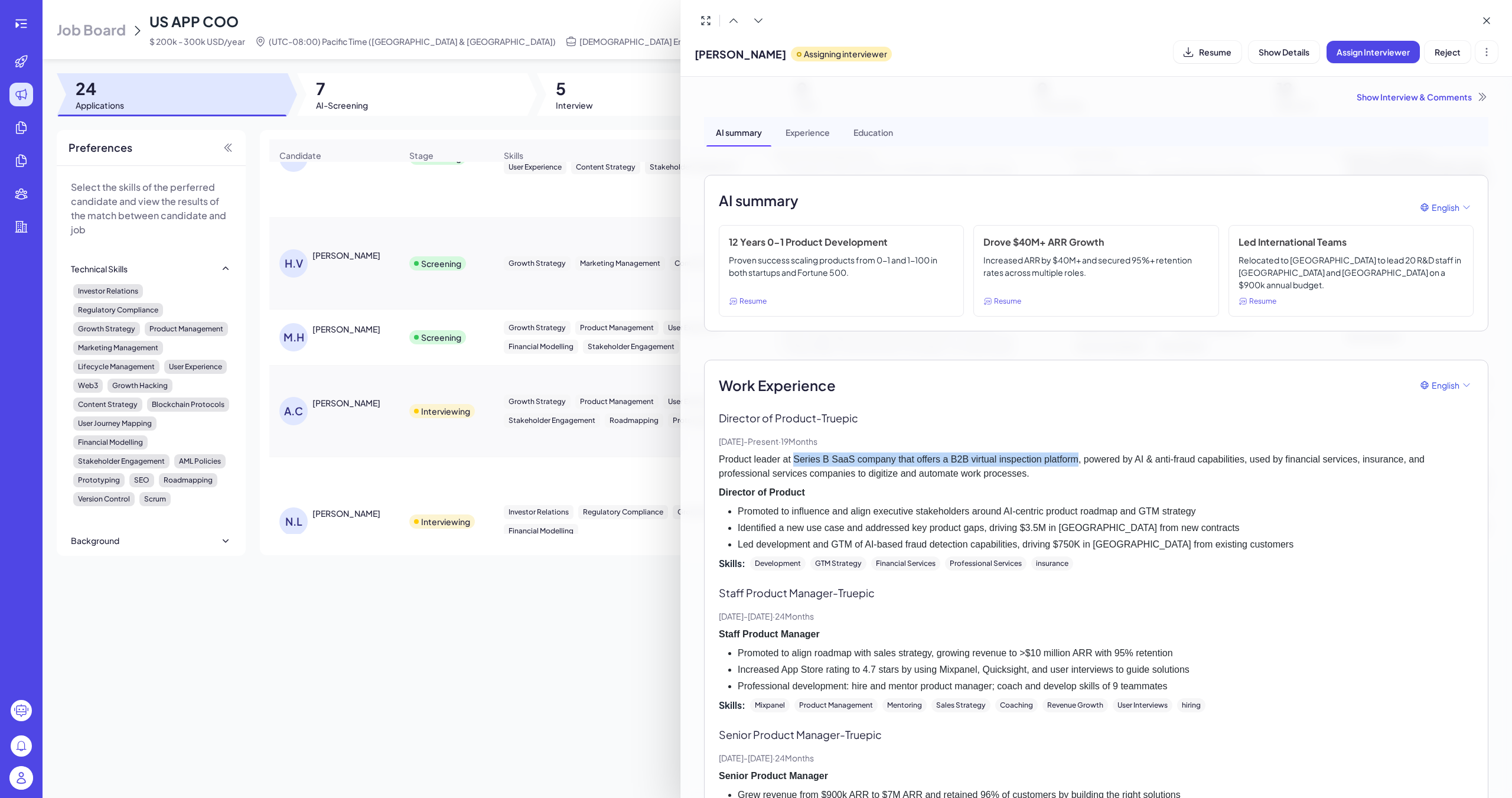
drag, startPoint x: 793, startPoint y: 452, endPoint x: 1071, endPoint y: 445, distance: 278.1
click at [701, 452] on p "Product leader at Series B SaaS company that offers a B2B virtual inspection pl…" at bounding box center [1096, 467] width 755 height 28
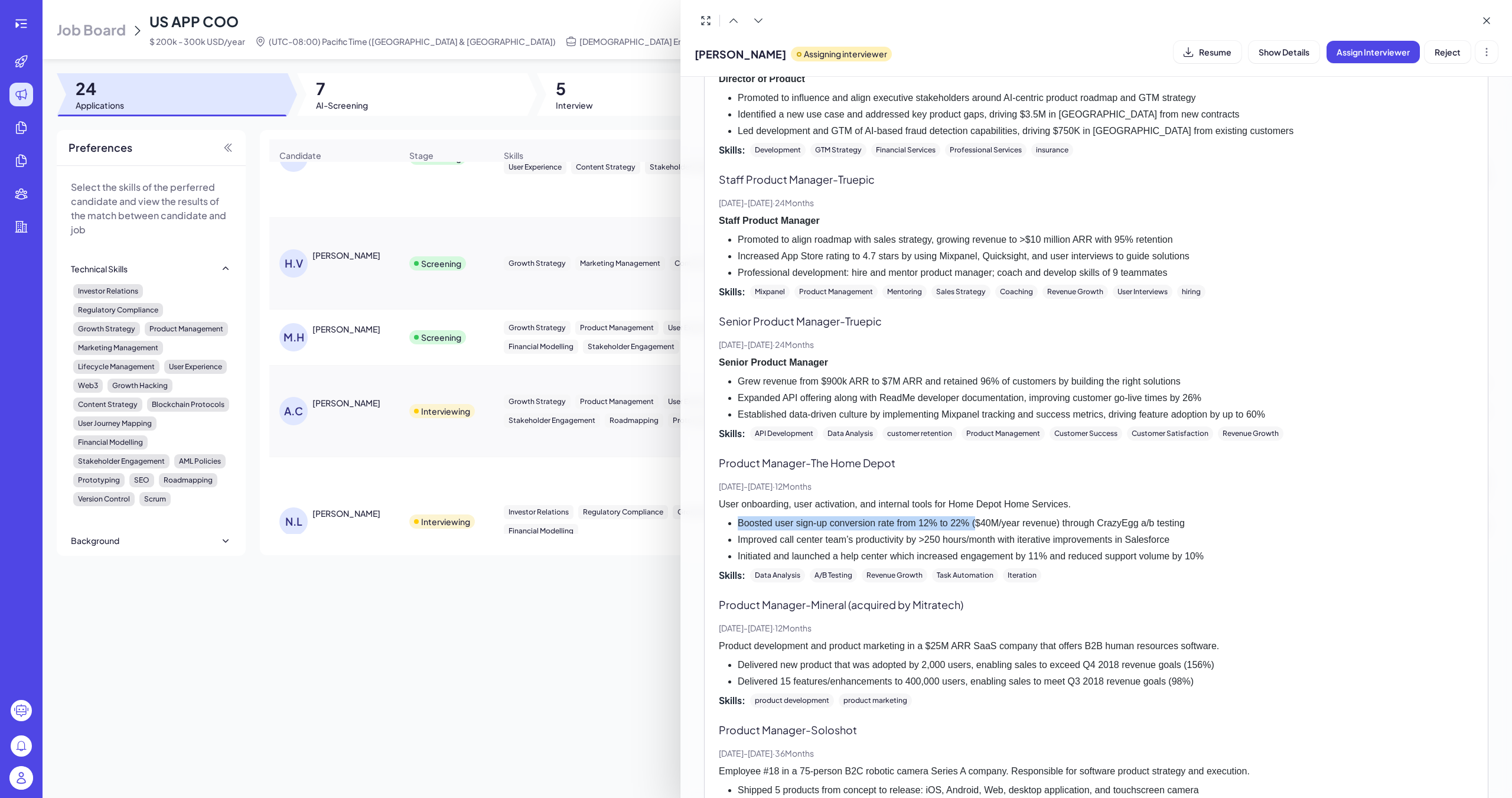
drag, startPoint x: 740, startPoint y: 511, endPoint x: 973, endPoint y: 511, distance: 233.0
click at [701, 516] on li "Boosted user sign-up conversion rate from 12% to 22% ($40M/year revenue) throug…" at bounding box center [1105, 523] width 736 height 14
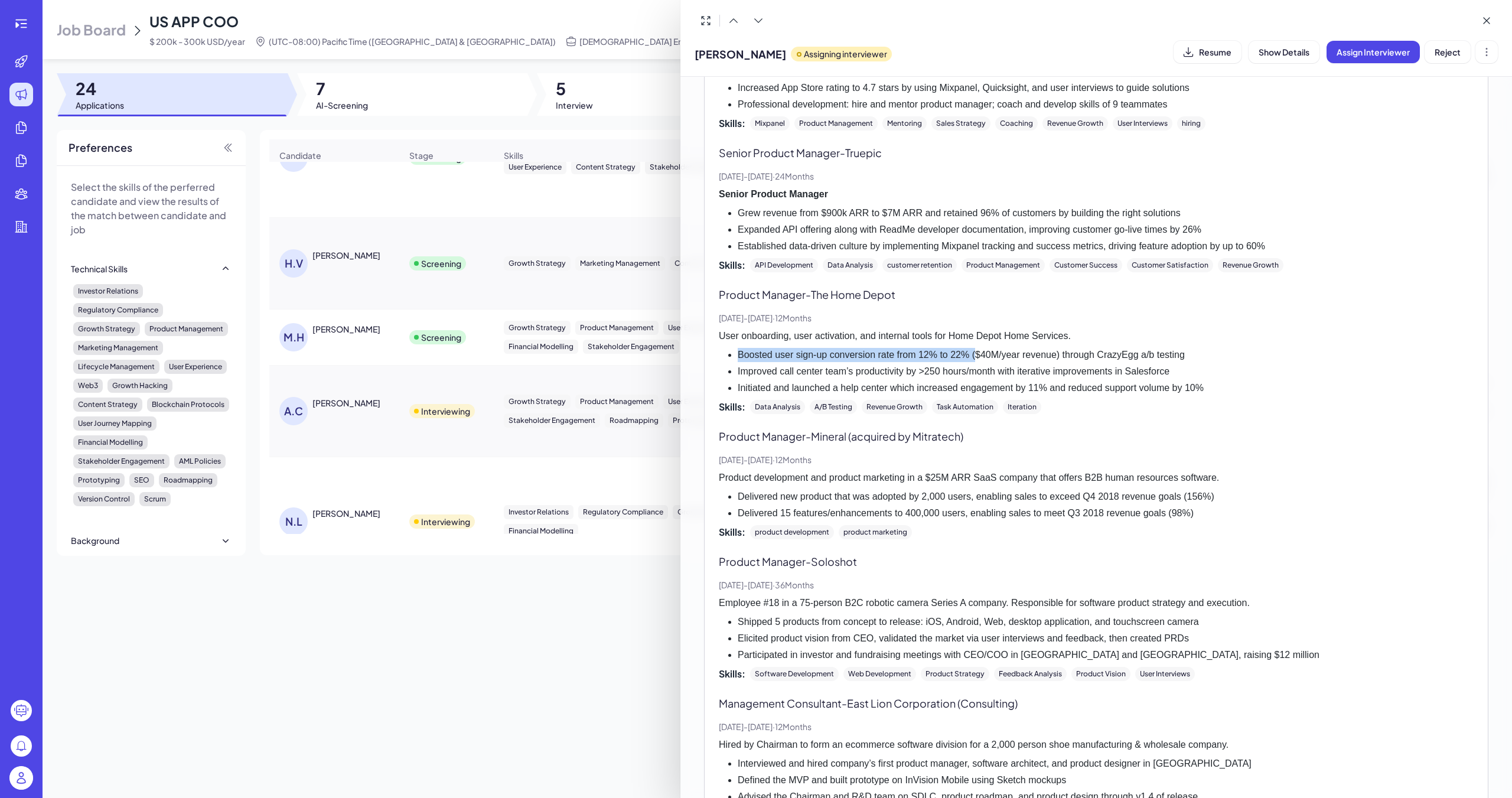
scroll to position [650, 0]
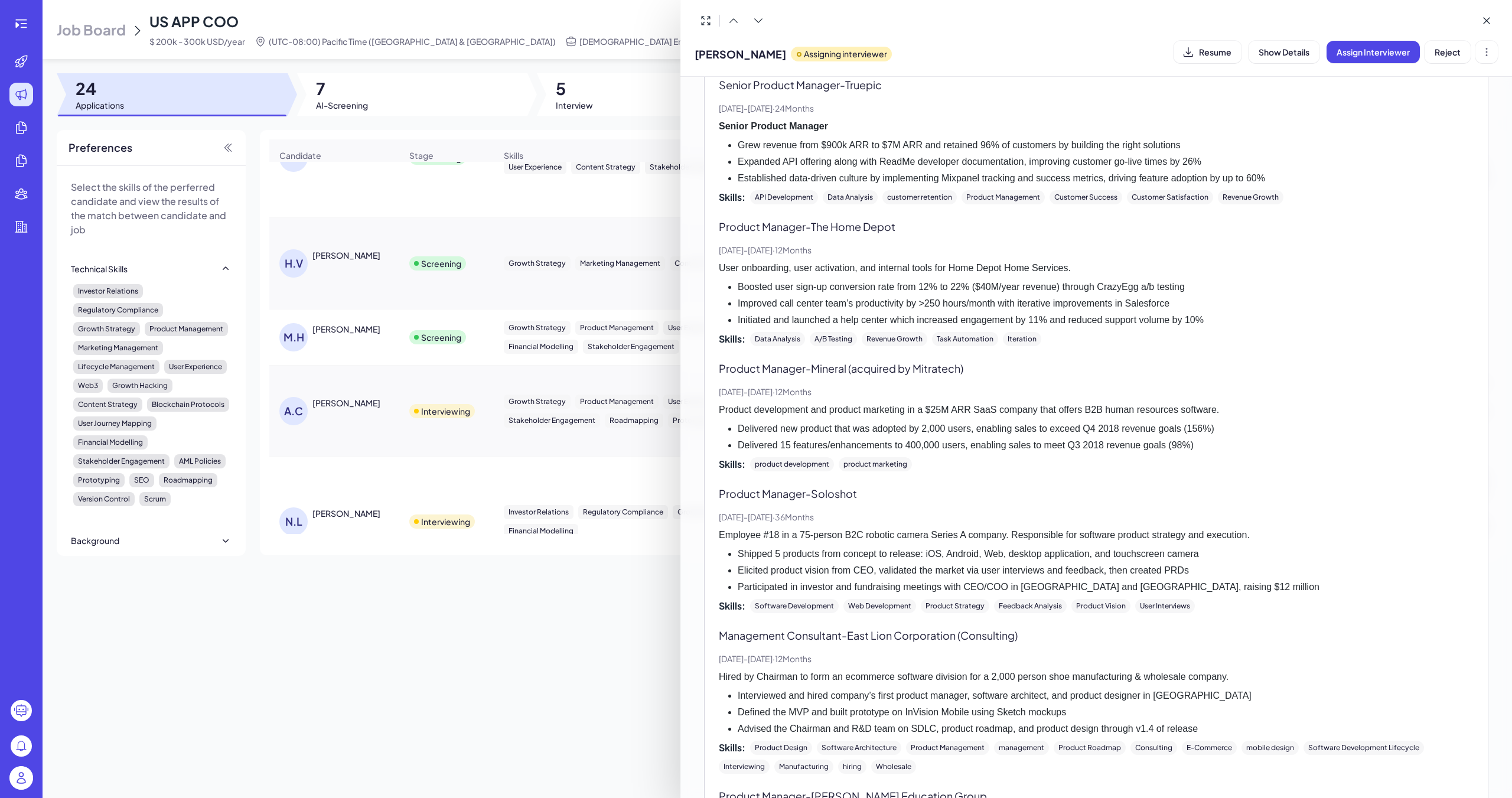
click at [701, 280] on li "Boosted user sign-up conversion rate from 12% to 22% ($40M/year revenue) throug…" at bounding box center [1105, 287] width 736 height 14
drag, startPoint x: 975, startPoint y: 275, endPoint x: 1007, endPoint y: 272, distance: 32.1
click at [701, 280] on li "Boosted user sign-up conversion rate from 12% to 22% ($40M/year revenue) throug…" at bounding box center [1105, 287] width 736 height 14
click at [701, 438] on li "Delivered 15 features/enhancements to 400,000 users, enabling sales to meet Q3 …" at bounding box center [1105, 445] width 736 height 14
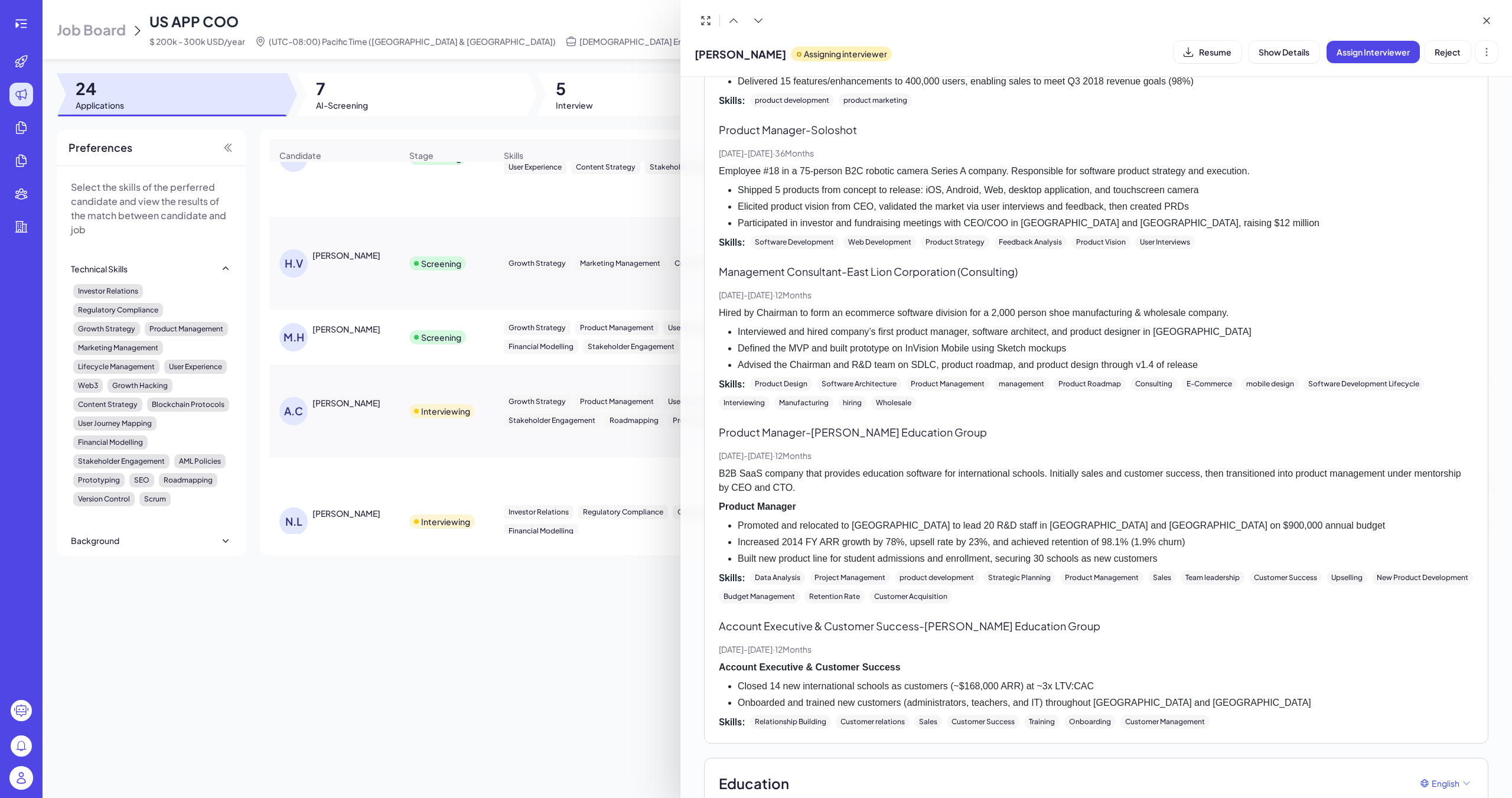
scroll to position [1112, 0]
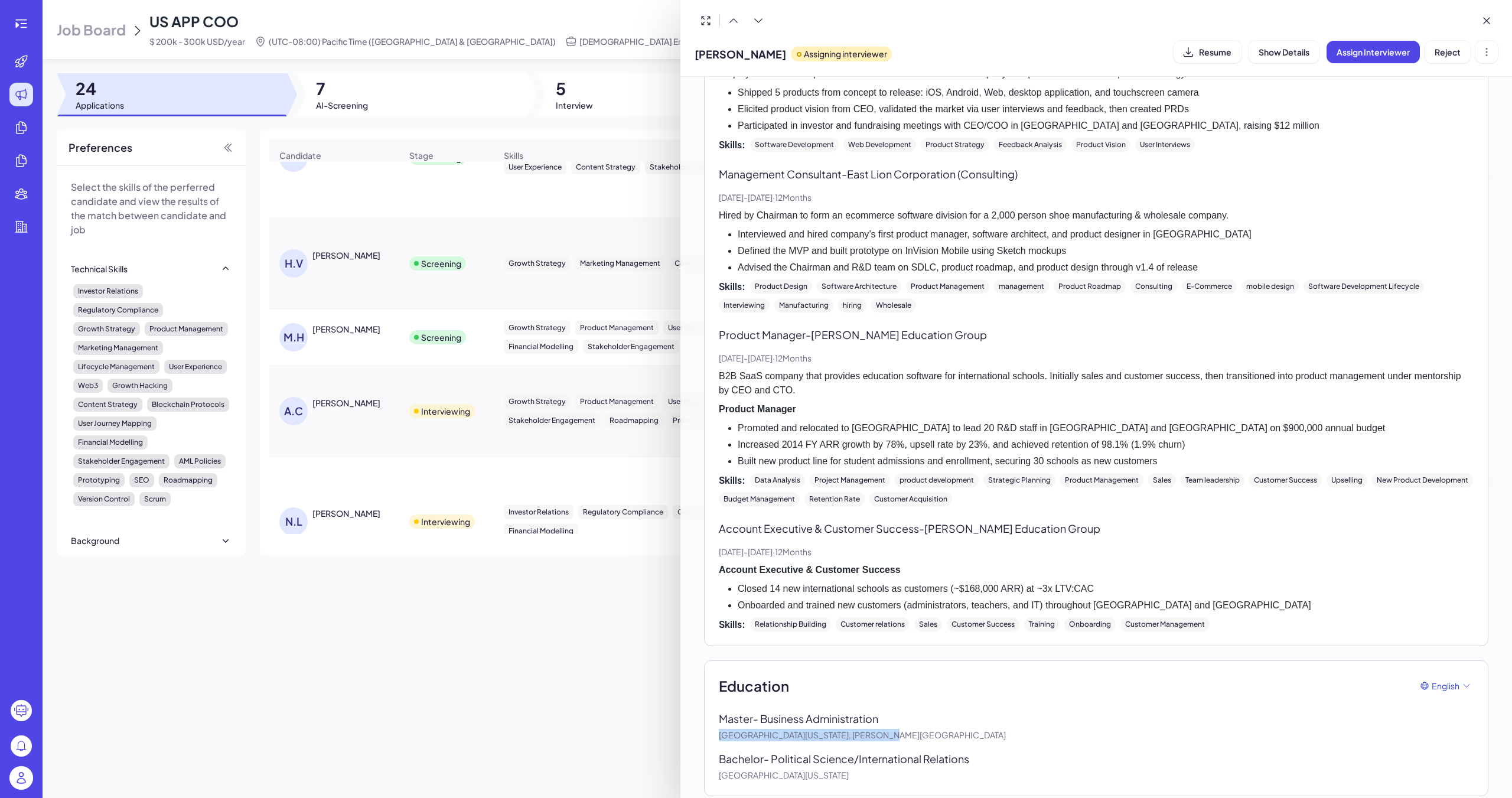
drag, startPoint x: 721, startPoint y: 721, endPoint x: 864, endPoint y: 721, distance: 143.0
click at [701, 536] on p "[GEOGRAPHIC_DATA][US_STATE], [PERSON_NAME][GEOGRAPHIC_DATA]" at bounding box center [1096, 735] width 755 height 12
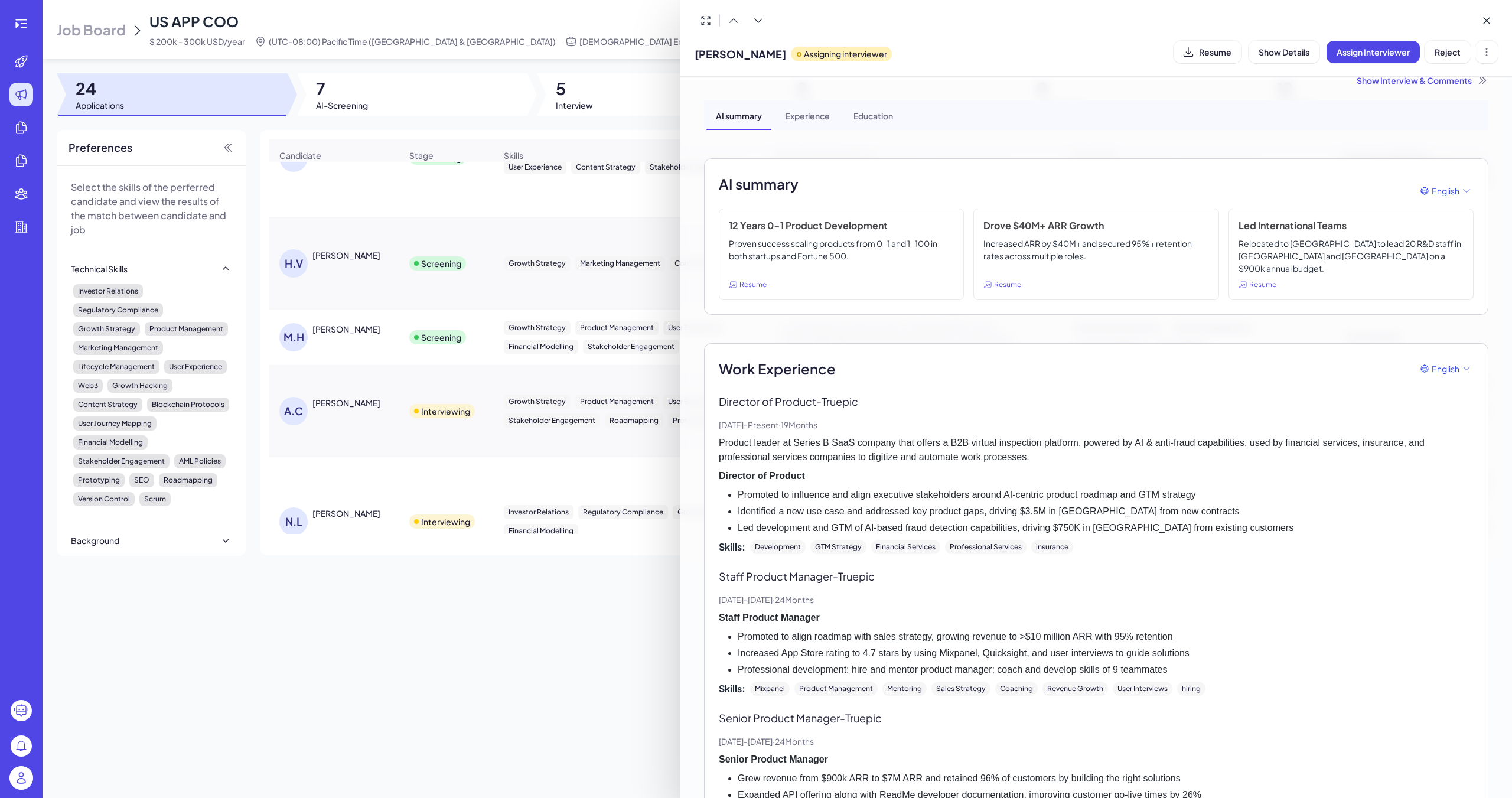
scroll to position [0, 0]
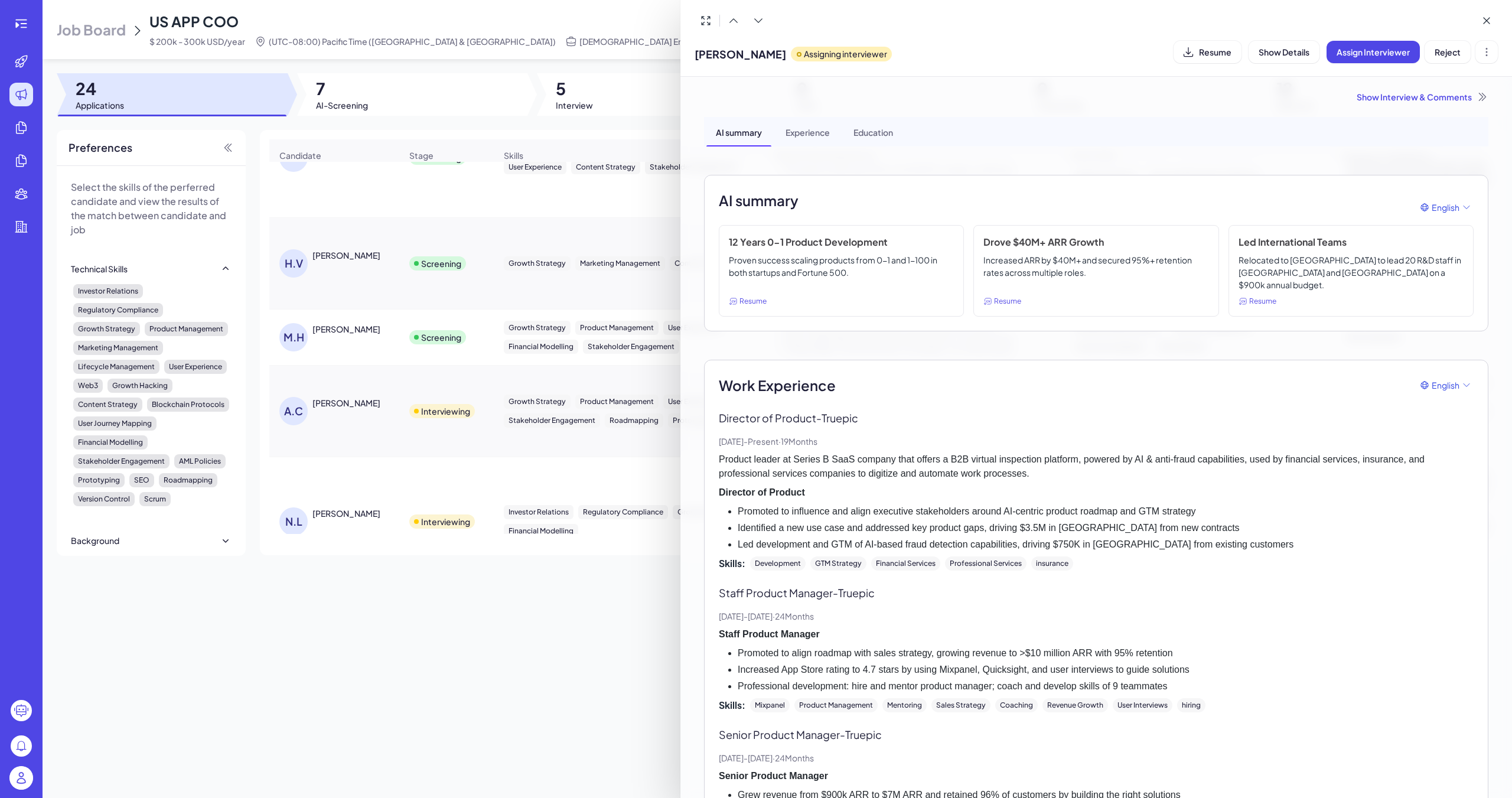
click at [596, 536] on div at bounding box center [756, 399] width 1512 height 798
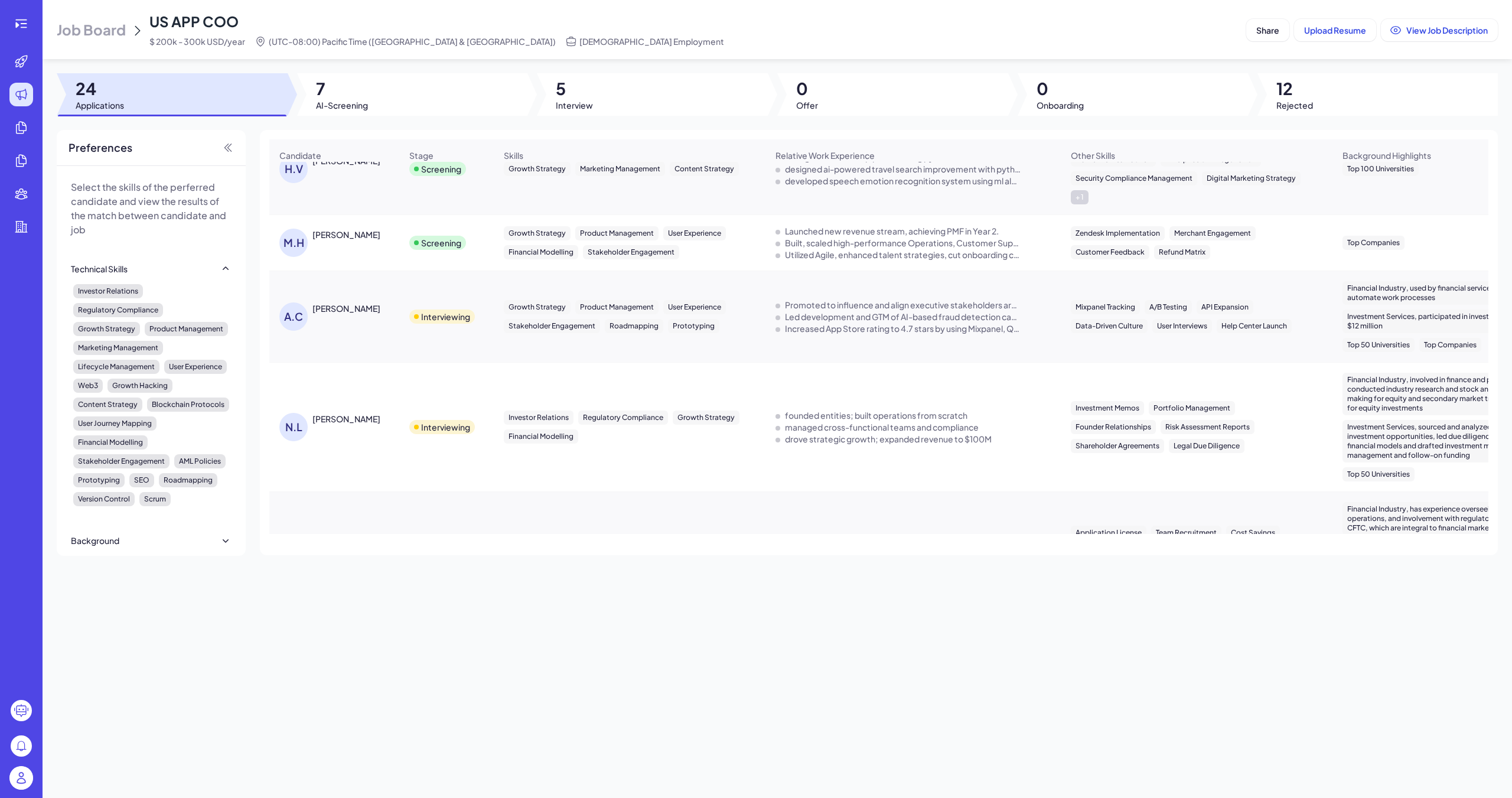
scroll to position [390, 0]
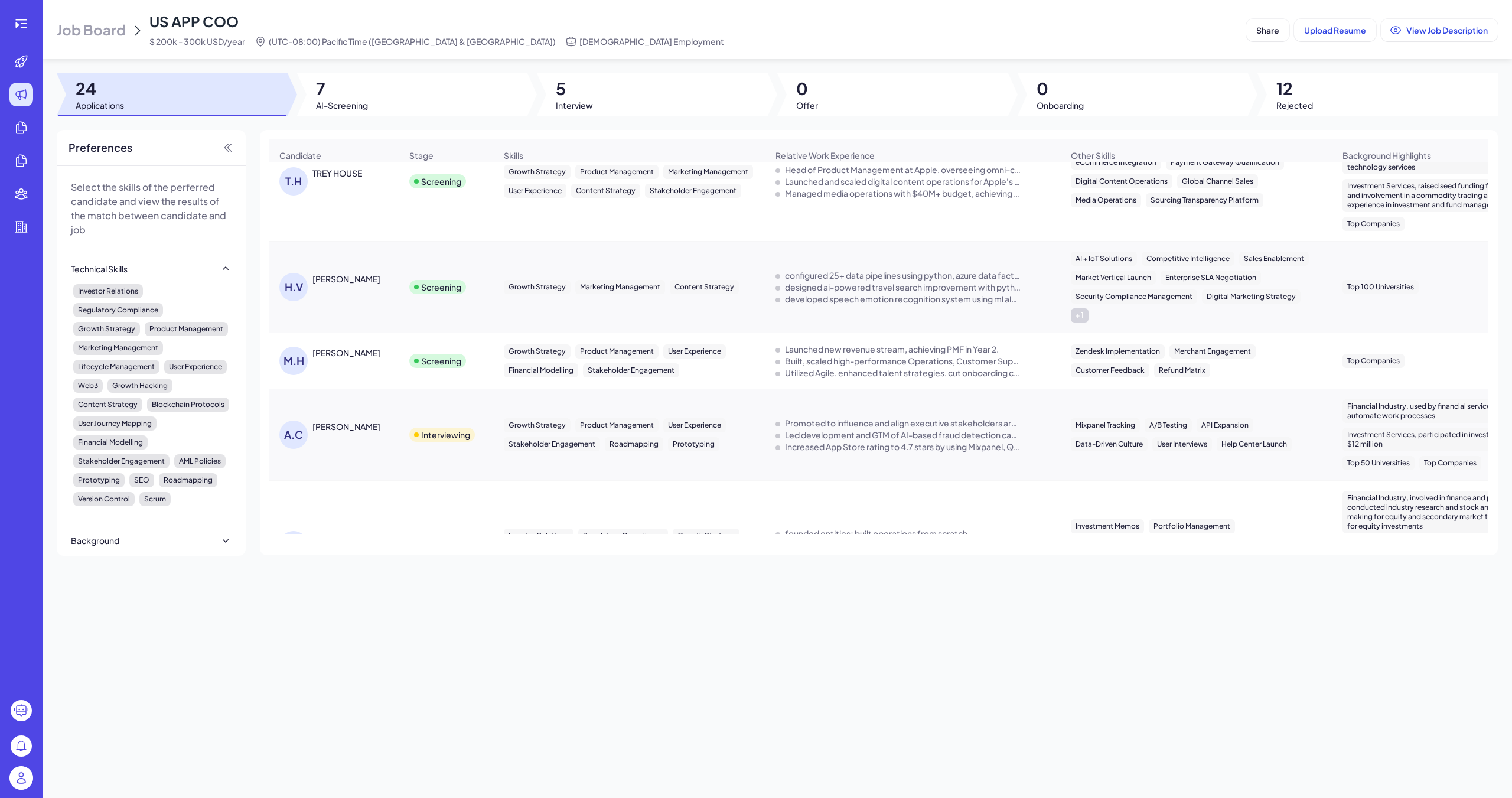
click at [599, 418] on div "Growth Strategy Product Management User Experience Stakeholder Engagement Roadm…" at bounding box center [630, 435] width 252 height 33
click at [359, 420] on div "A.C [PERSON_NAME]" at bounding box center [340, 435] width 122 height 28
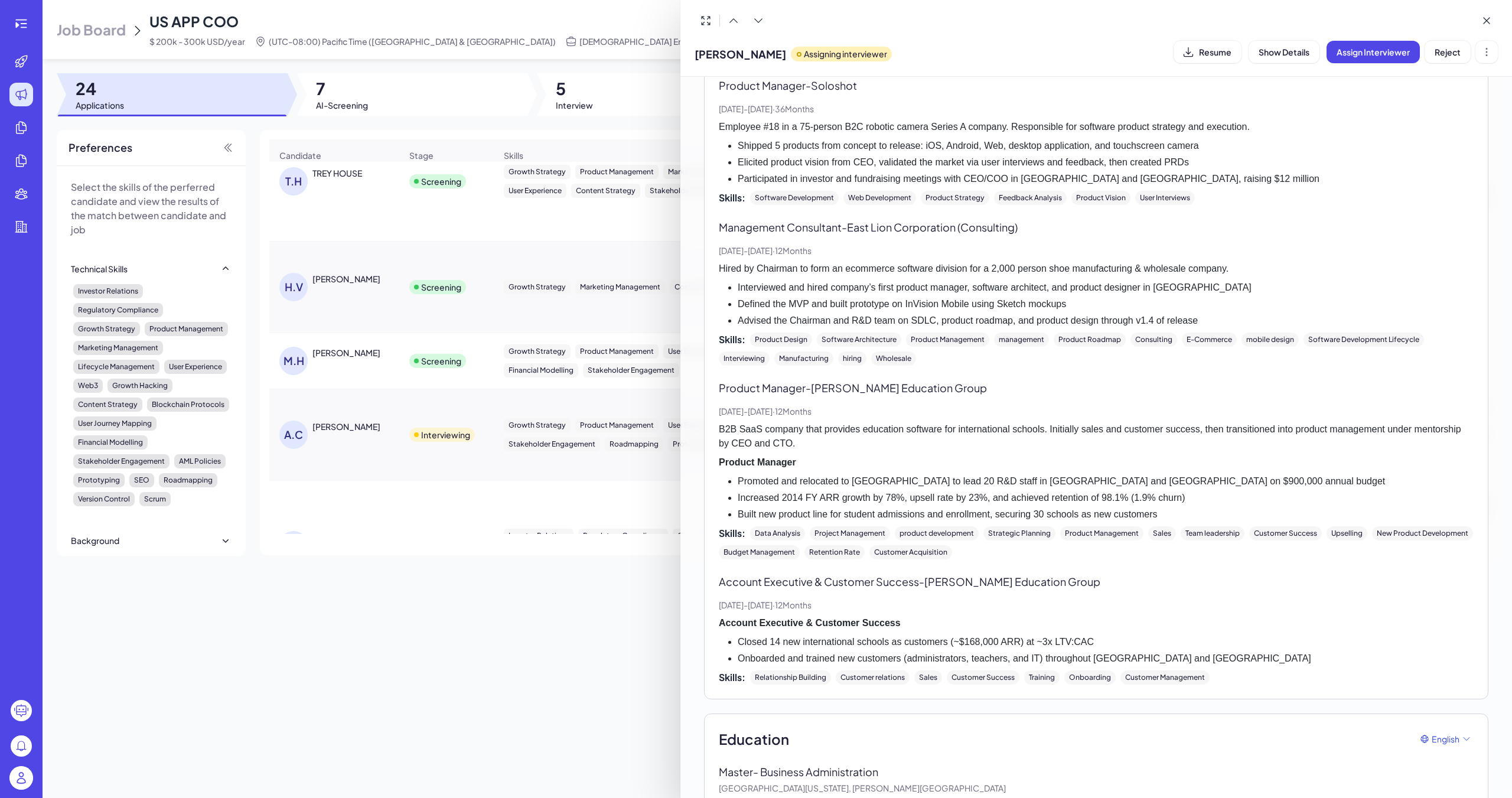
scroll to position [1112, 0]
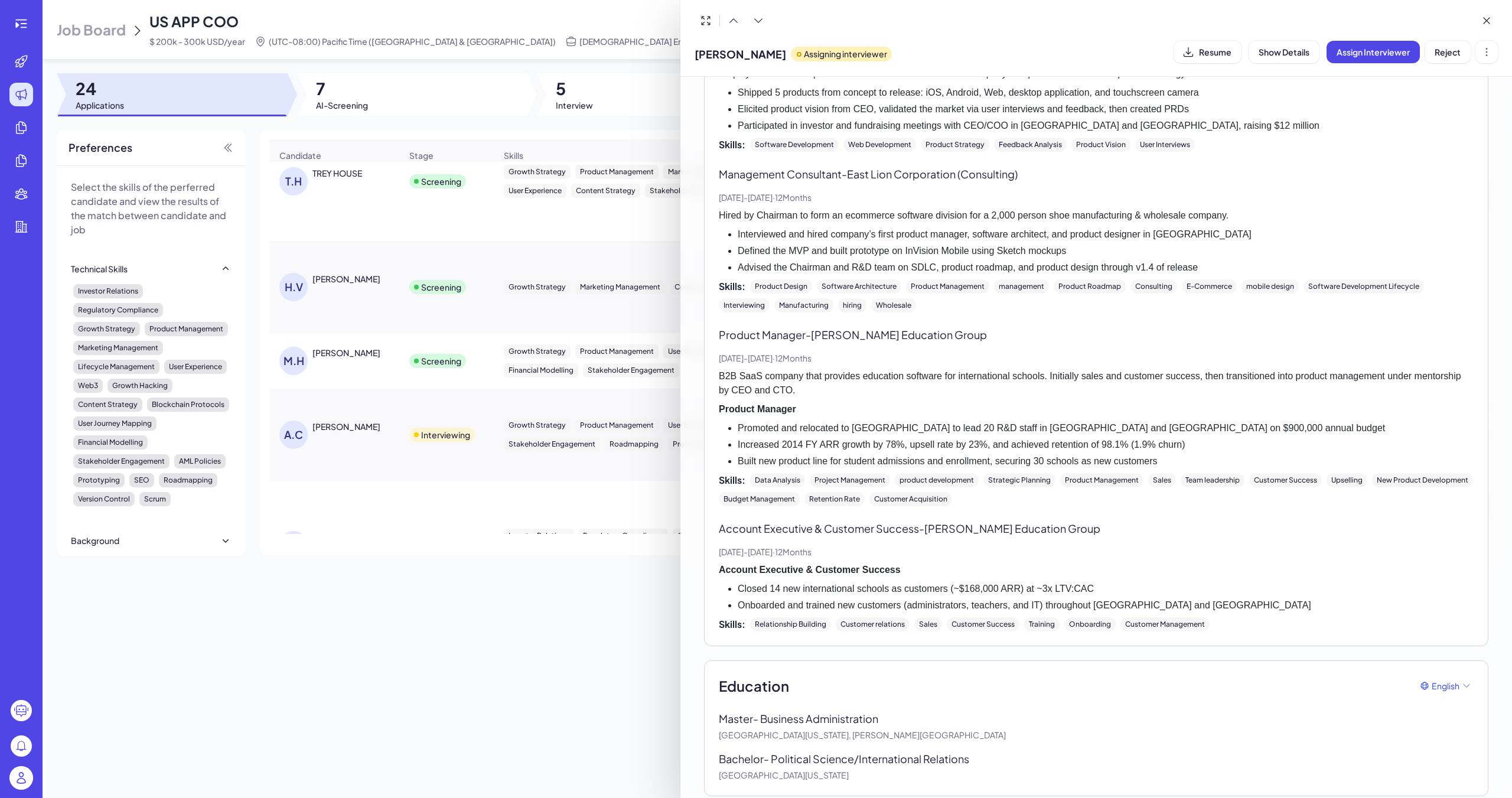
click at [543, 316] on div at bounding box center [756, 399] width 1512 height 798
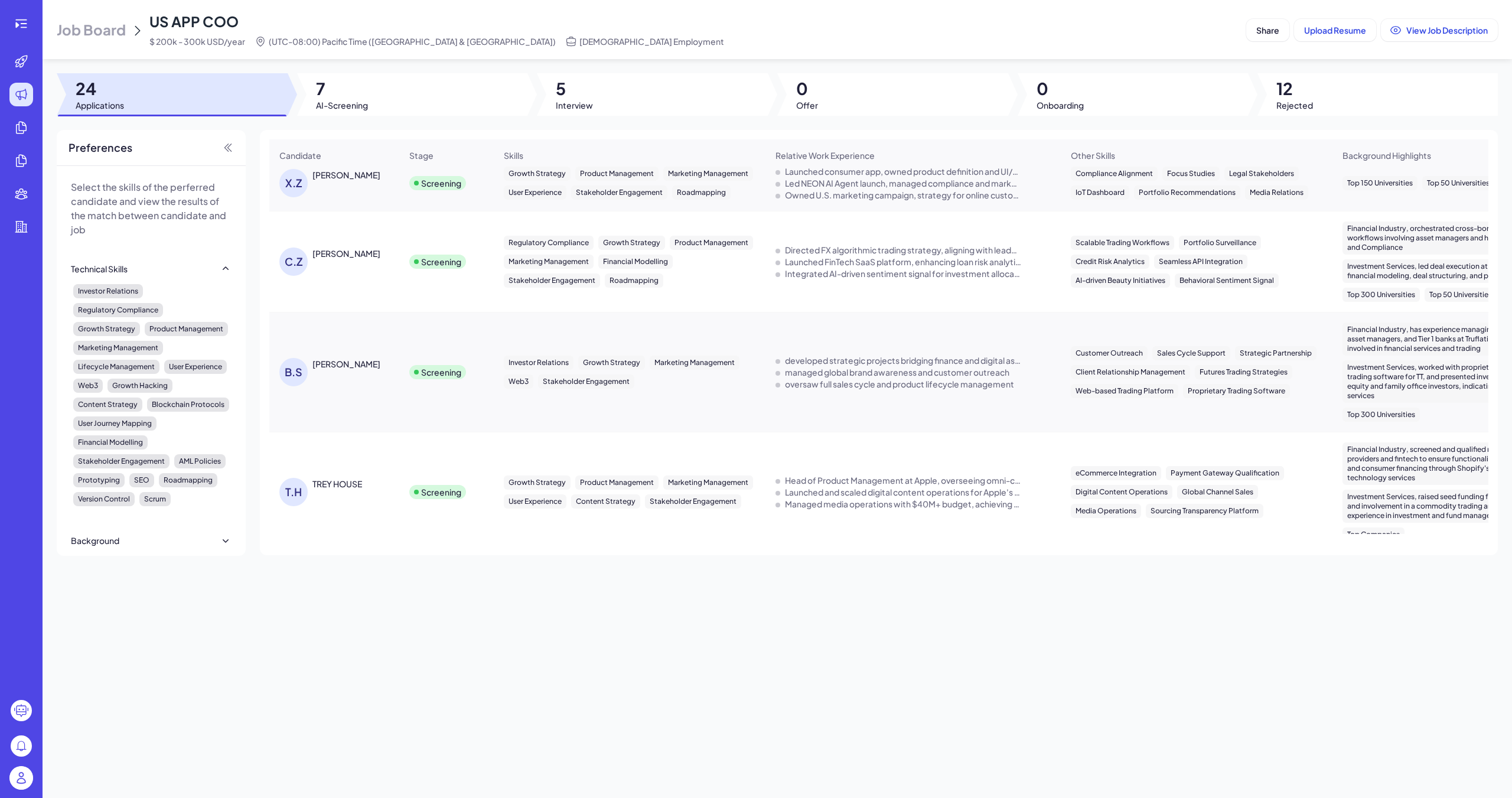
scroll to position [0, 0]
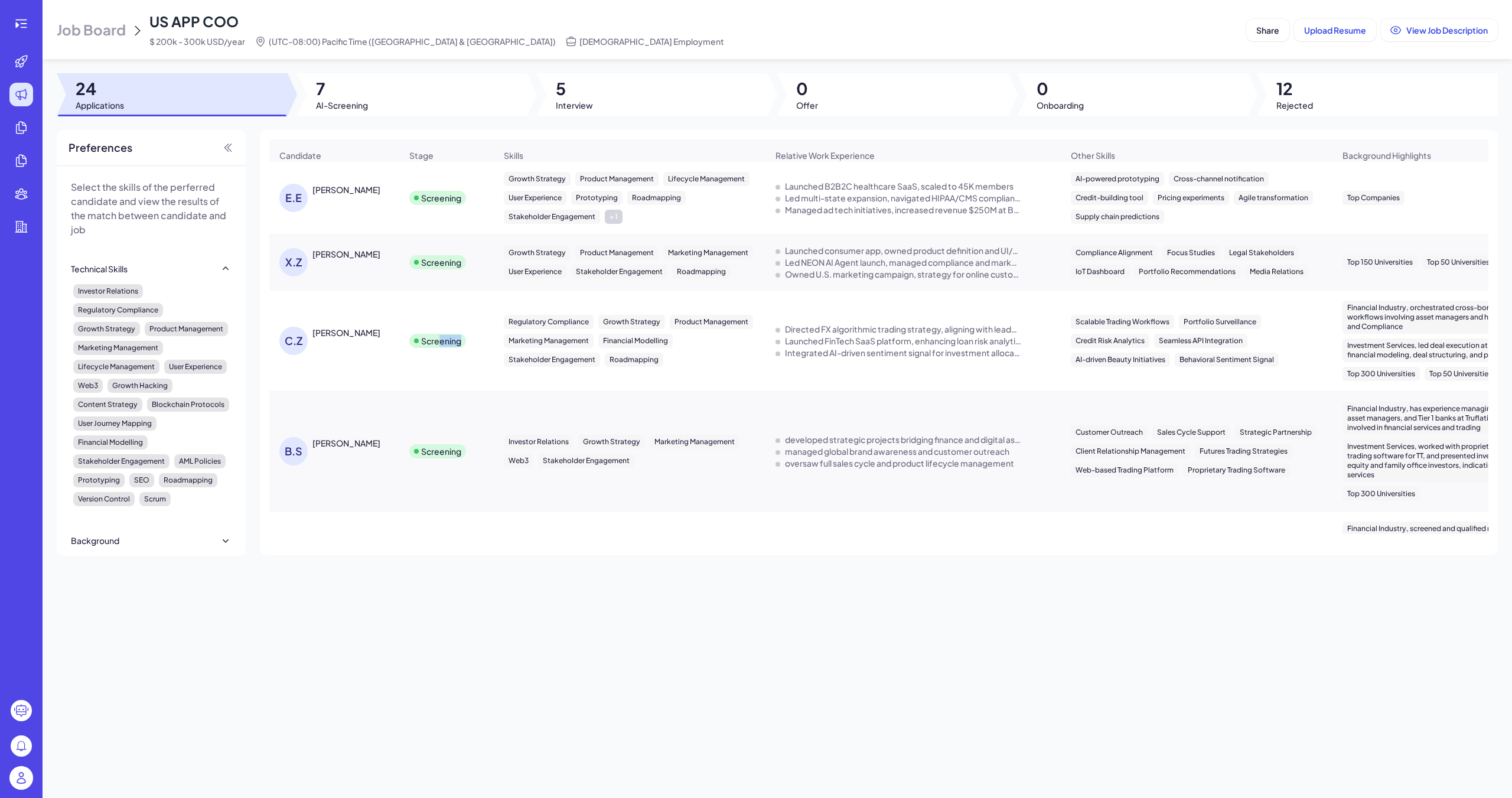
click at [409, 329] on td "Screening" at bounding box center [446, 341] width 95 height 101
click at [333, 332] on div "[PERSON_NAME]" at bounding box center [346, 332] width 68 height 12
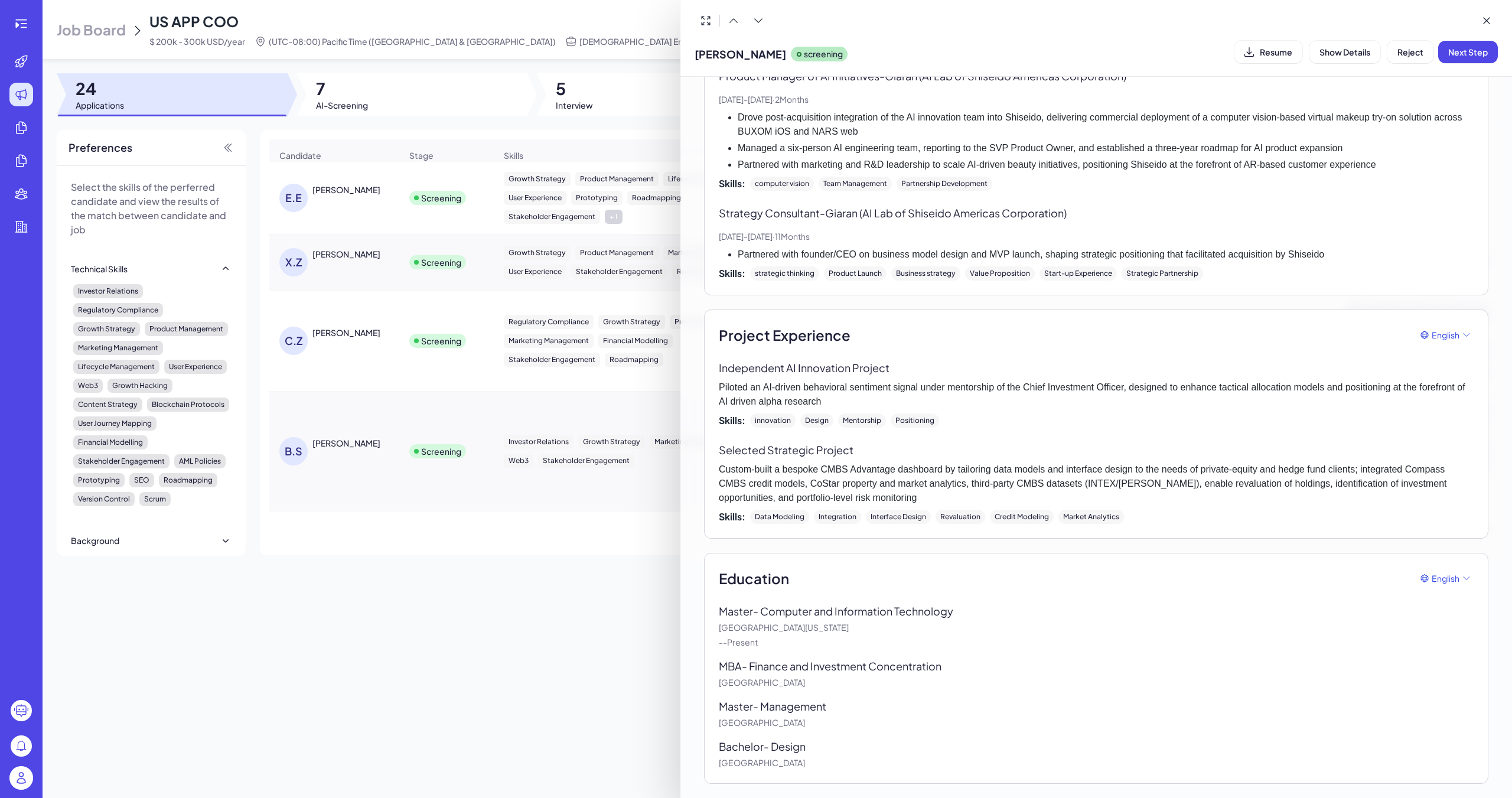
scroll to position [839, 0]
drag, startPoint x: 717, startPoint y: 725, endPoint x: 834, endPoint y: 728, distance: 117.0
click at [701, 536] on div "Education English Master - Computer and Information Technology [GEOGRAPHIC_DATA…" at bounding box center [1095, 669] width 784 height 231
drag, startPoint x: 717, startPoint y: 764, endPoint x: 803, endPoint y: 767, distance: 86.1
click at [701, 536] on div "Education English Master - Computer and Information Technology [GEOGRAPHIC_DATA…" at bounding box center [1095, 669] width 784 height 231
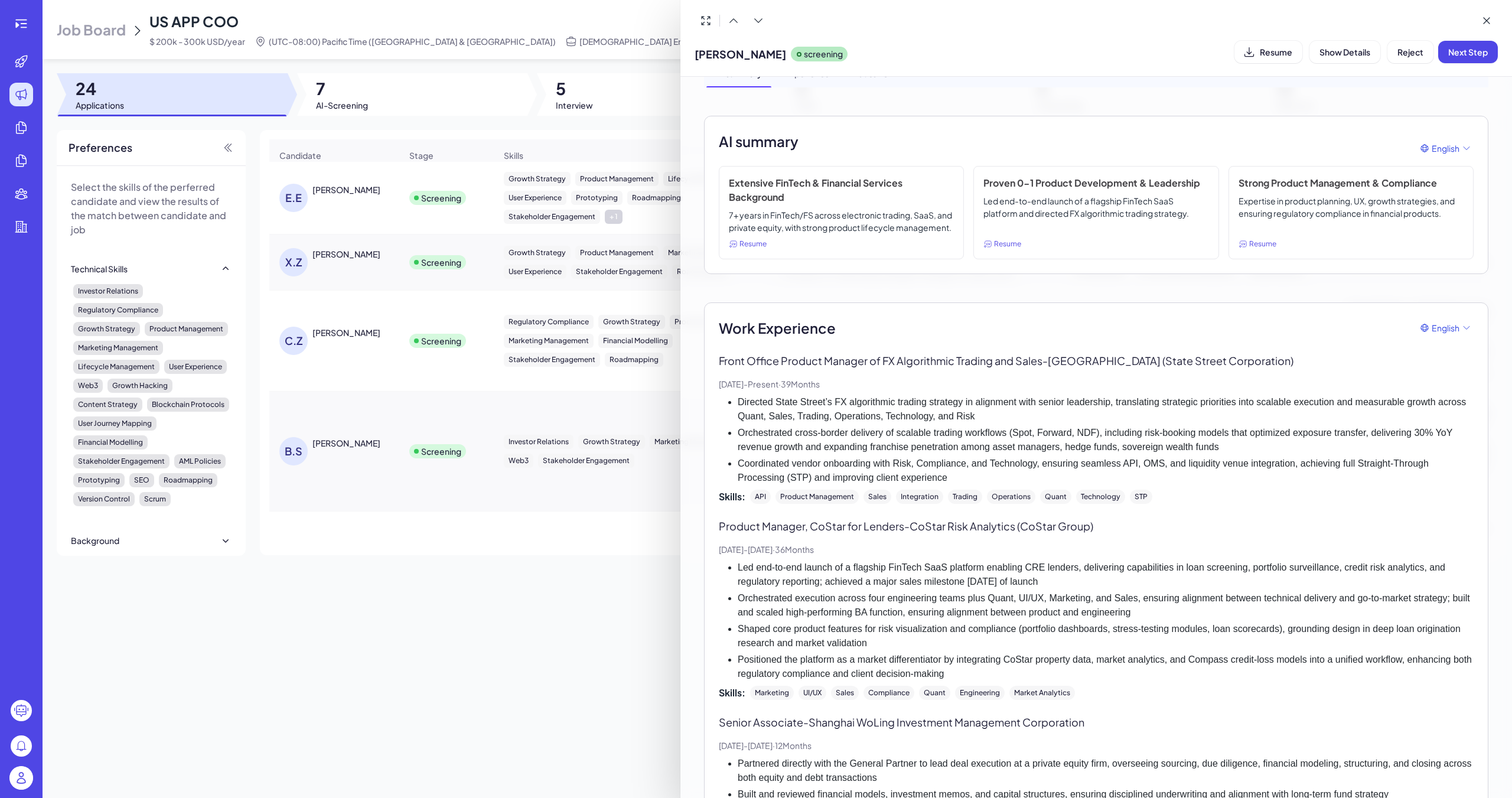
scroll to position [0, 0]
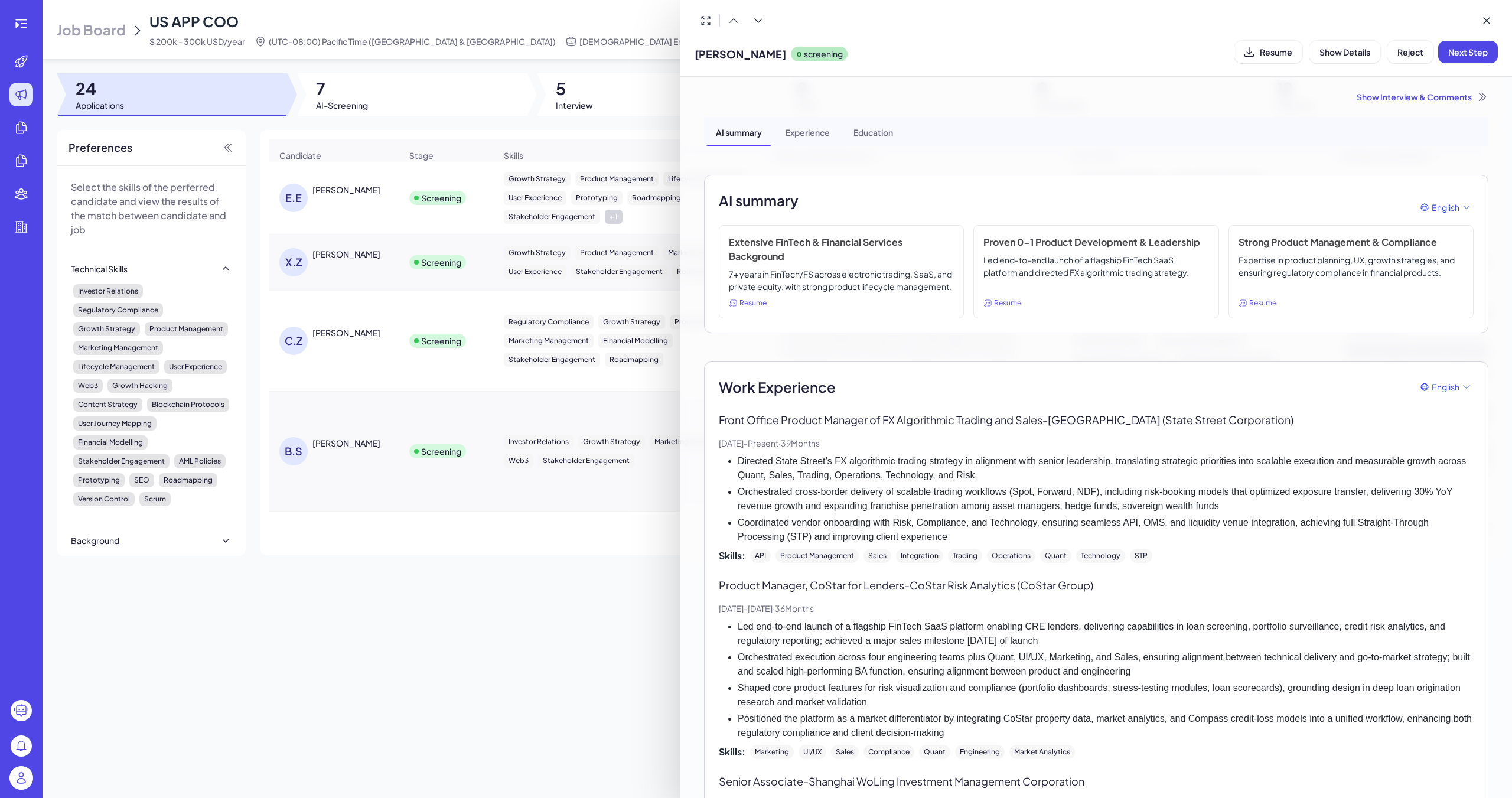
click at [507, 304] on div at bounding box center [756, 399] width 1512 height 798
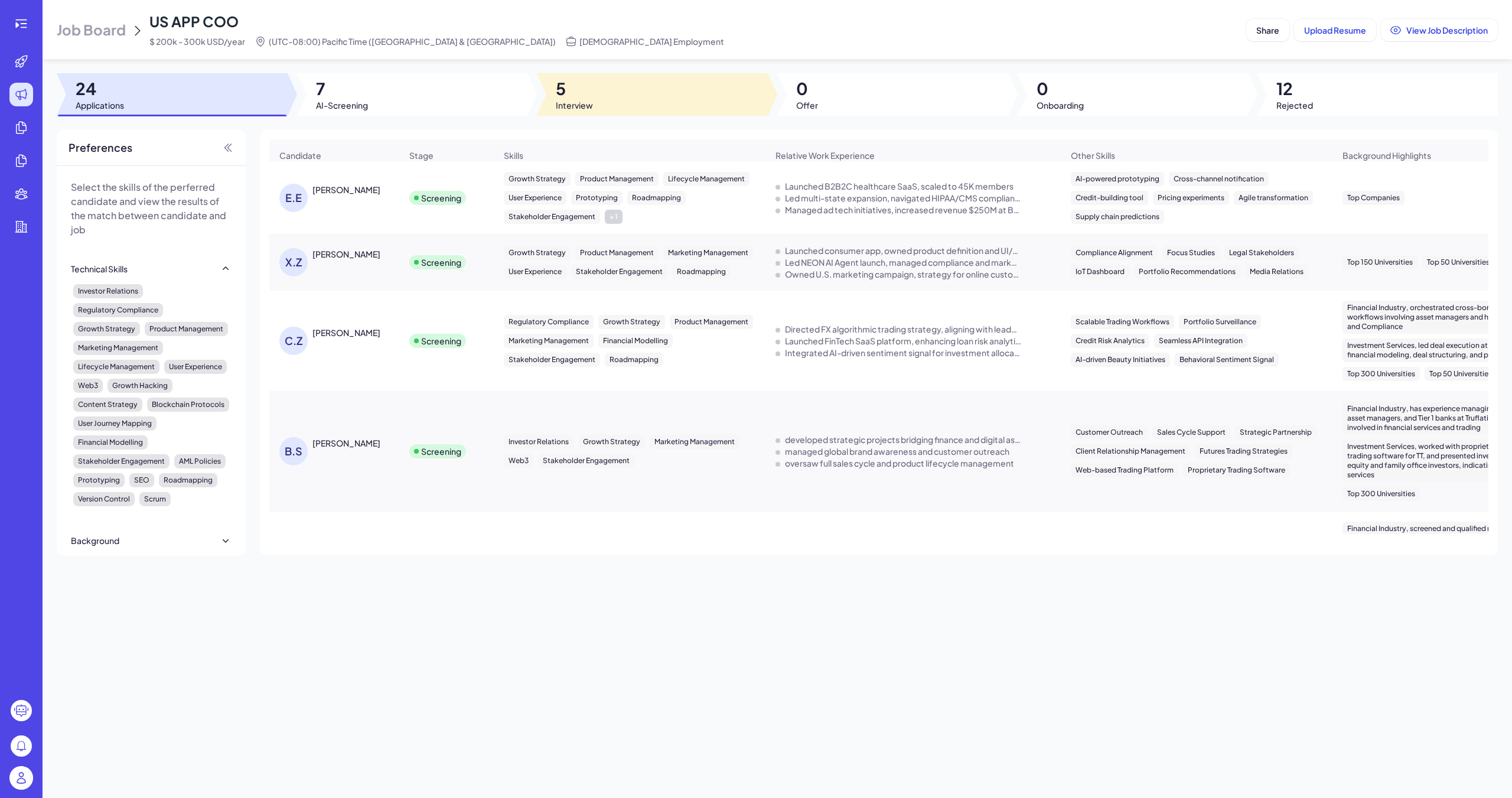
click at [589, 95] on span "5" at bounding box center [574, 89] width 37 height 21
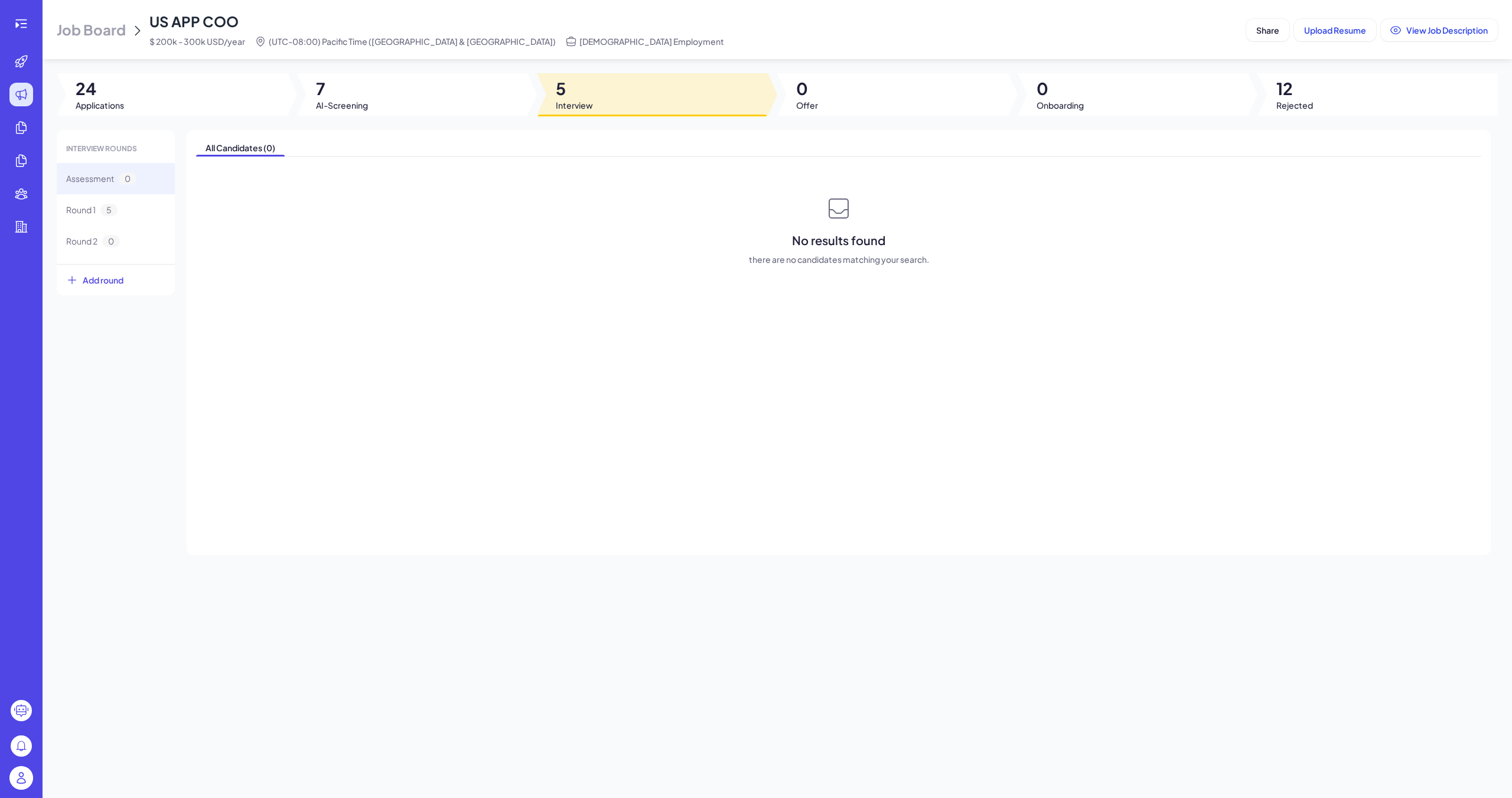
click at [596, 92] on div at bounding box center [652, 95] width 231 height 43
click at [485, 100] on div at bounding box center [412, 95] width 231 height 43
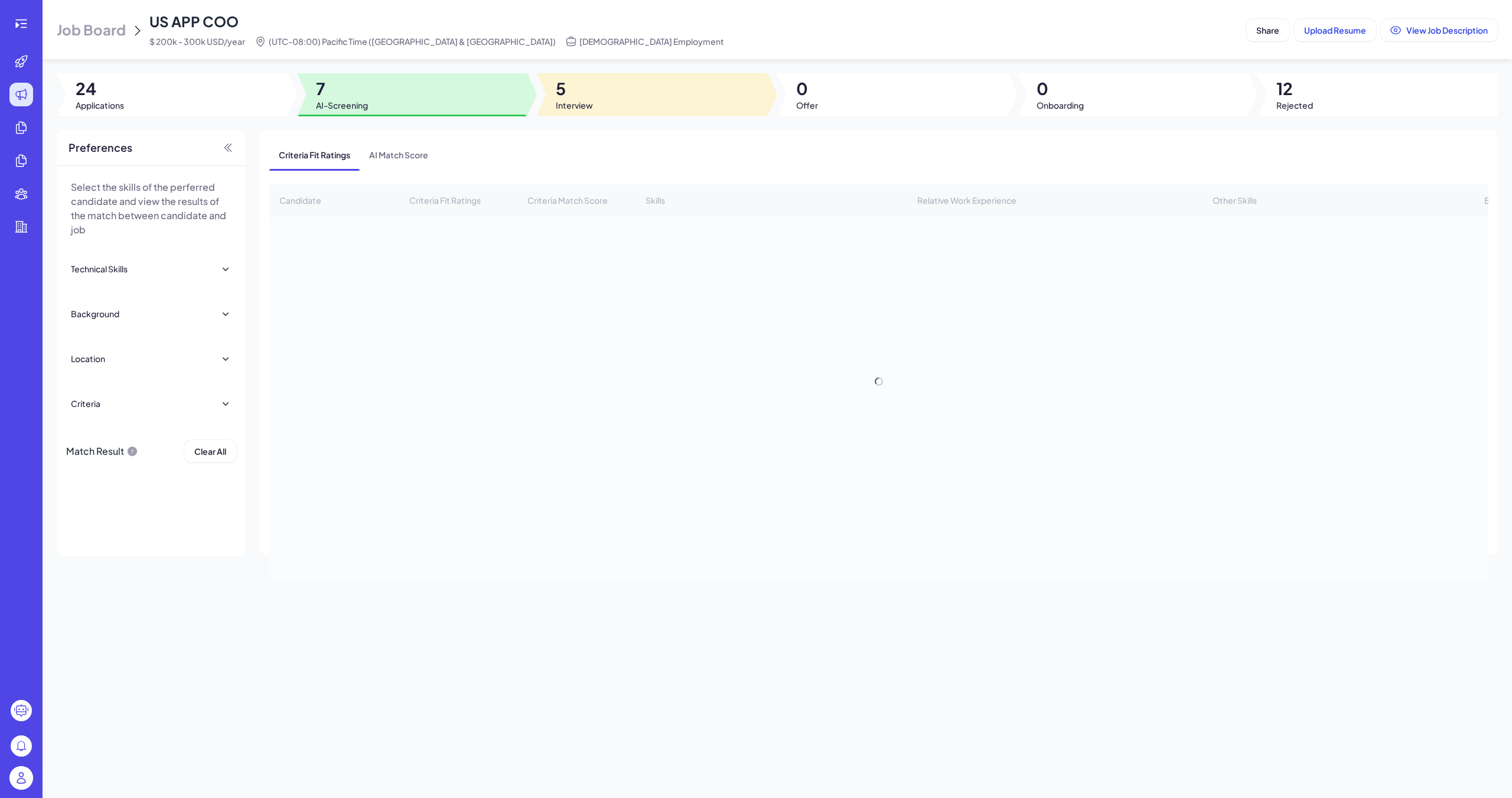
click at [602, 97] on div at bounding box center [652, 95] width 231 height 43
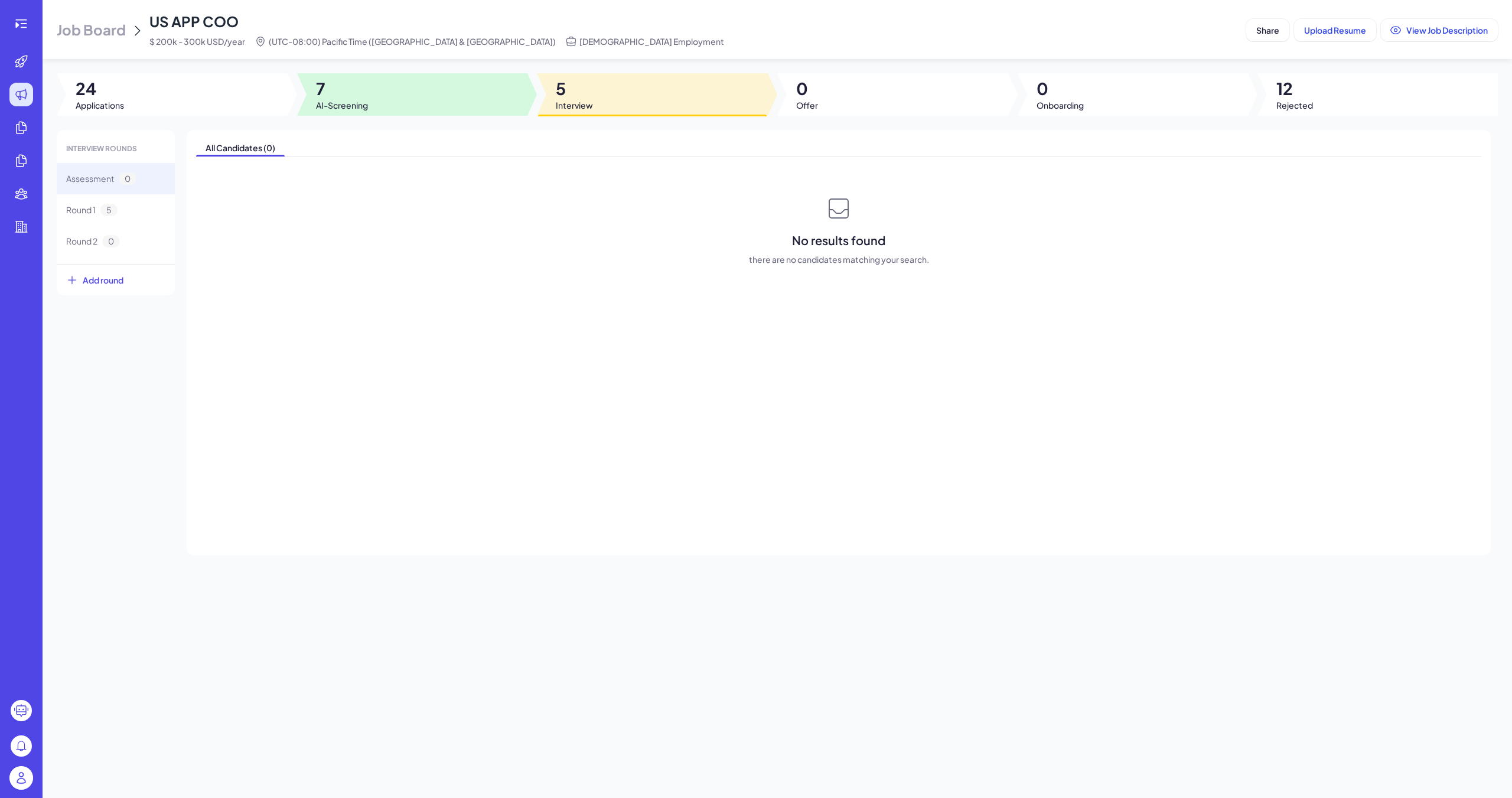
click at [460, 73] on div at bounding box center [412, 95] width 231 height 43
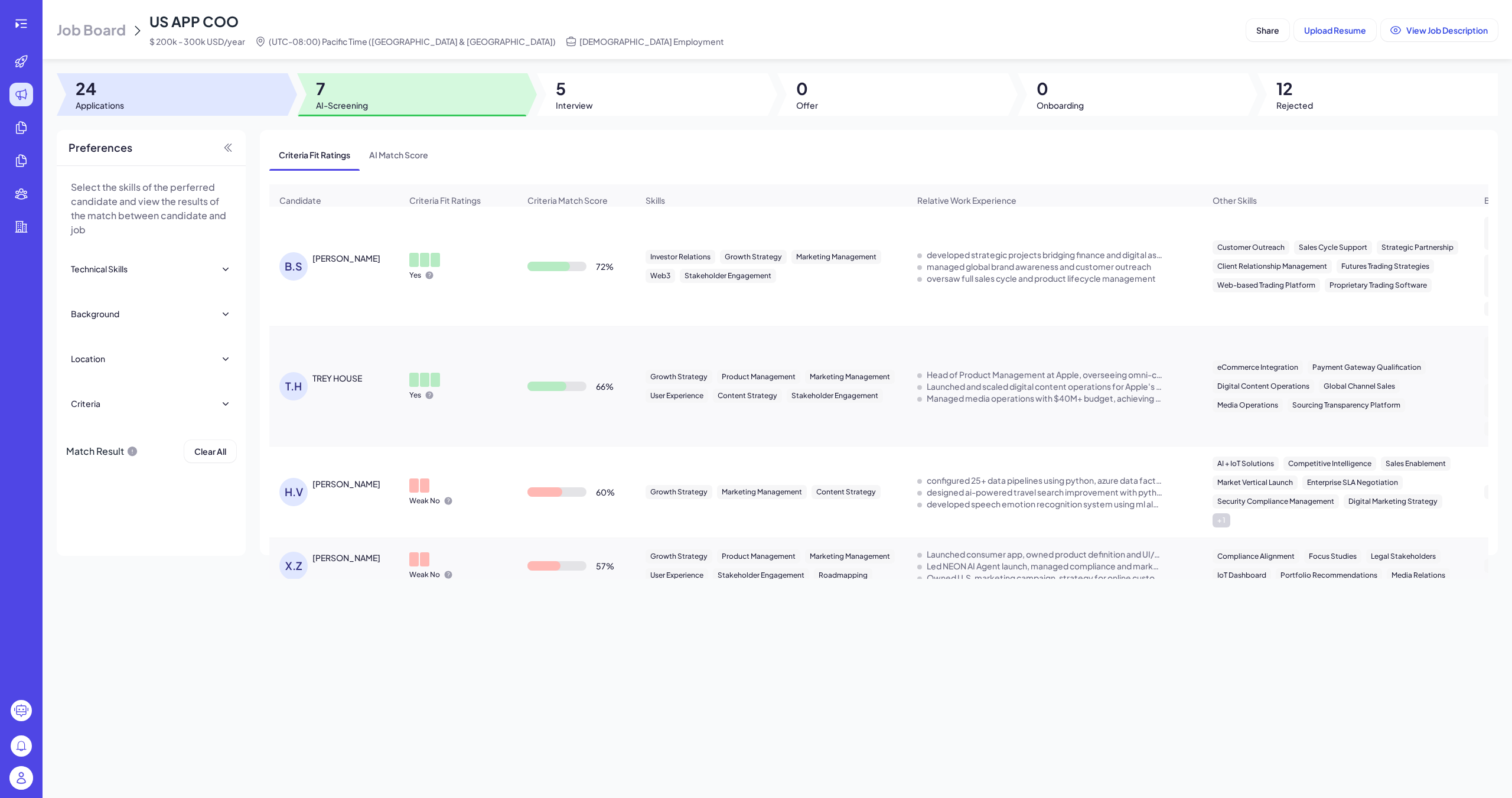
click at [247, 90] on div at bounding box center [172, 95] width 231 height 43
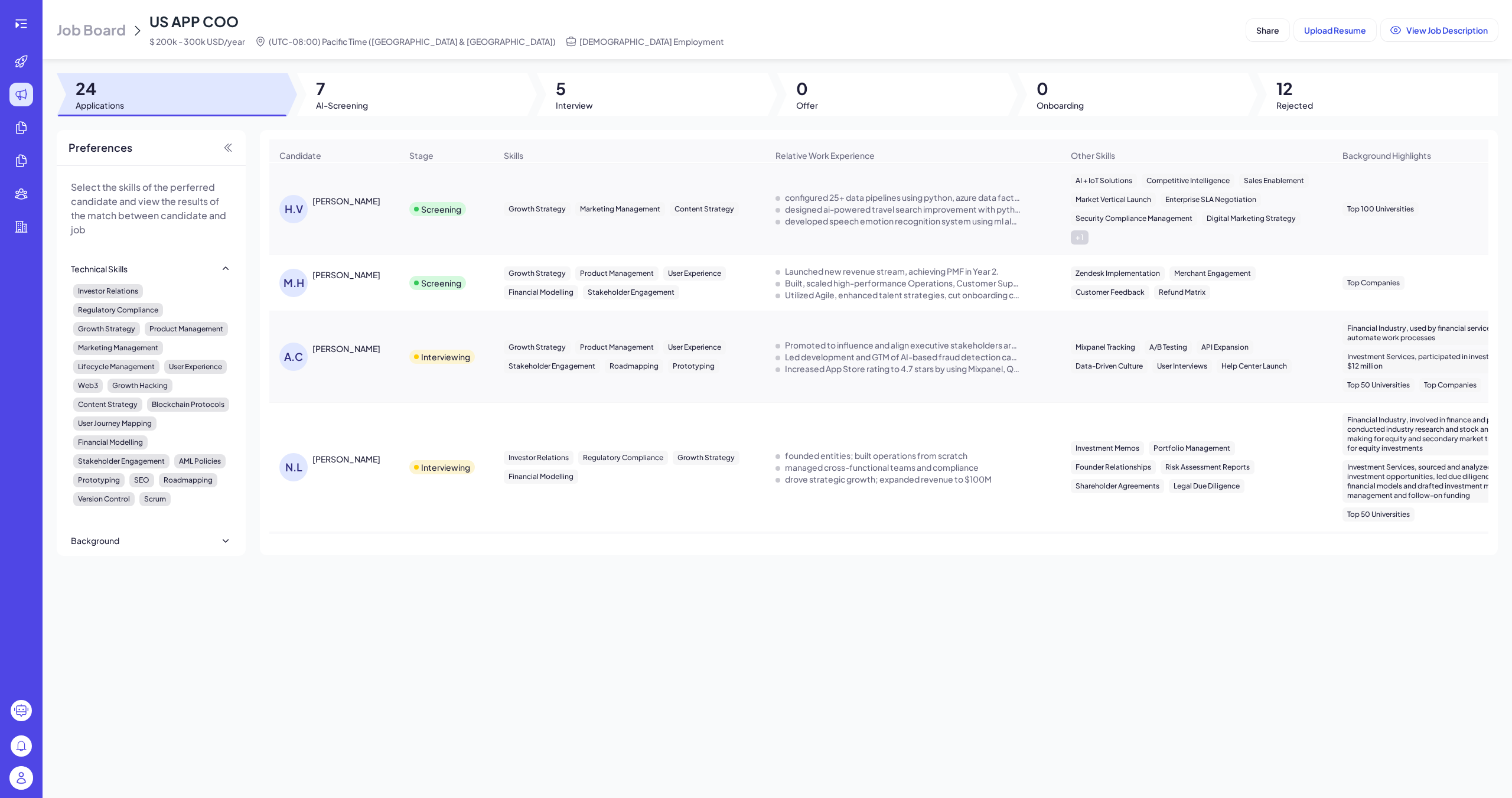
scroll to position [473, 0]
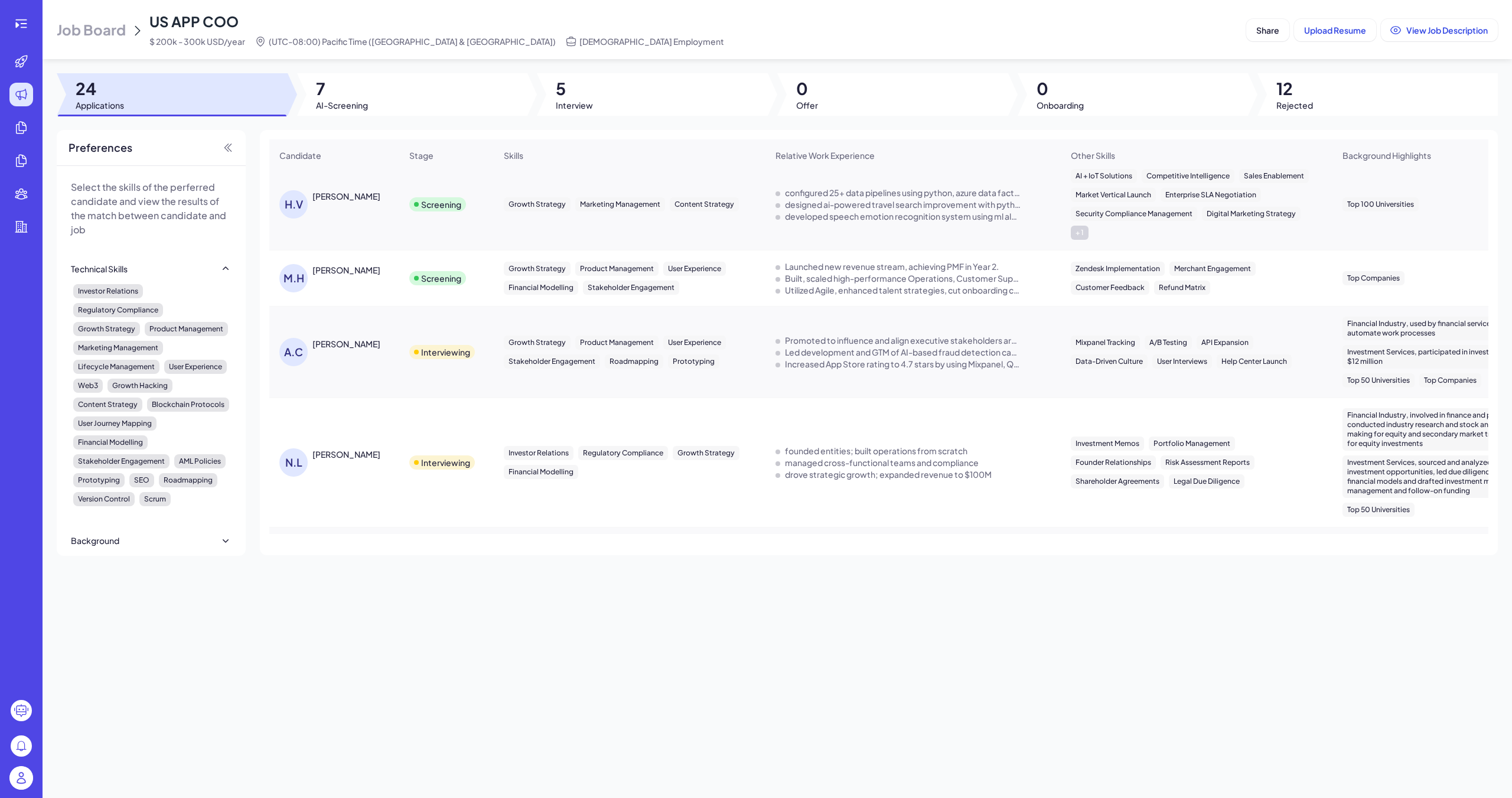
click at [338, 338] on div "[PERSON_NAME]" at bounding box center [346, 344] width 68 height 12
click at [350, 339] on div "A.C [PERSON_NAME]" at bounding box center [340, 352] width 122 height 28
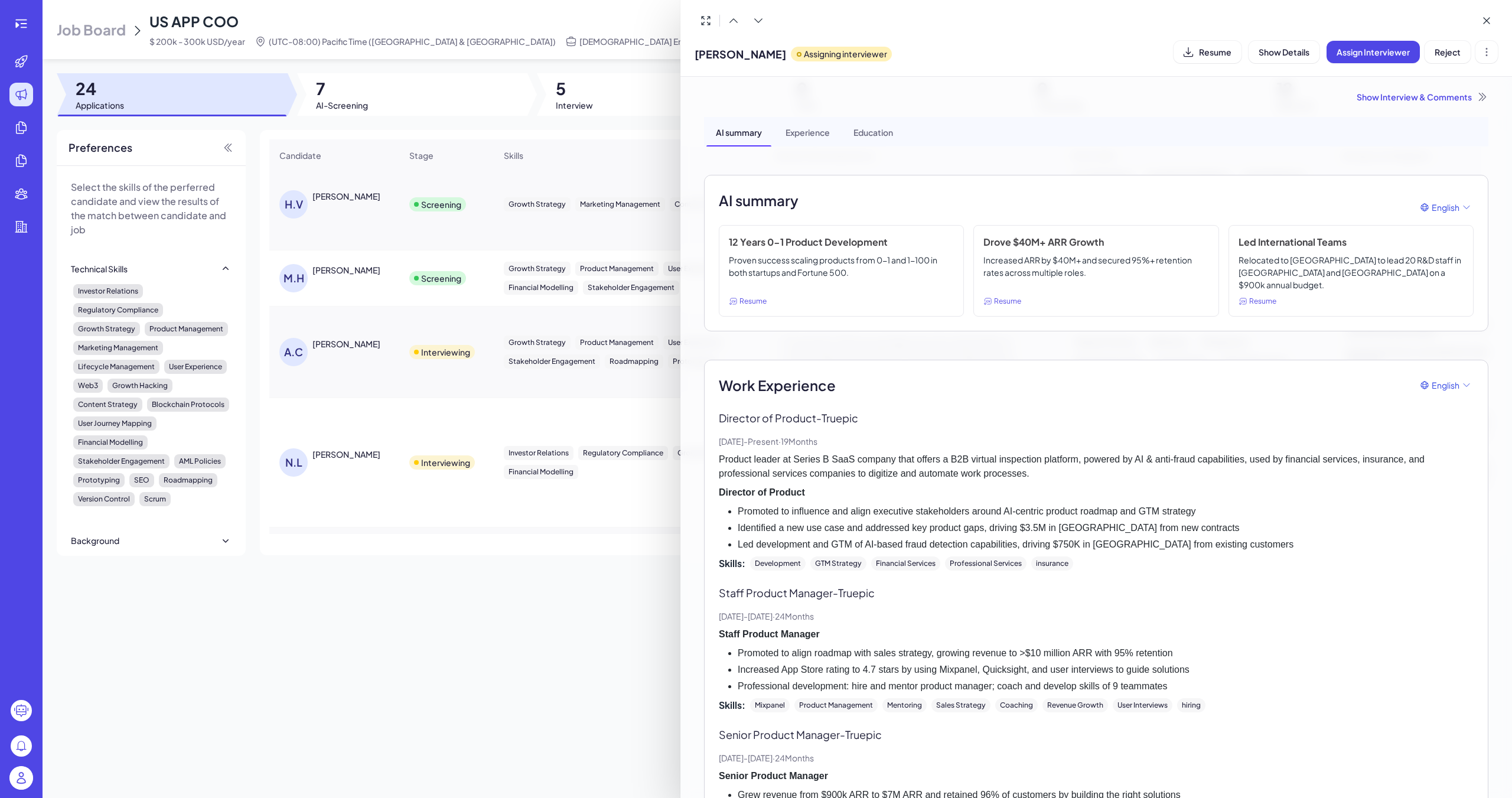
click at [601, 299] on div at bounding box center [756, 399] width 1512 height 798
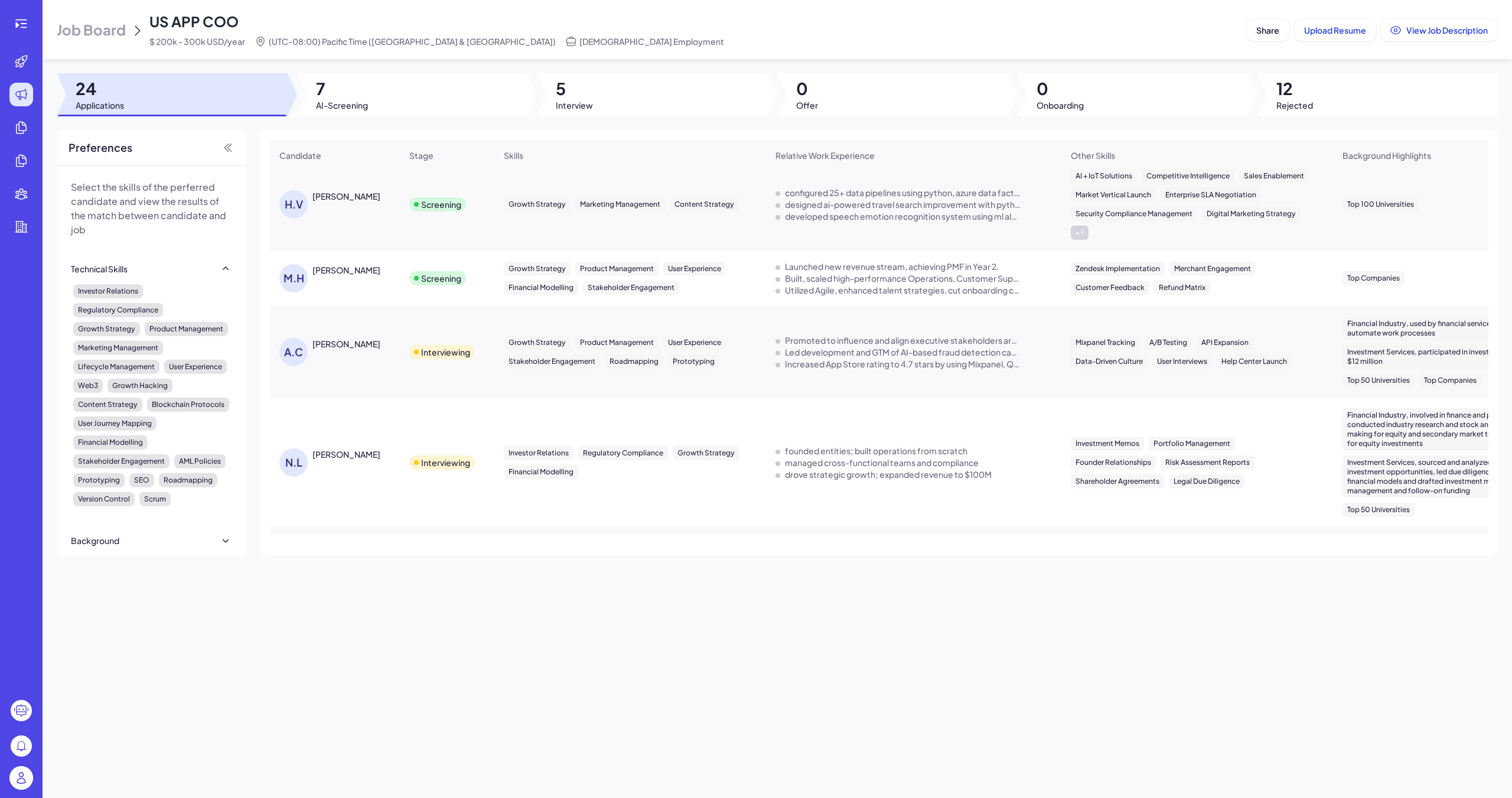
click at [330, 449] on div "[PERSON_NAME]" at bounding box center [340, 463] width 122 height 28
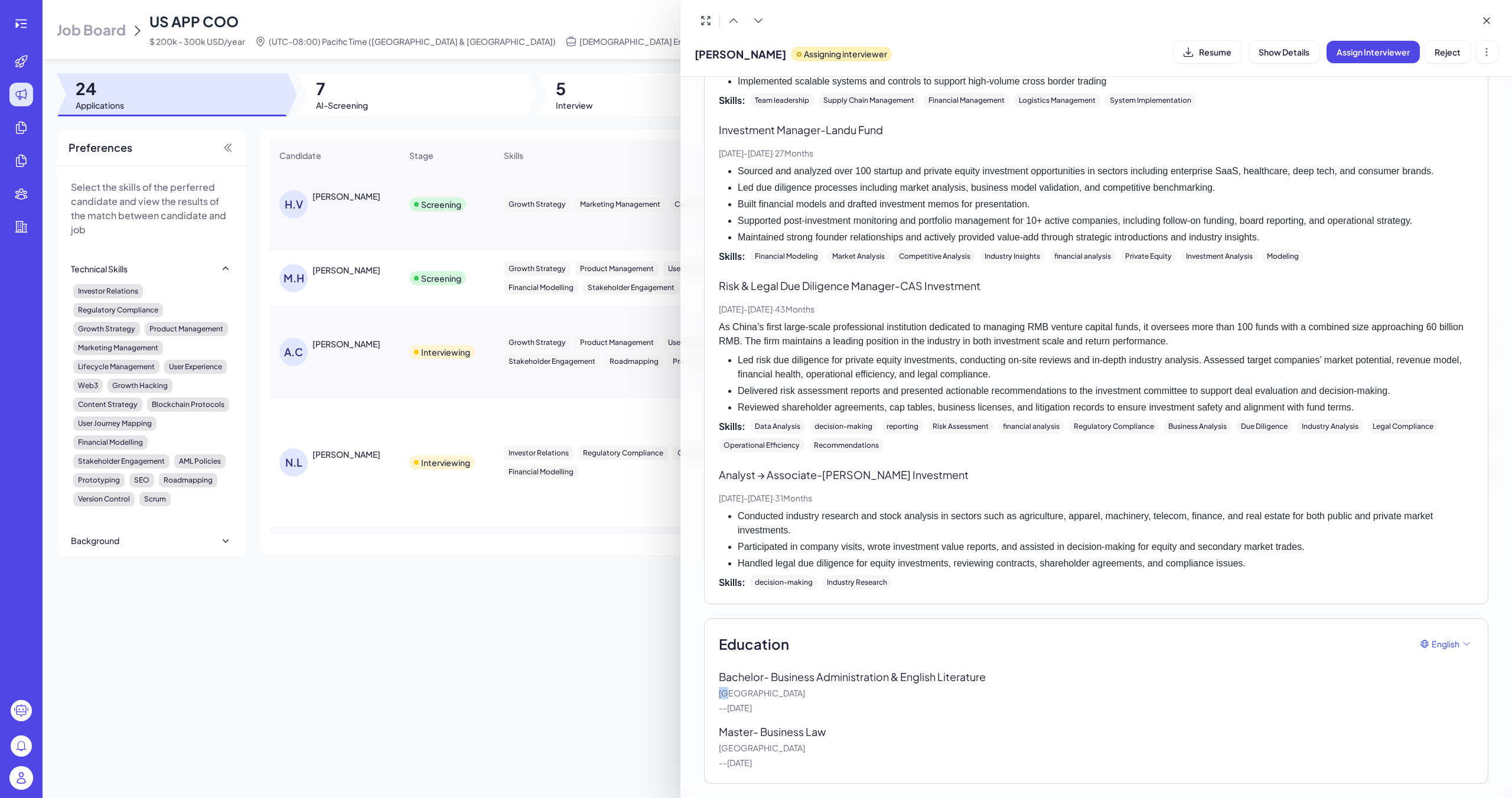
scroll to position [482, 0]
drag, startPoint x: 719, startPoint y: 696, endPoint x: 804, endPoint y: 755, distance: 103.5
click at [701, 536] on div "Bachelor - Business Administration & English Literature [GEOGRAPHIC_DATA] - - […" at bounding box center [1096, 718] width 755 height 100
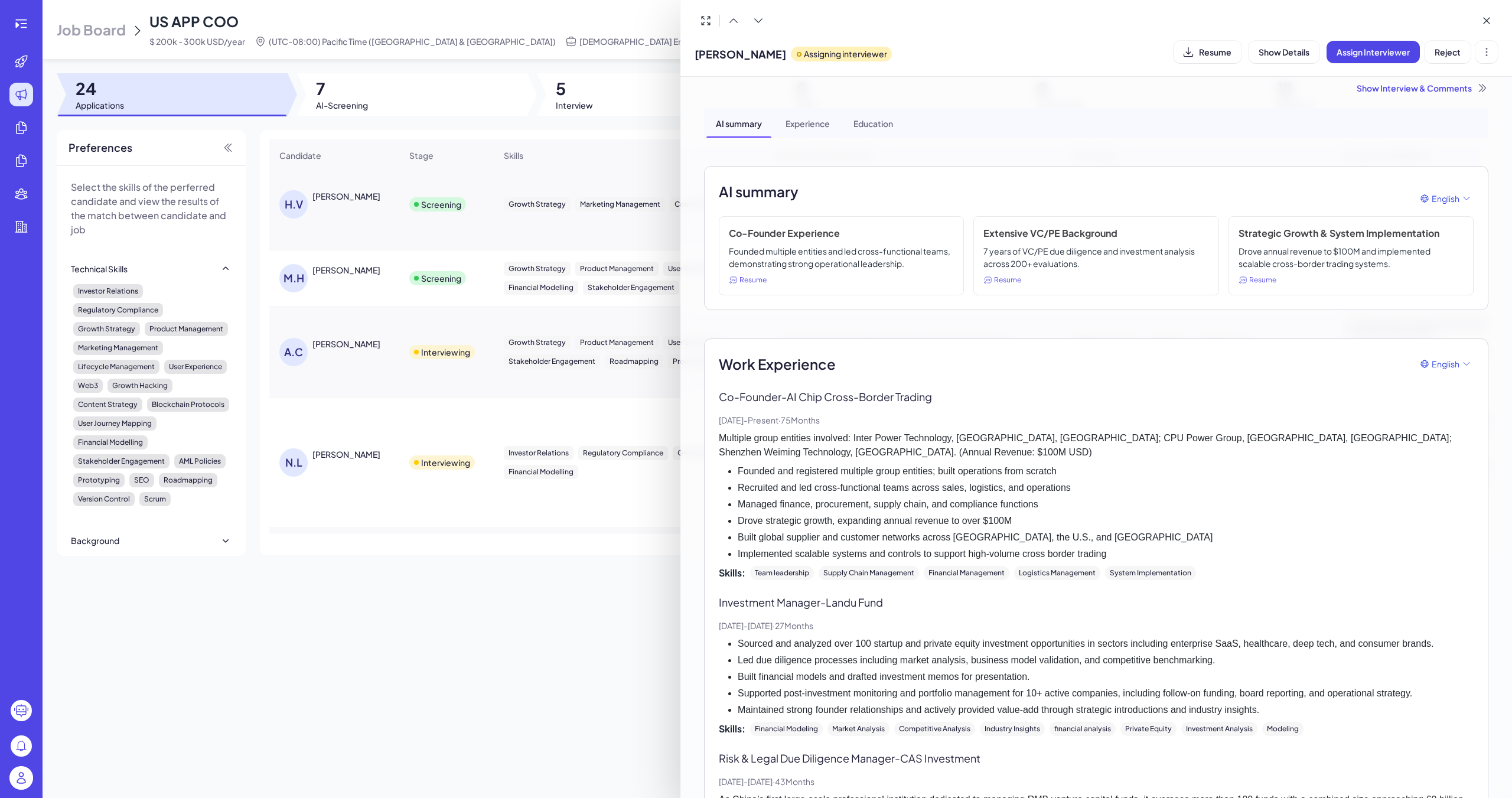
scroll to position [0, 0]
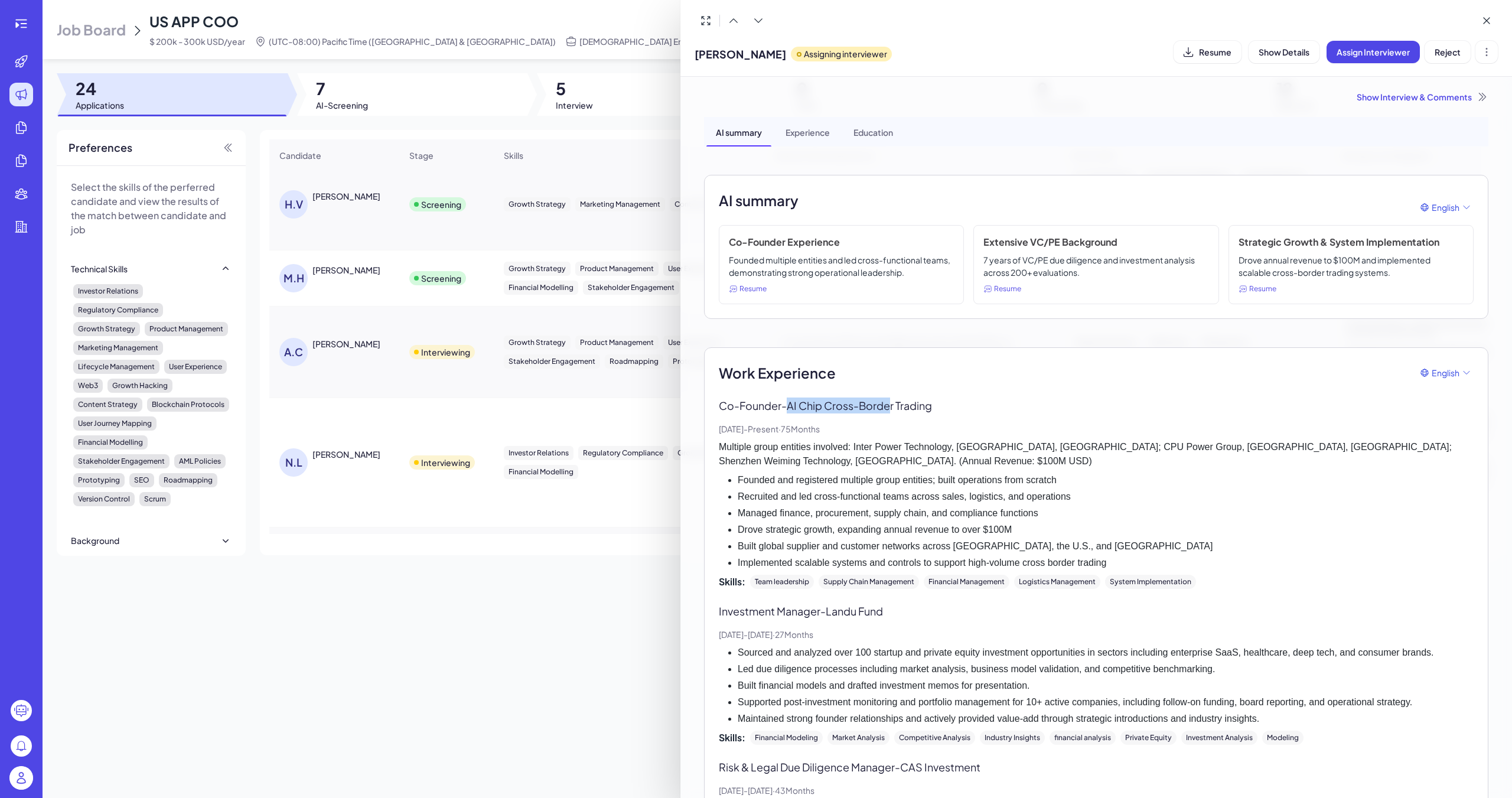
drag, startPoint x: 793, startPoint y: 406, endPoint x: 893, endPoint y: 404, distance: 100.0
click at [701, 404] on p "Co-Founder - AI Chip Cross-Border Trading" at bounding box center [1096, 405] width 755 height 16
drag, startPoint x: 745, startPoint y: 484, endPoint x: 911, endPoint y: 483, distance: 166.0
click at [701, 483] on li "Founded and registered multiple group entities; built operations from scratch" at bounding box center [1105, 480] width 736 height 14
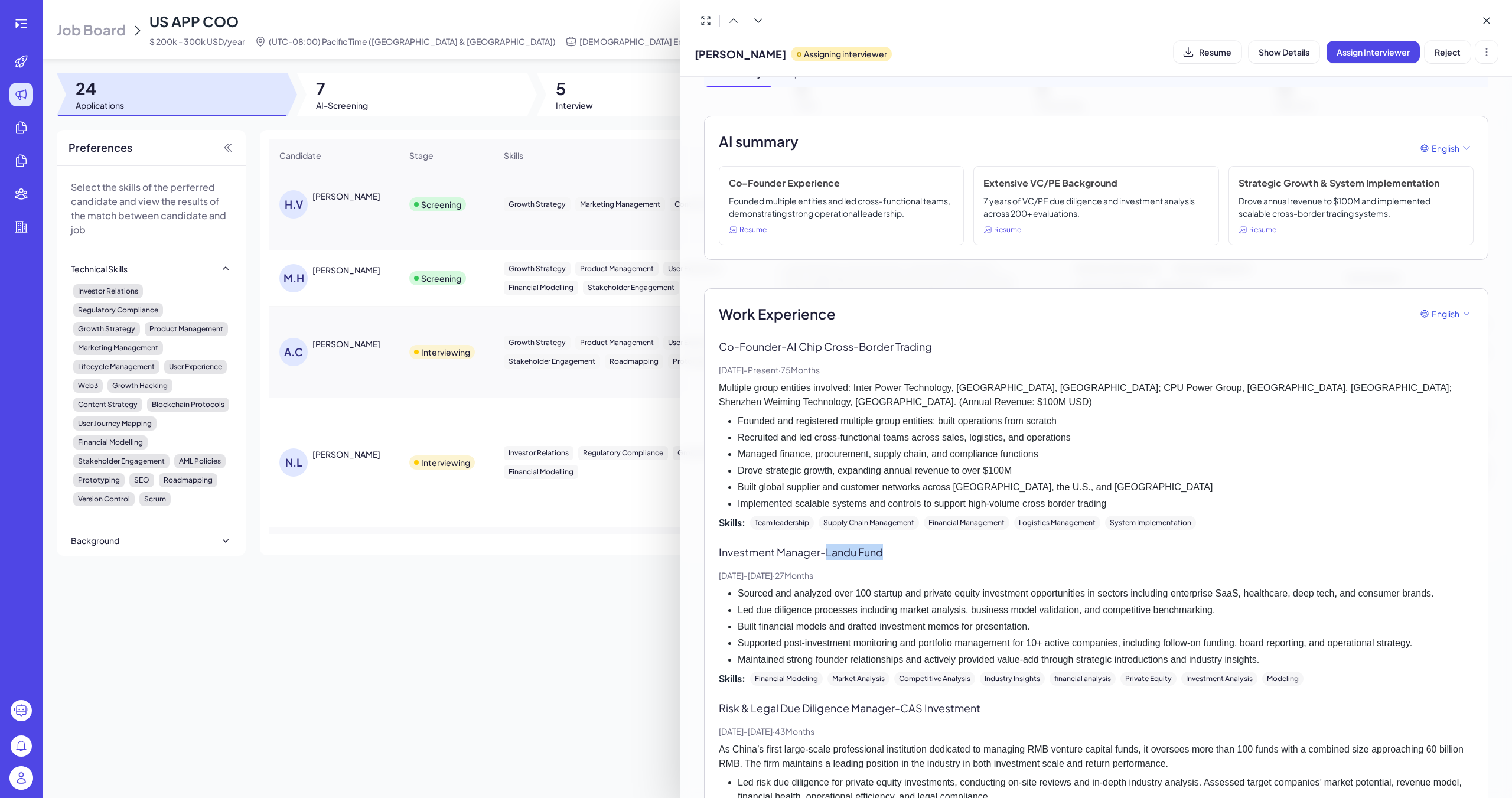
drag, startPoint x: 831, startPoint y: 556, endPoint x: 891, endPoint y: 555, distance: 60.0
click at [701, 536] on p "Investment Manager - Landu Fund" at bounding box center [1096, 552] width 755 height 16
copy p "Landu Fund"
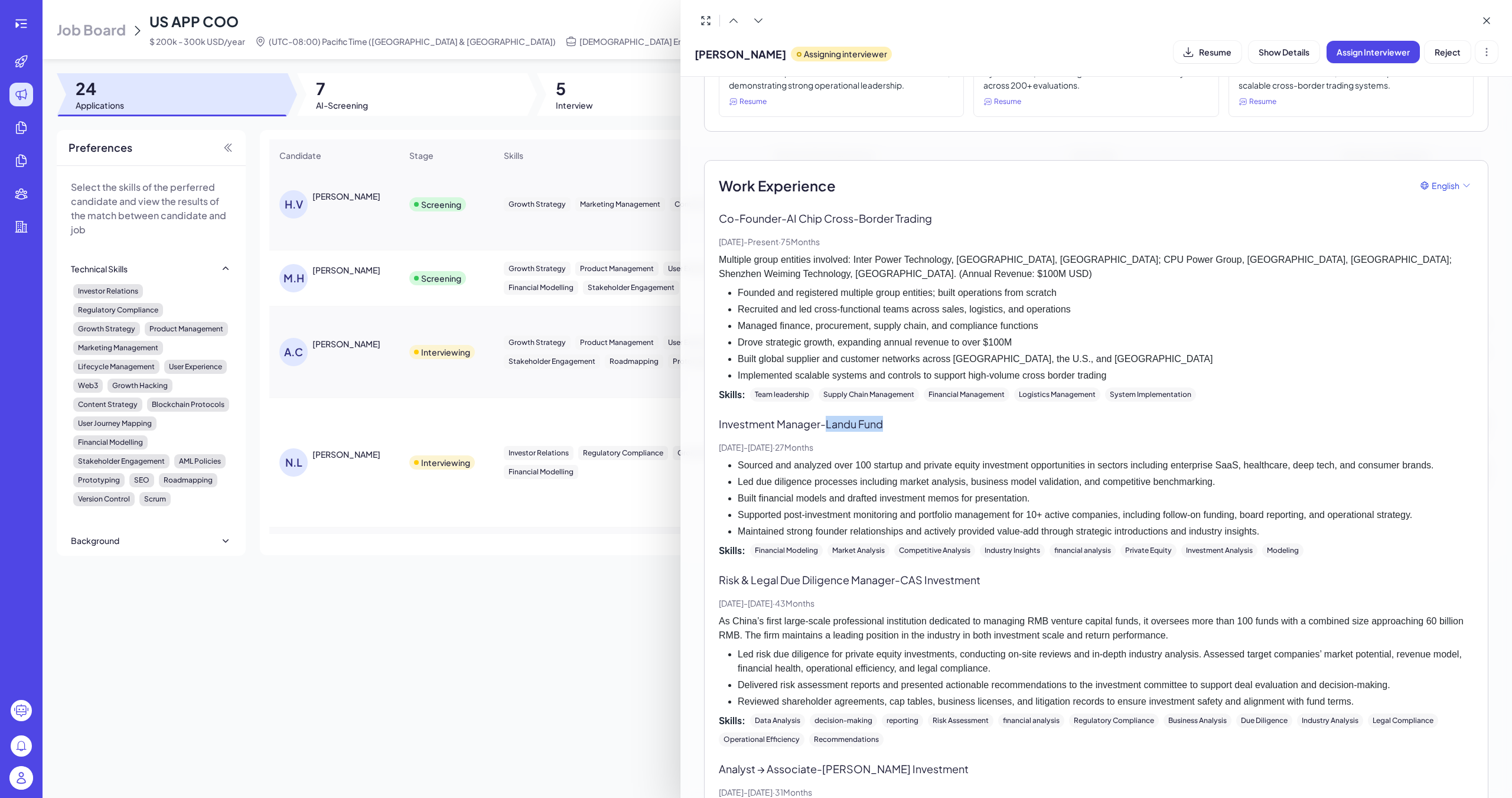
scroll to position [177, 0]
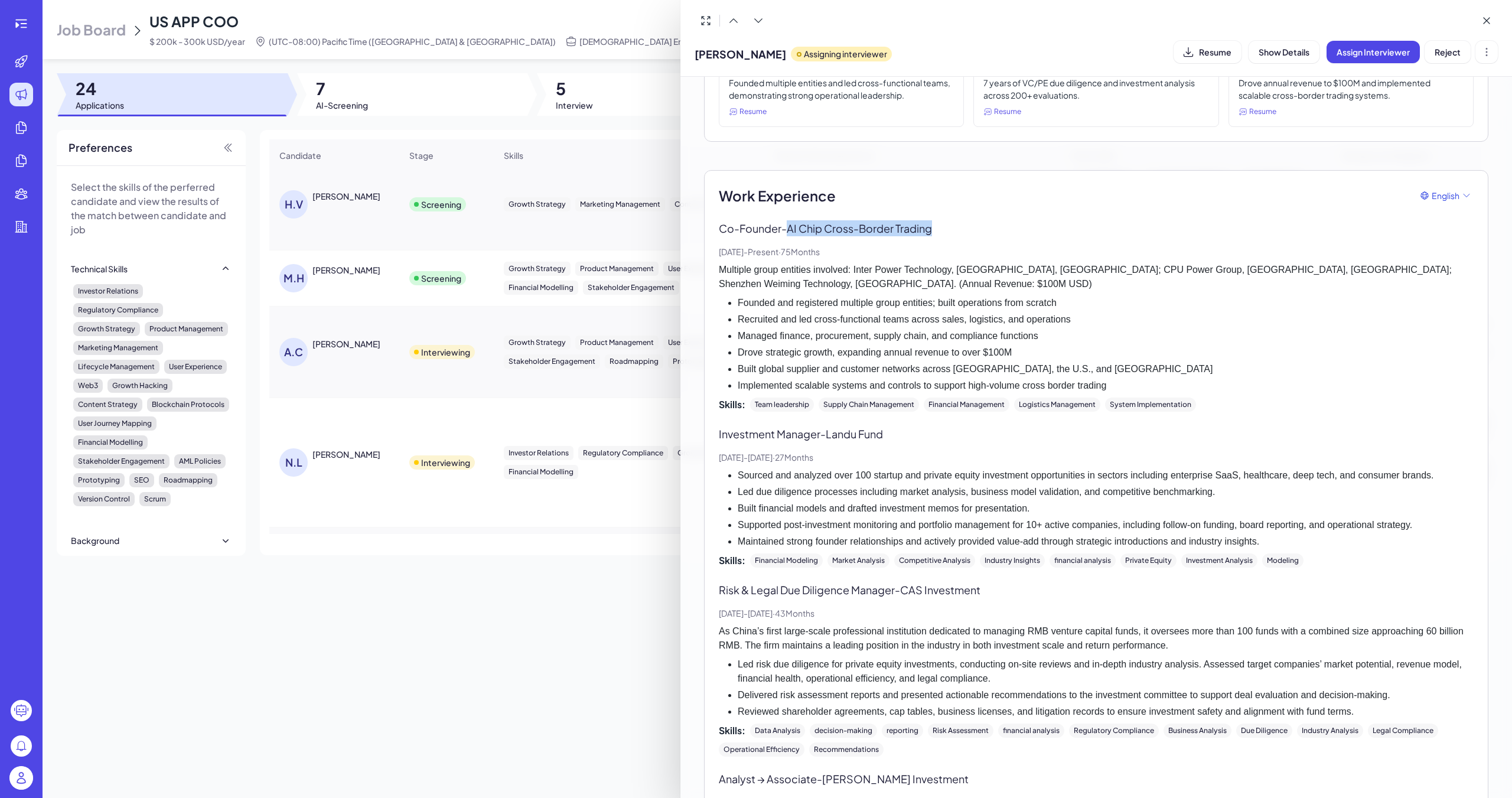
drag, startPoint x: 791, startPoint y: 228, endPoint x: 936, endPoint y: 232, distance: 145.1
click at [701, 228] on p "Co-Founder - AI Chip Cross-Border Trading" at bounding box center [1096, 228] width 755 height 16
copy p "AI Chip Cross-Border Trading"
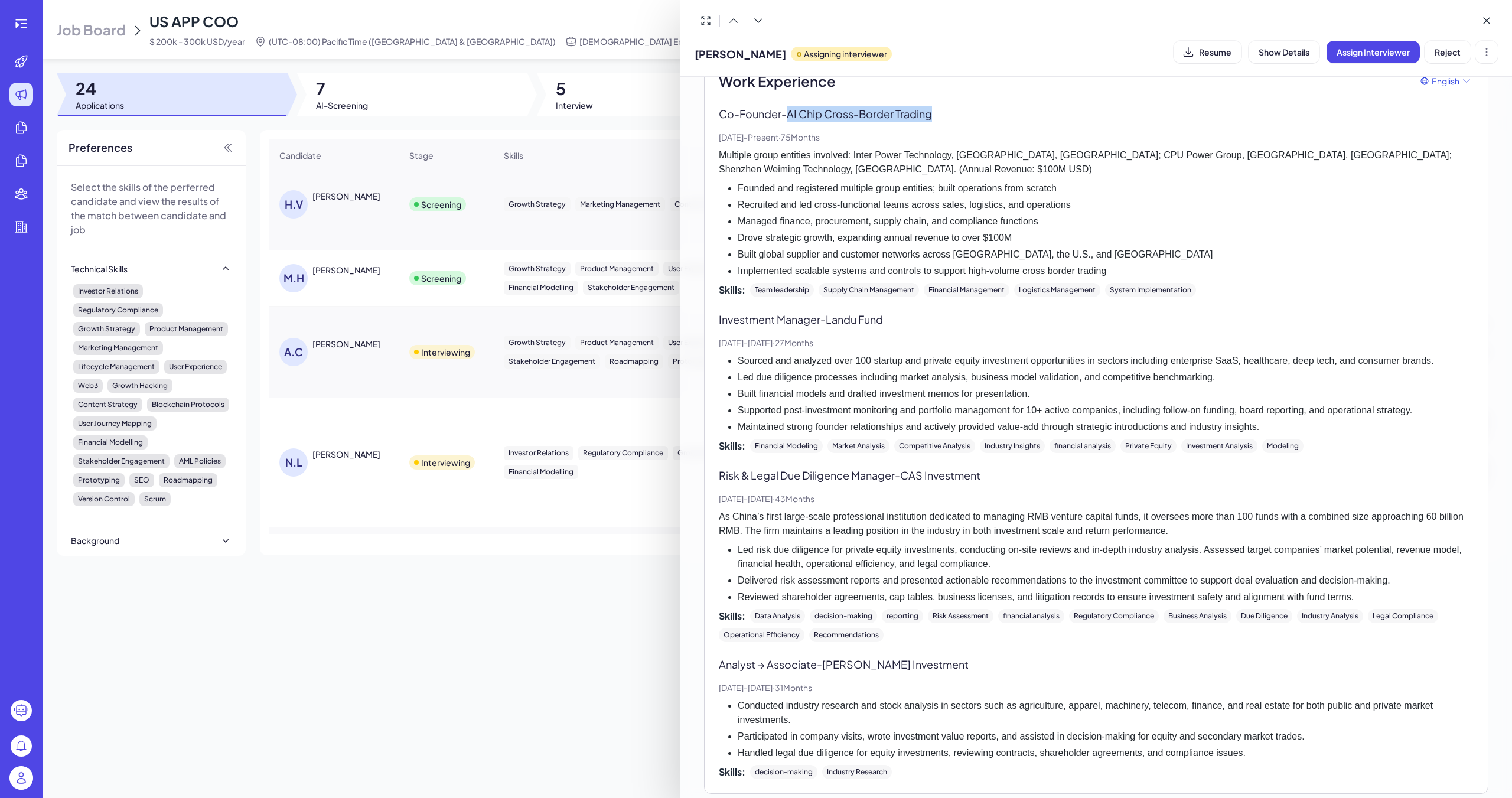
scroll to position [414, 0]
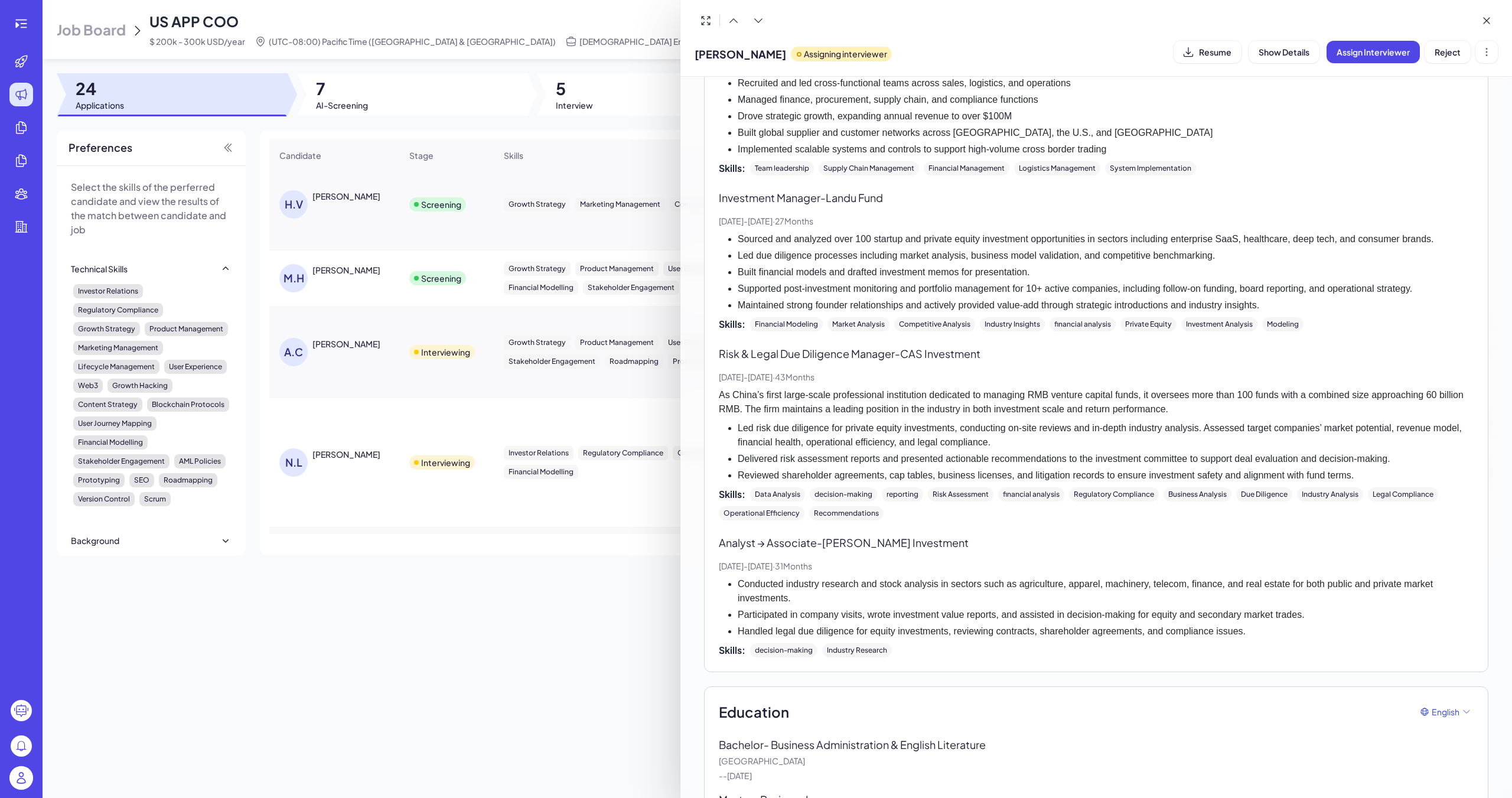
click at [604, 394] on div at bounding box center [756, 399] width 1512 height 798
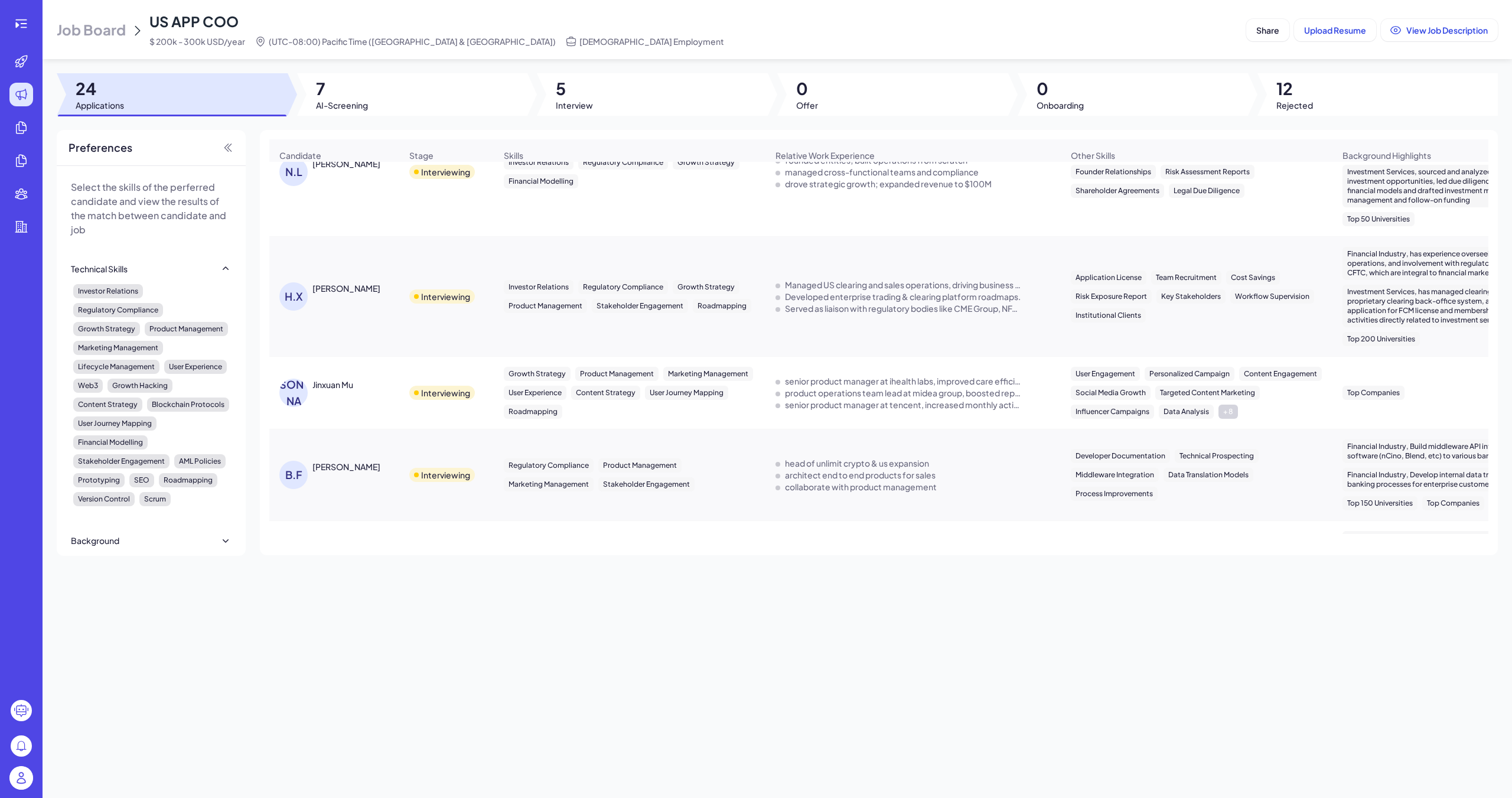
scroll to position [768, 0]
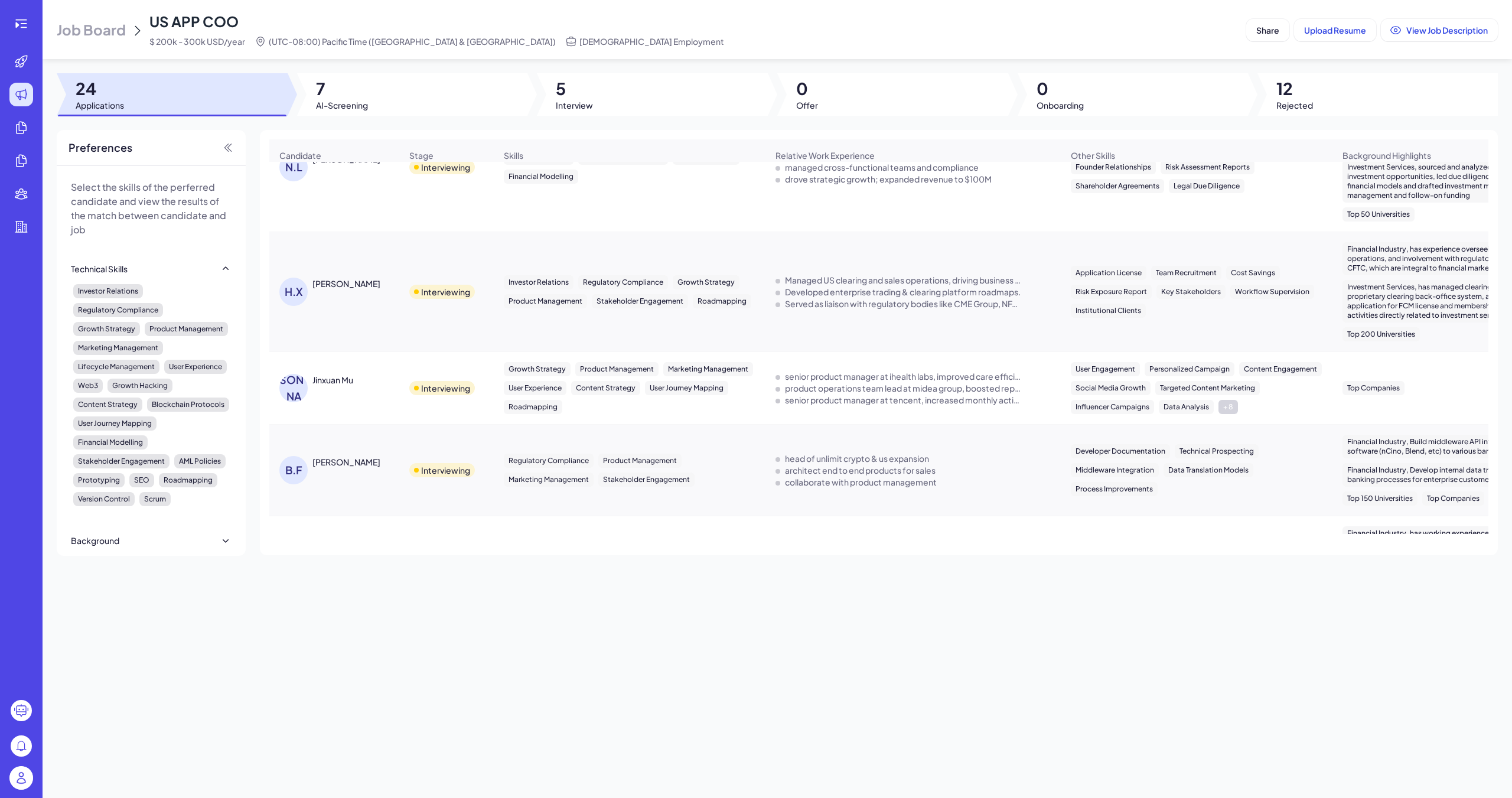
click at [326, 277] on div "[PERSON_NAME]" at bounding box center [346, 283] width 68 height 12
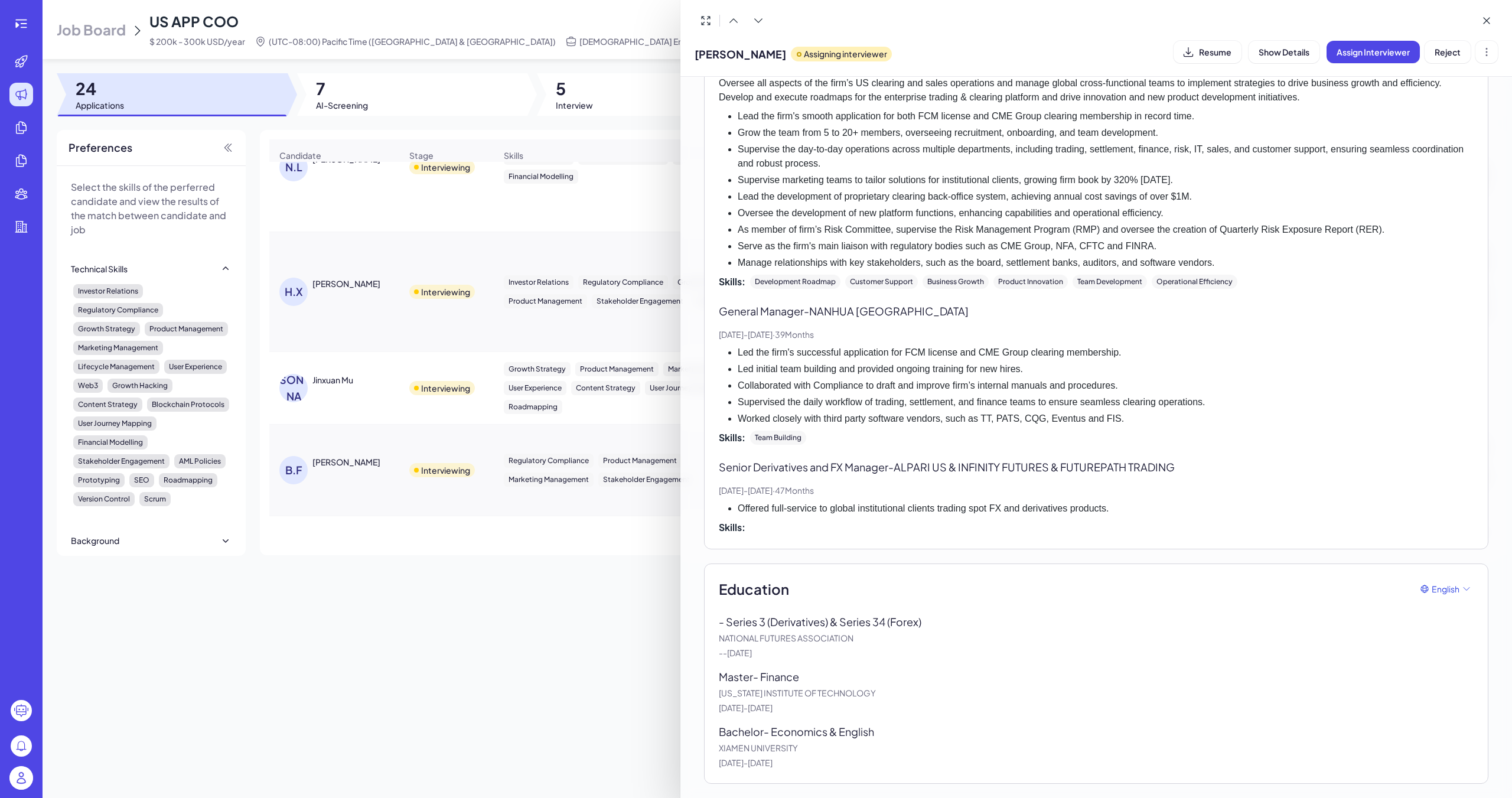
scroll to position [376, 0]
drag, startPoint x: 714, startPoint y: 644, endPoint x: 863, endPoint y: 666, distance: 150.6
click at [701, 536] on div "Education English - Series 3 (Derivatives) & Series 34 (Forex) NATIONAL FUTURES…" at bounding box center [1095, 674] width 784 height 220
drag, startPoint x: 795, startPoint y: 707, endPoint x: 746, endPoint y: 707, distance: 49.0
click at [701, 536] on p "[DATE] - [DATE]" at bounding box center [1096, 708] width 755 height 12
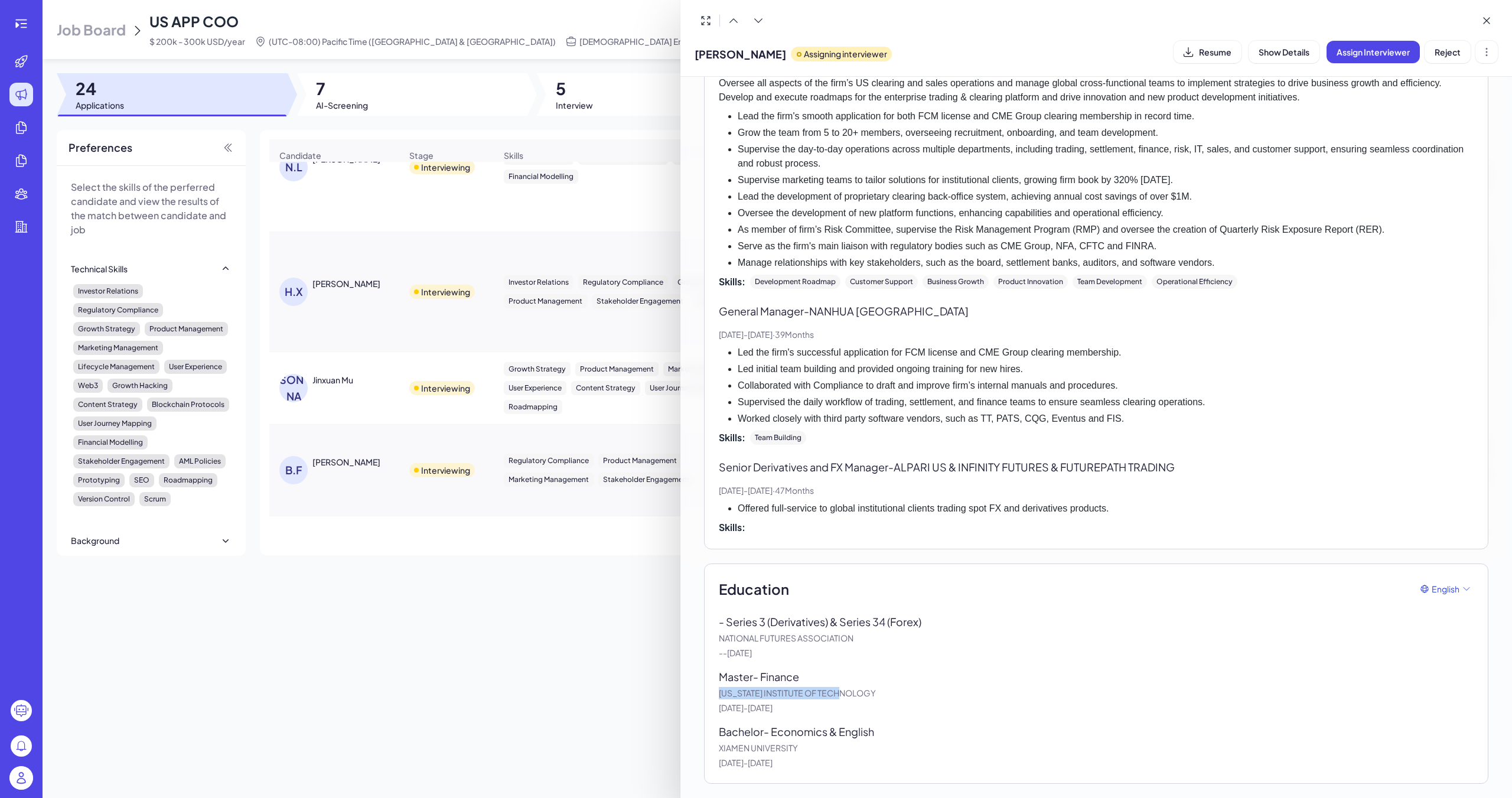
drag, startPoint x: 714, startPoint y: 700, endPoint x: 808, endPoint y: 721, distance: 96.3
click at [701, 536] on div "Education English - Series 3 (Derivatives) & Series 34 (Forex) NATIONAL FUTURES…" at bounding box center [1095, 674] width 784 height 220
drag, startPoint x: 711, startPoint y: 746, endPoint x: 798, endPoint y: 748, distance: 87.0
click at [701, 536] on div "Education English - Series 3 (Derivatives) & Series 34 (Forex) NATIONAL FUTURES…" at bounding box center [1095, 674] width 784 height 220
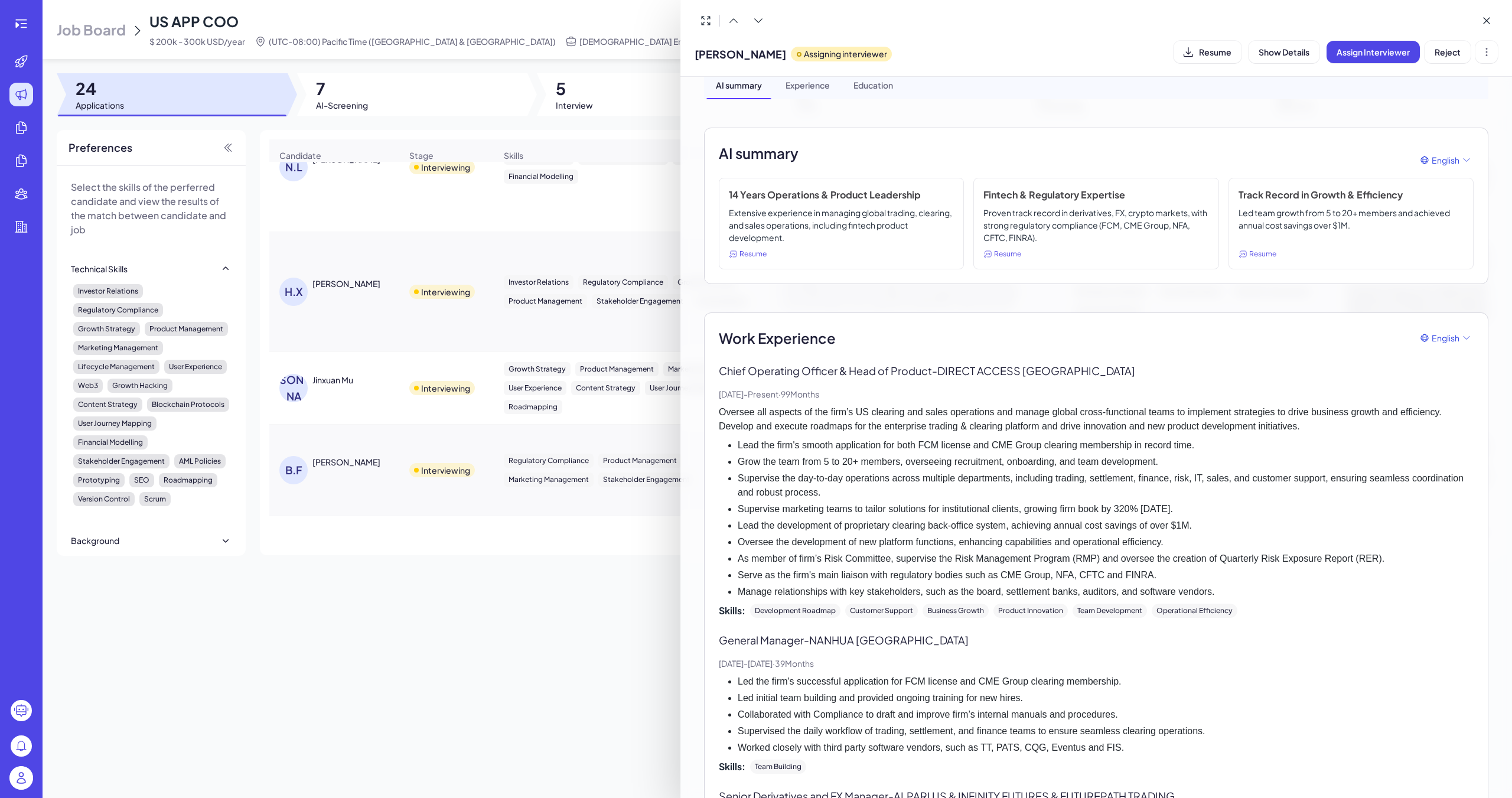
scroll to position [118, 0]
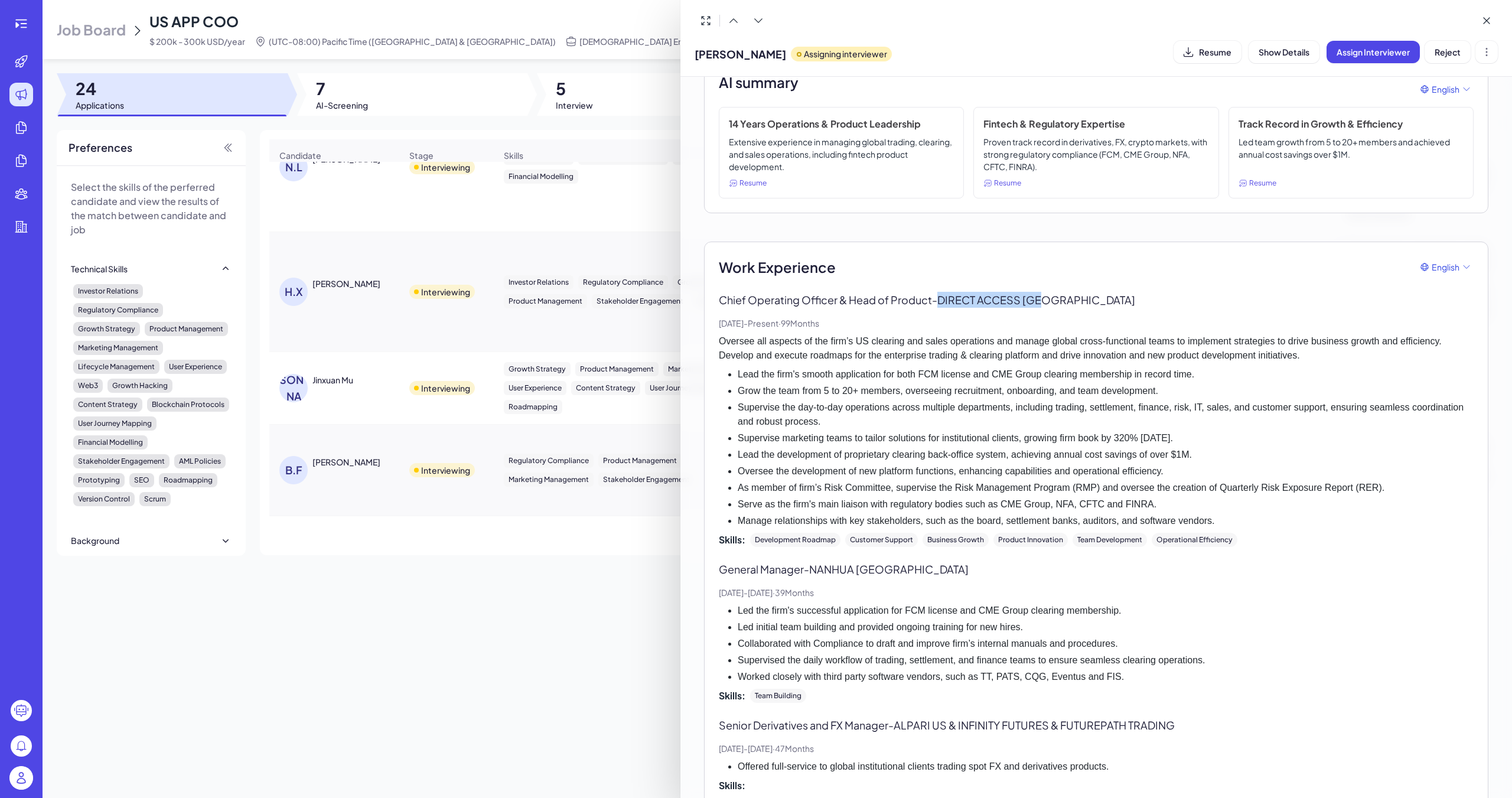
drag, startPoint x: 942, startPoint y: 299, endPoint x: 1052, endPoint y: 302, distance: 110.0
click at [701, 301] on p "Chief Operating Officer & Head of Product - DIRECT ACCESS [GEOGRAPHIC_DATA]" at bounding box center [1096, 299] width 755 height 16
copy p "DIRECT ACCESS [GEOGRAPHIC_DATA]"
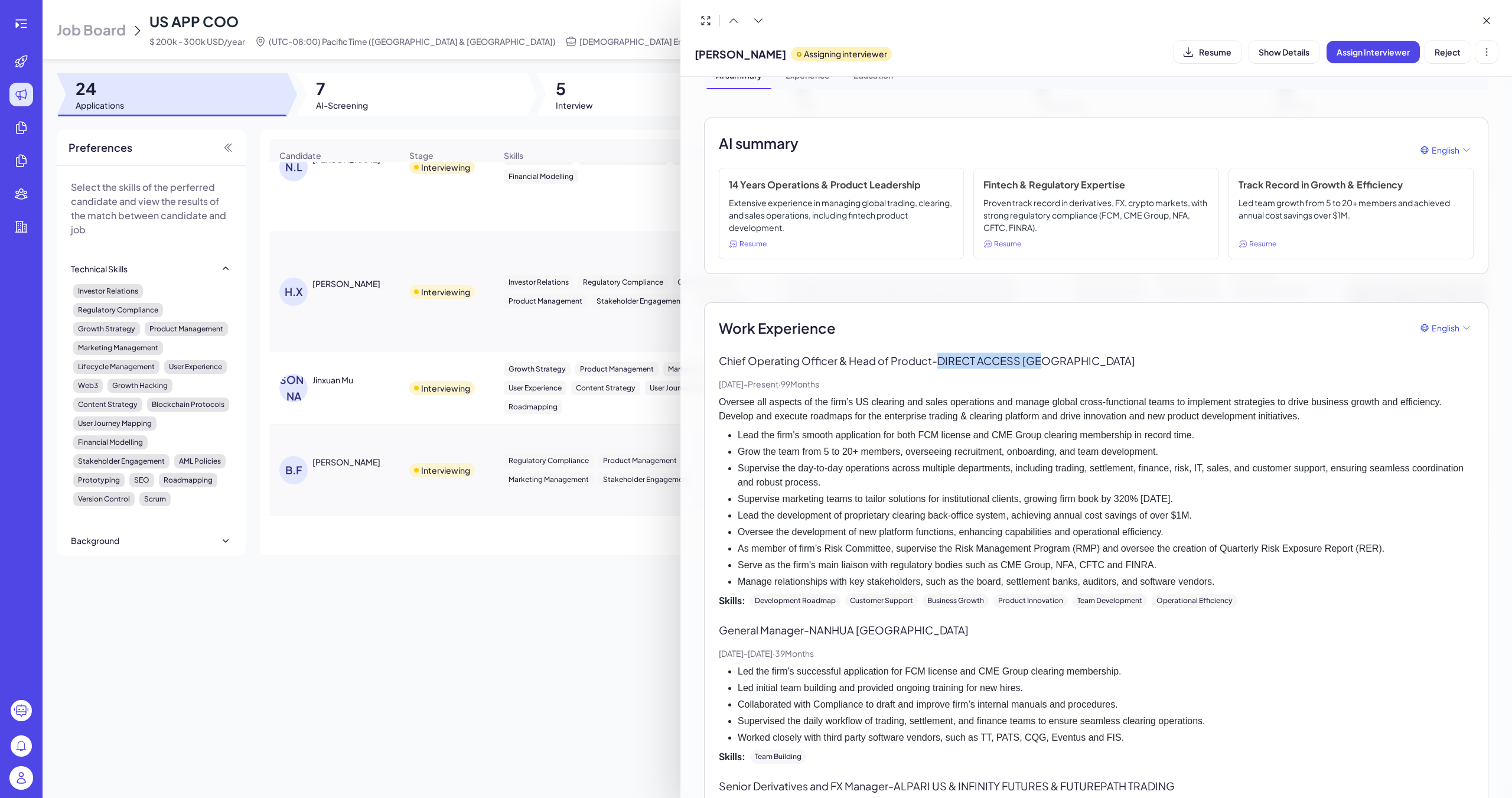
scroll to position [0, 0]
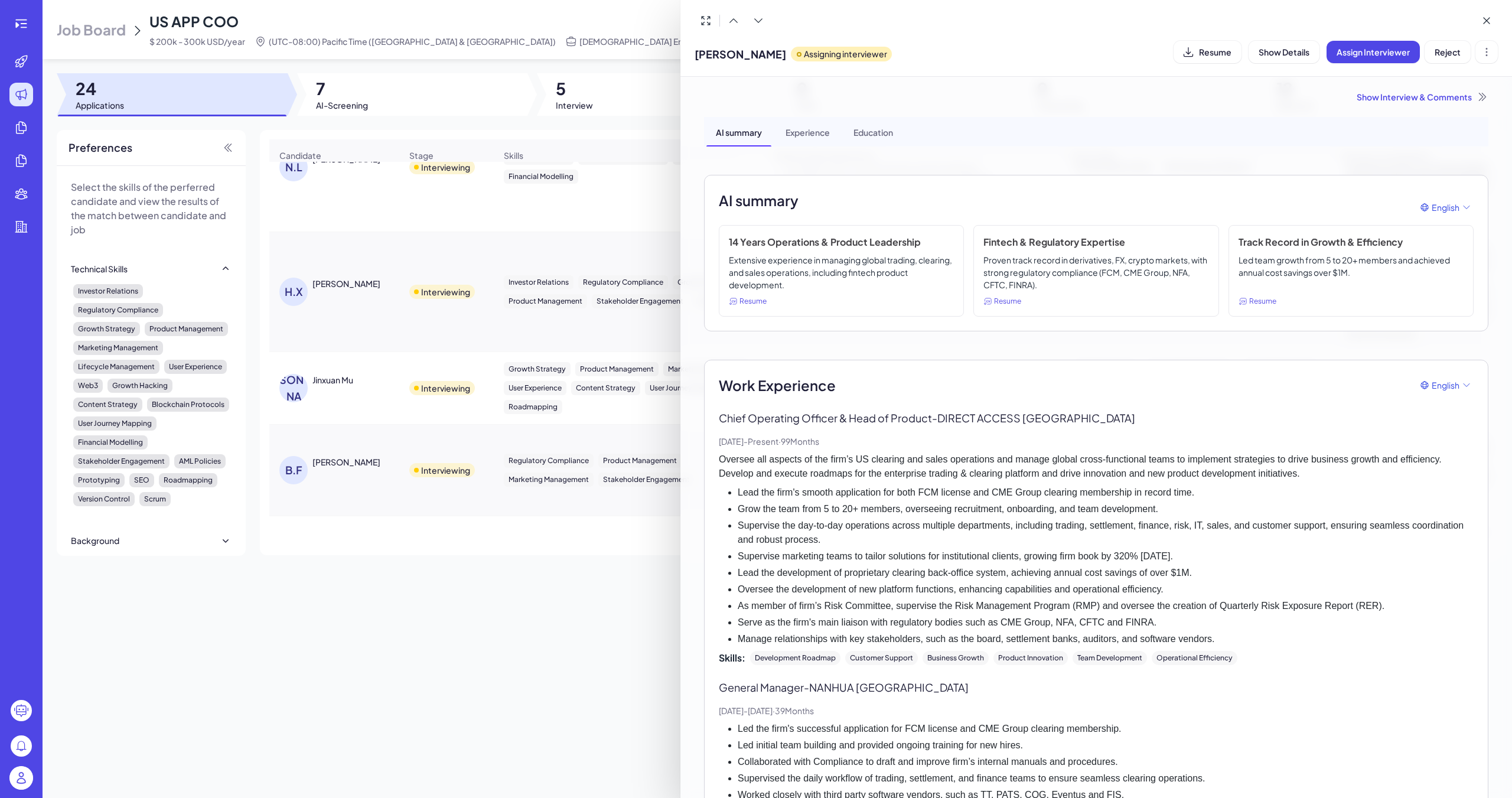
drag, startPoint x: 812, startPoint y: 139, endPoint x: 877, endPoint y: 134, distance: 65.2
click at [701, 138] on div "Experience" at bounding box center [808, 132] width 63 height 30
click at [701, 53] on span "Show Details" at bounding box center [1283, 52] width 50 height 11
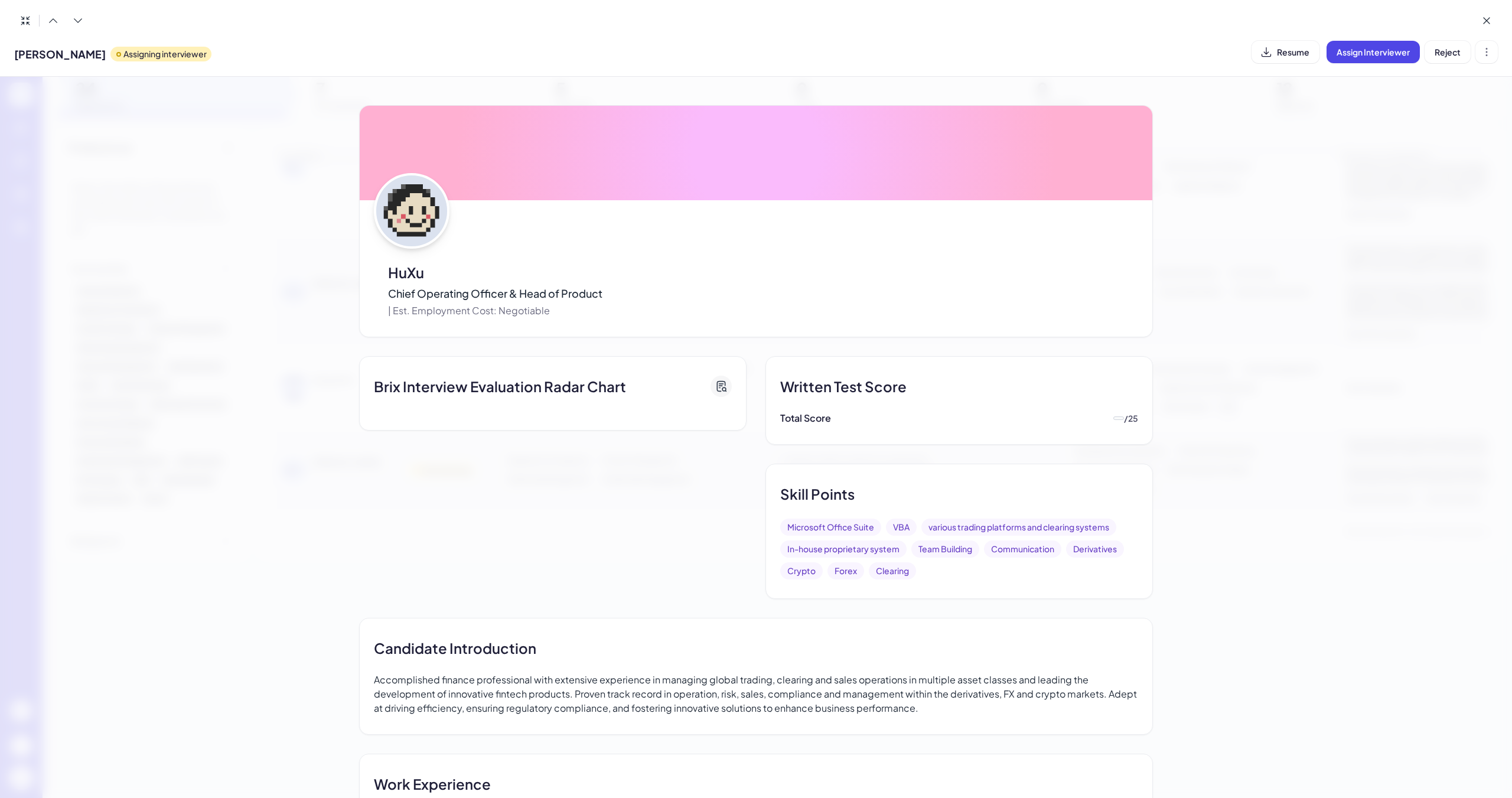
click at [701, 53] on span "Resume" at bounding box center [1293, 52] width 33 height 11
